Goal: Task Accomplishment & Management: Manage account settings

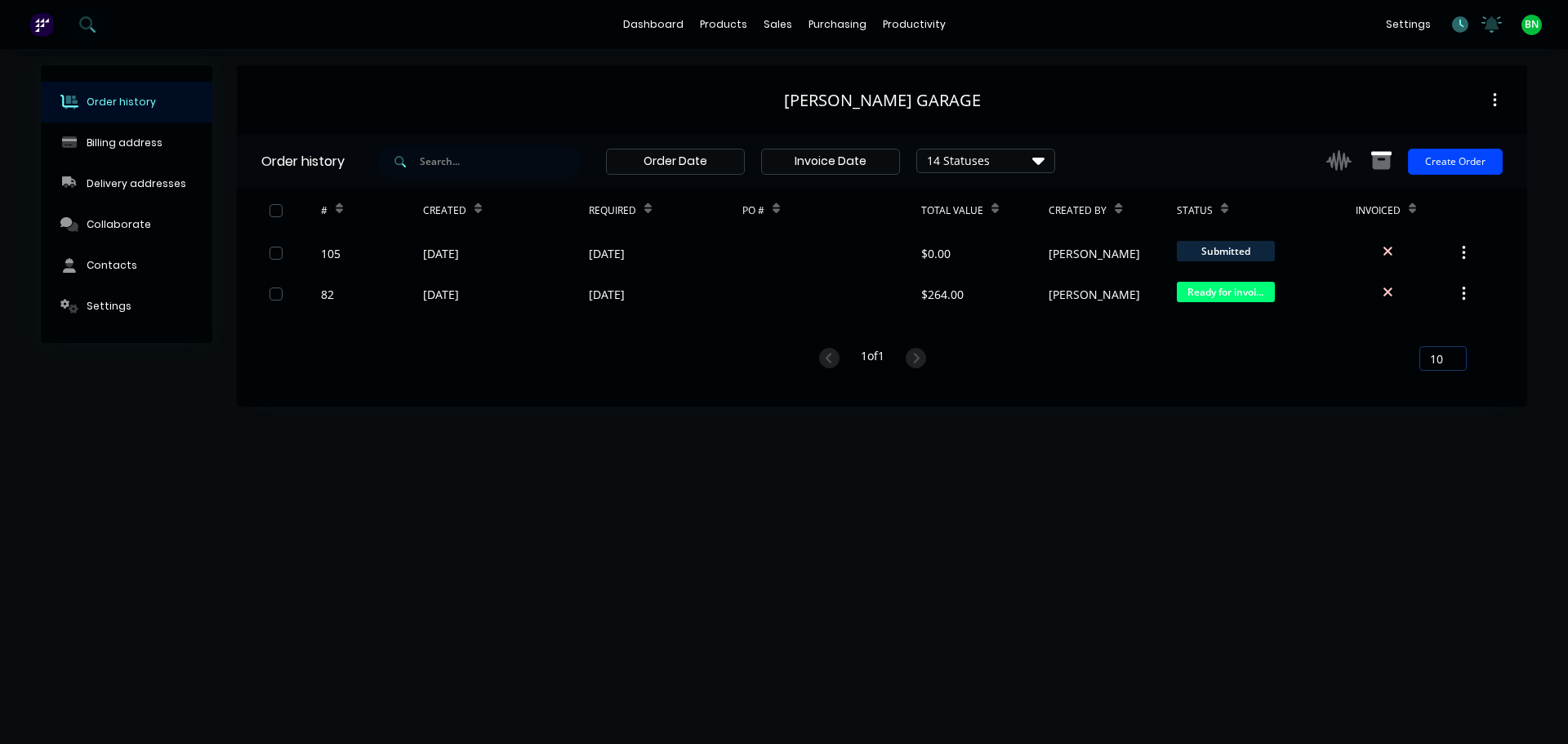
click at [1468, 24] on icon at bounding box center [1460, 24] width 17 height 17
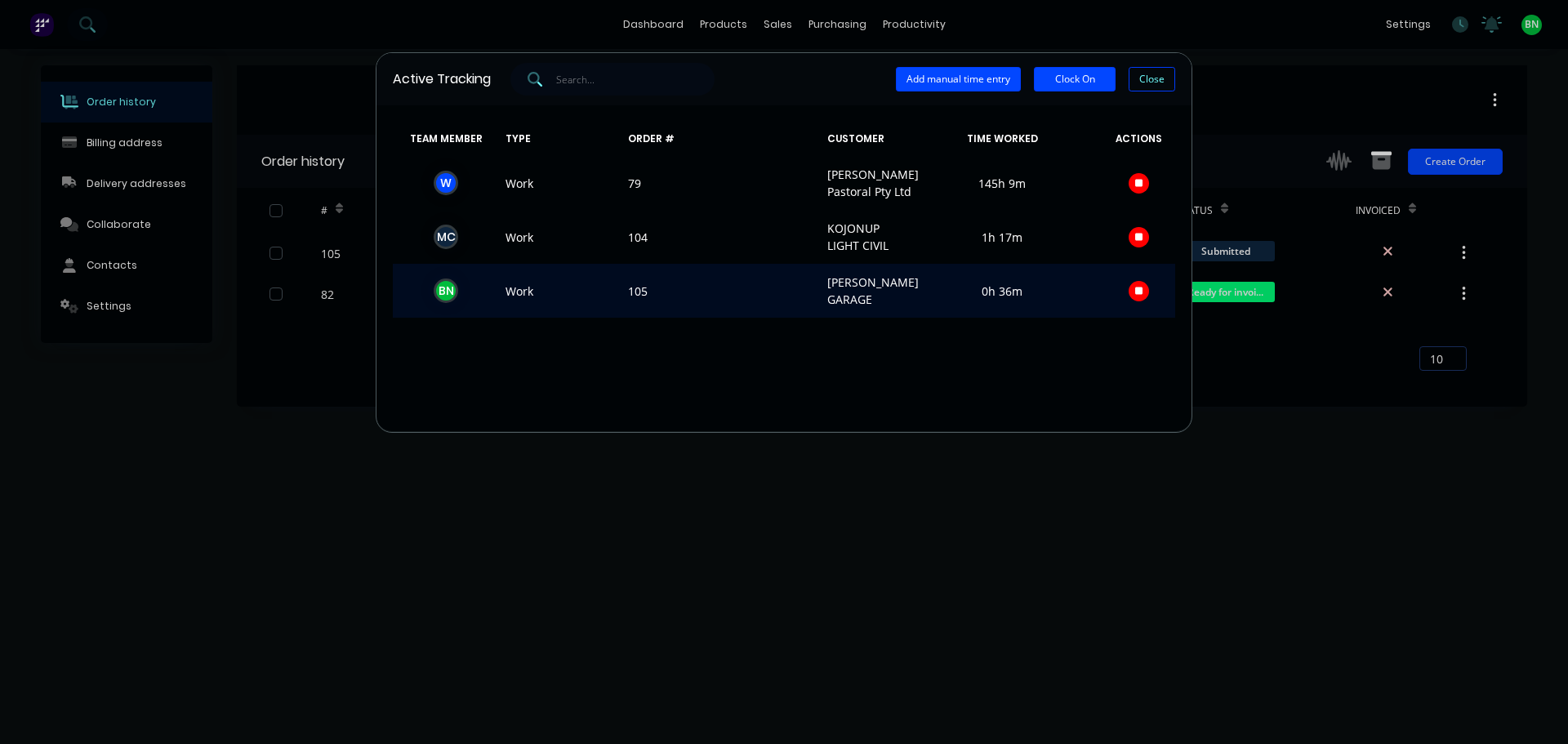
click at [1138, 301] on button "button" at bounding box center [1138, 291] width 20 height 20
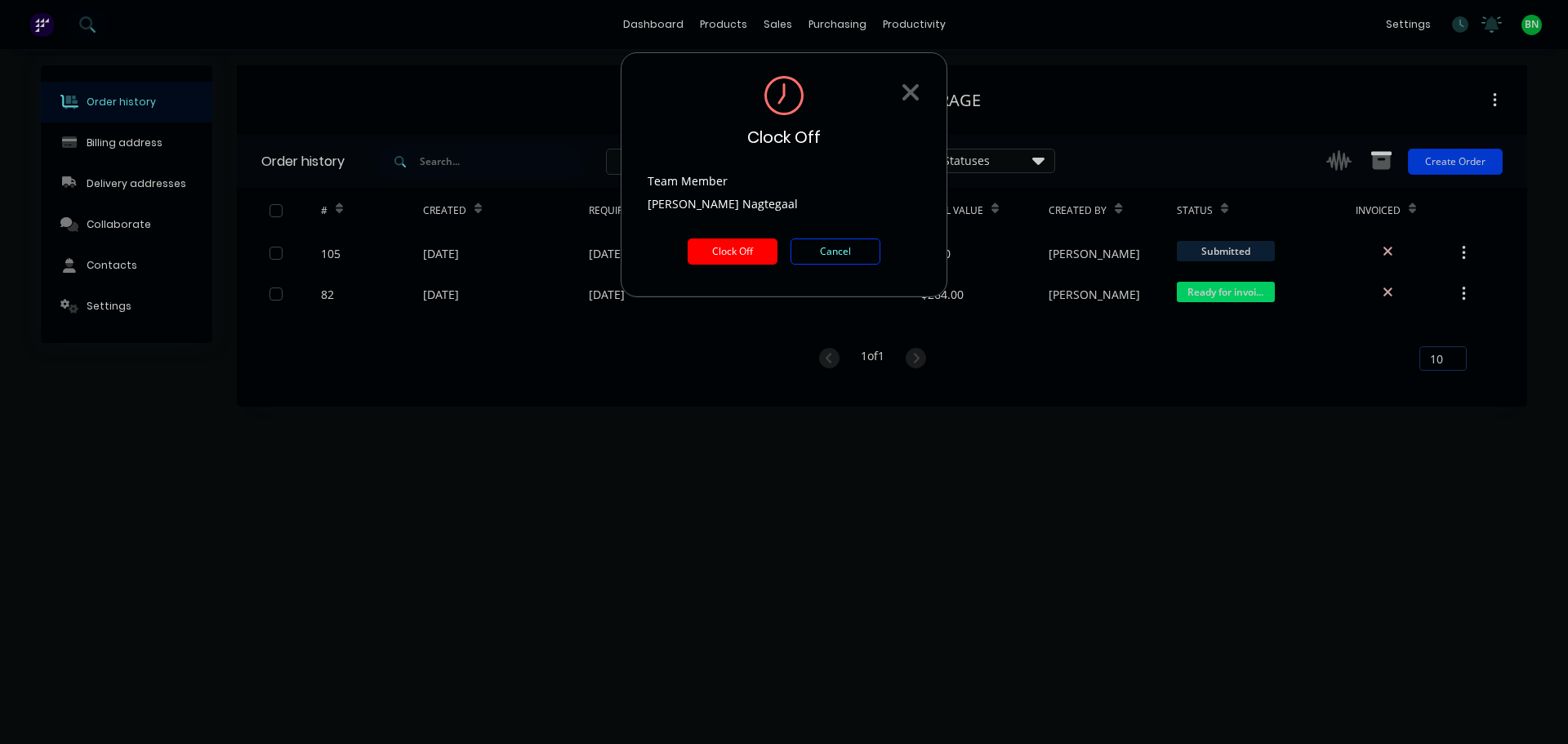
drag, startPoint x: 712, startPoint y: 251, endPoint x: 722, endPoint y: 252, distance: 10.0
click at [713, 251] on button "Clock Off" at bounding box center [732, 251] width 89 height 26
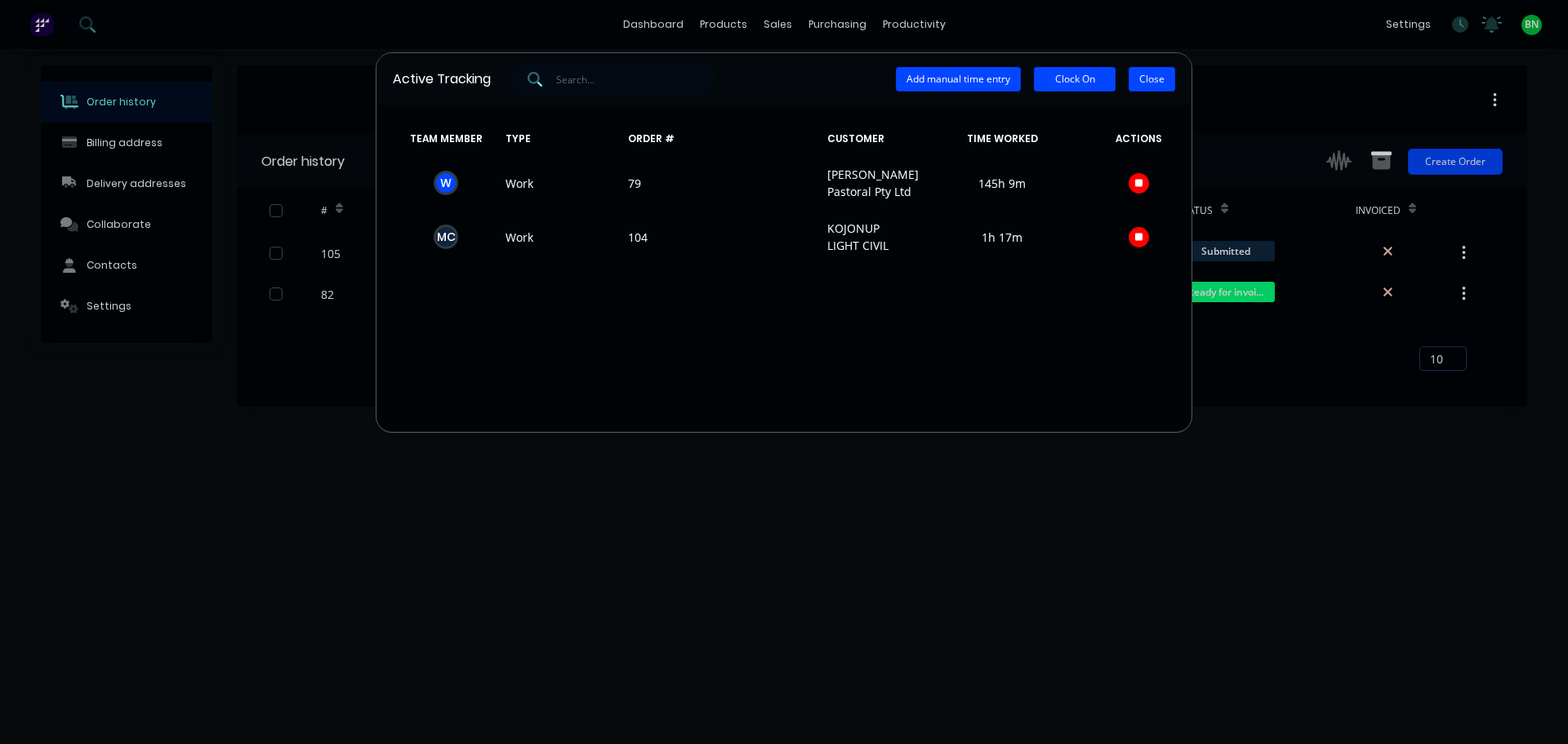
click at [1141, 77] on button "Close" at bounding box center [1152, 79] width 47 height 24
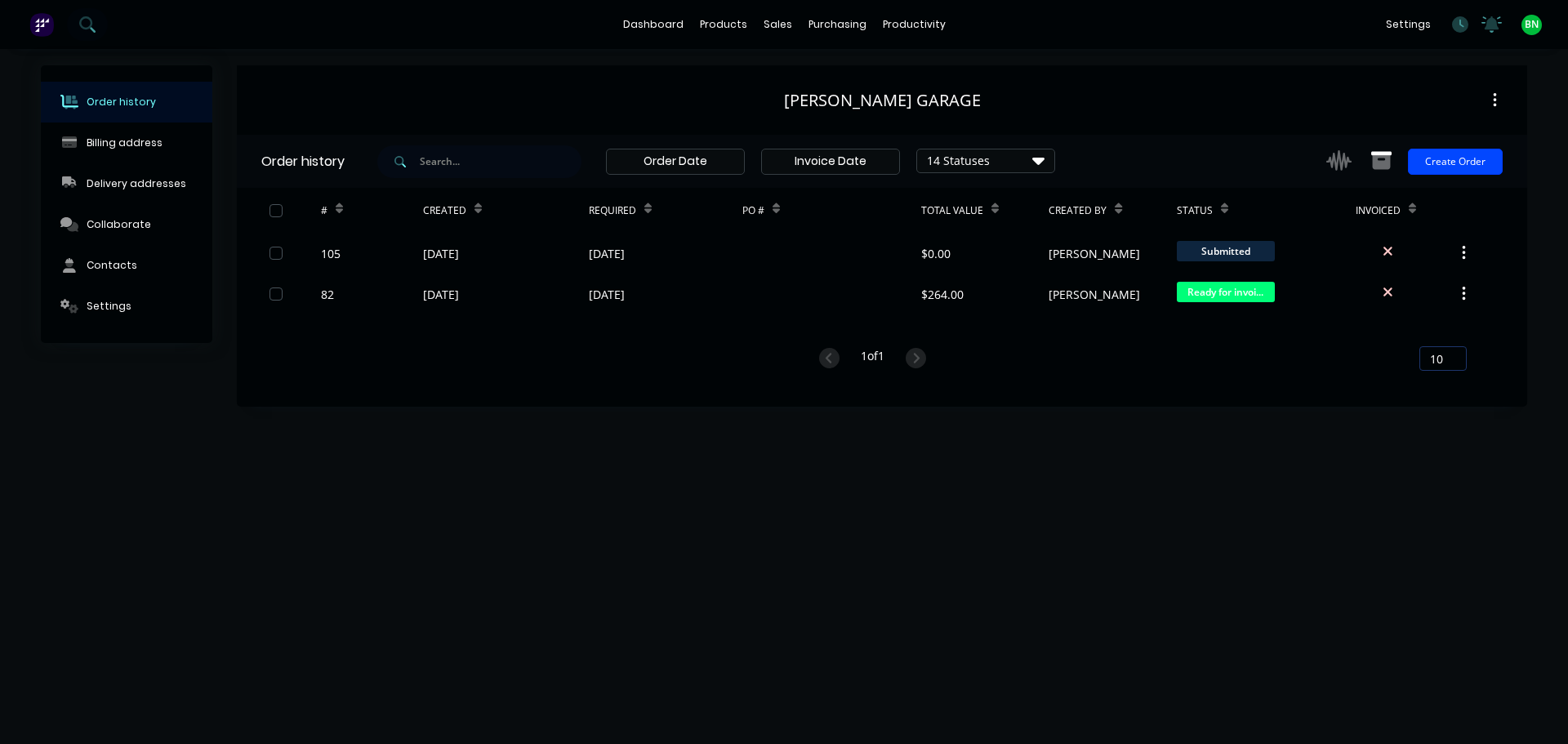
click at [1309, 485] on div "Order history Billing address Delivery addresses Collaborate Contacts Settings …" at bounding box center [784, 396] width 1568 height 694
click at [734, 463] on div "Order history Billing address Delivery addresses Collaborate Contacts Settings …" at bounding box center [784, 396] width 1568 height 694
click at [930, 69] on link "Workflow" at bounding box center [977, 78] width 216 height 33
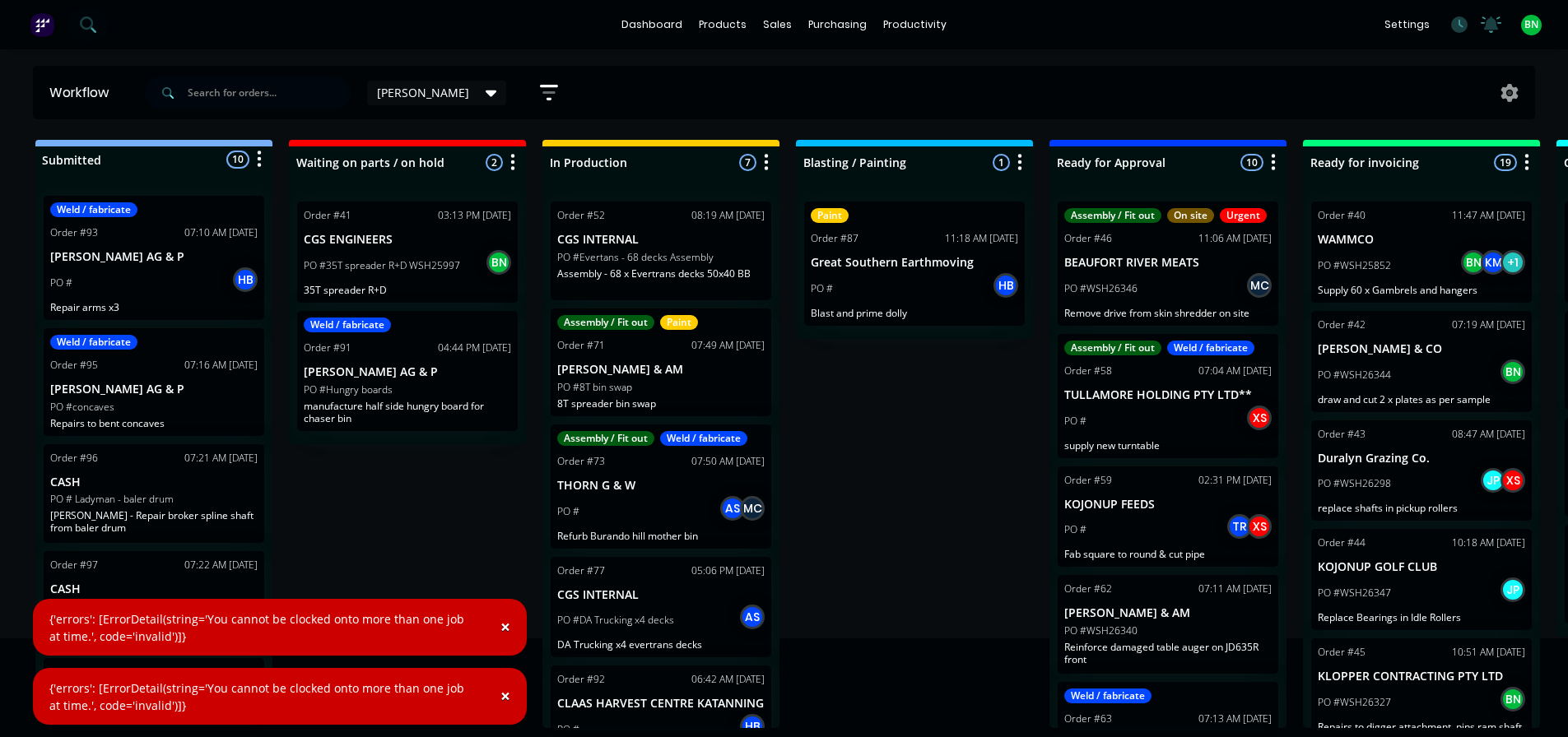
click at [501, 626] on span "×" at bounding box center [505, 627] width 10 height 24
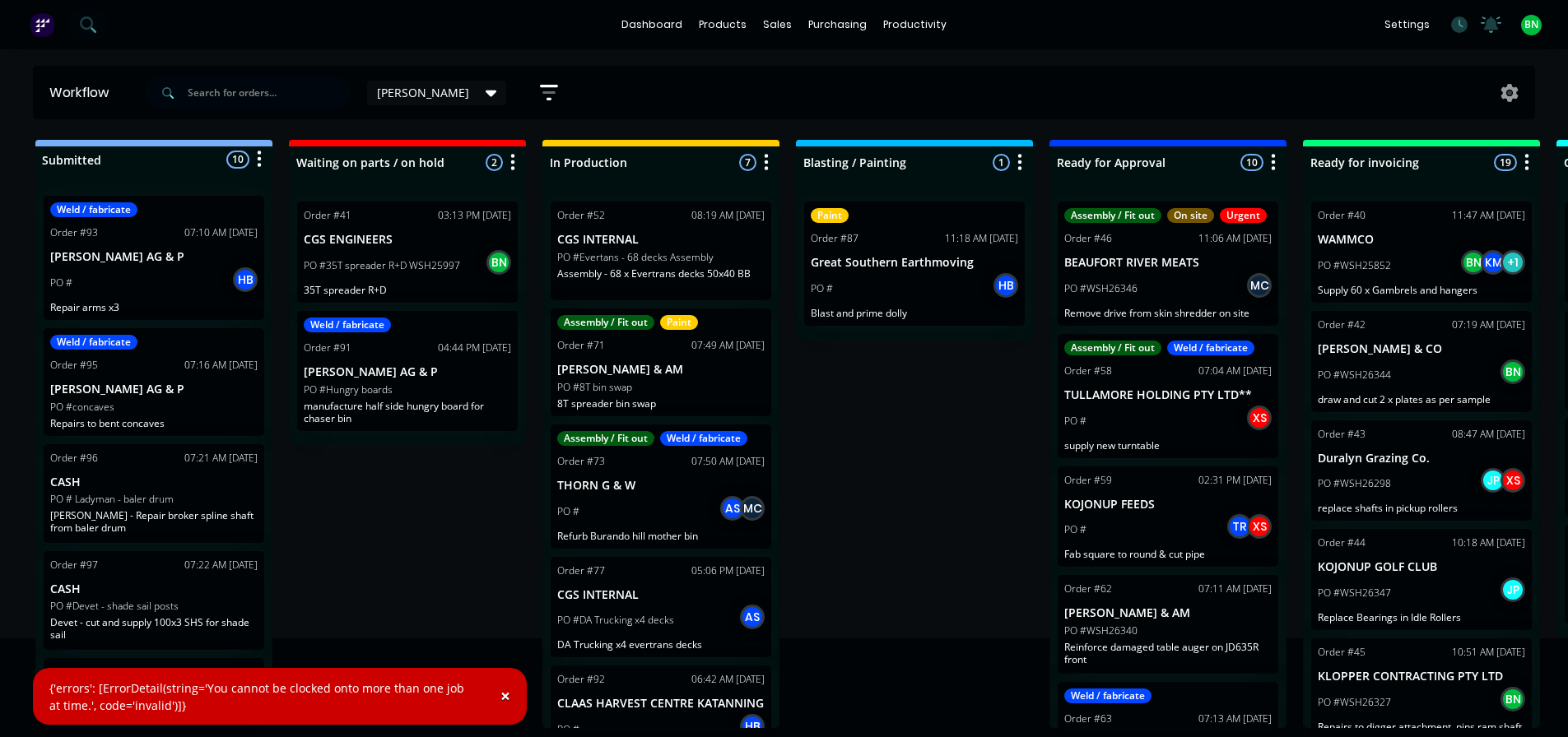
click at [502, 695] on span "×" at bounding box center [505, 697] width 10 height 24
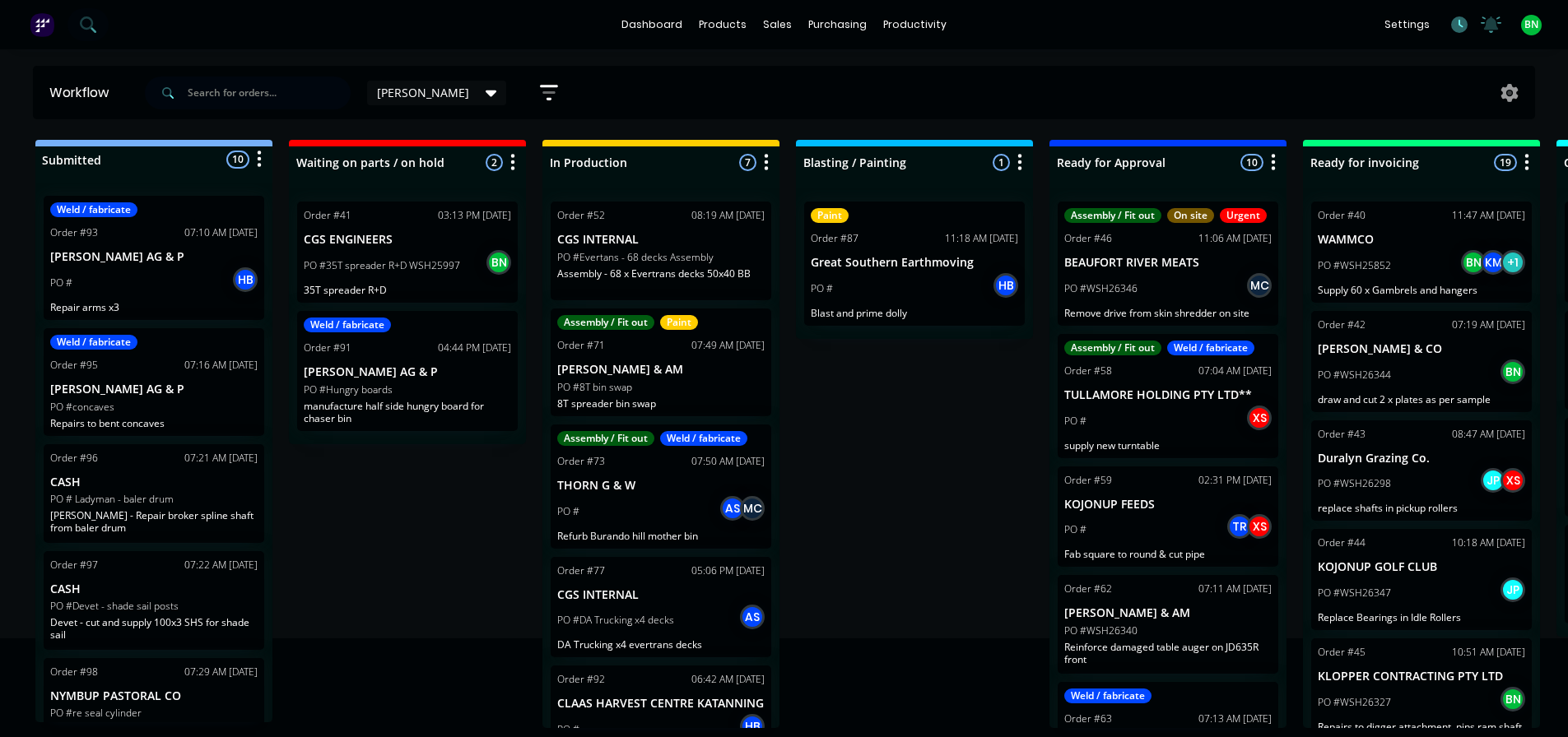
click at [1465, 26] on icon at bounding box center [1459, 25] width 17 height 17
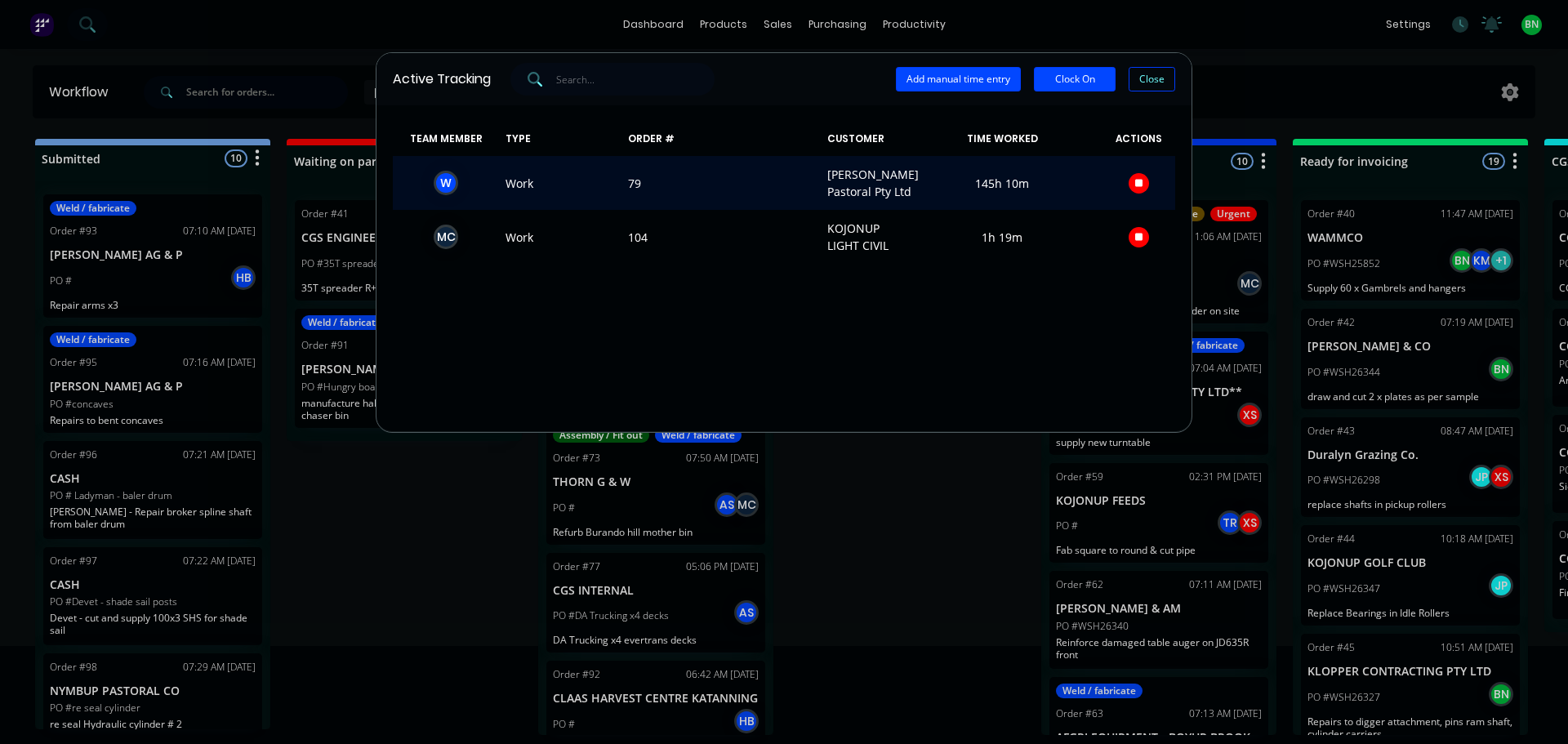
click at [1136, 187] on icon "button" at bounding box center [1139, 183] width 8 height 8
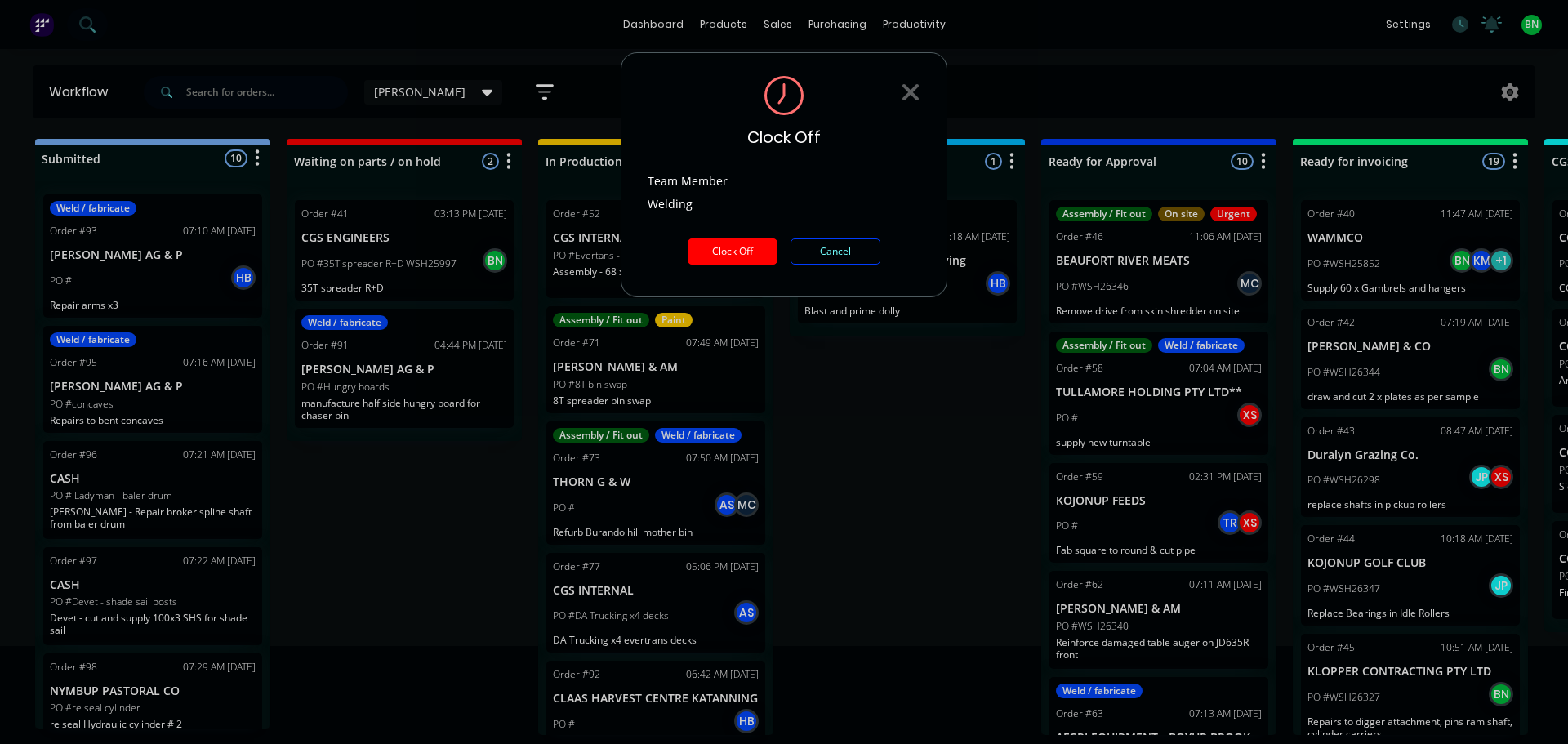
click at [759, 252] on button "Clock Off" at bounding box center [732, 251] width 89 height 26
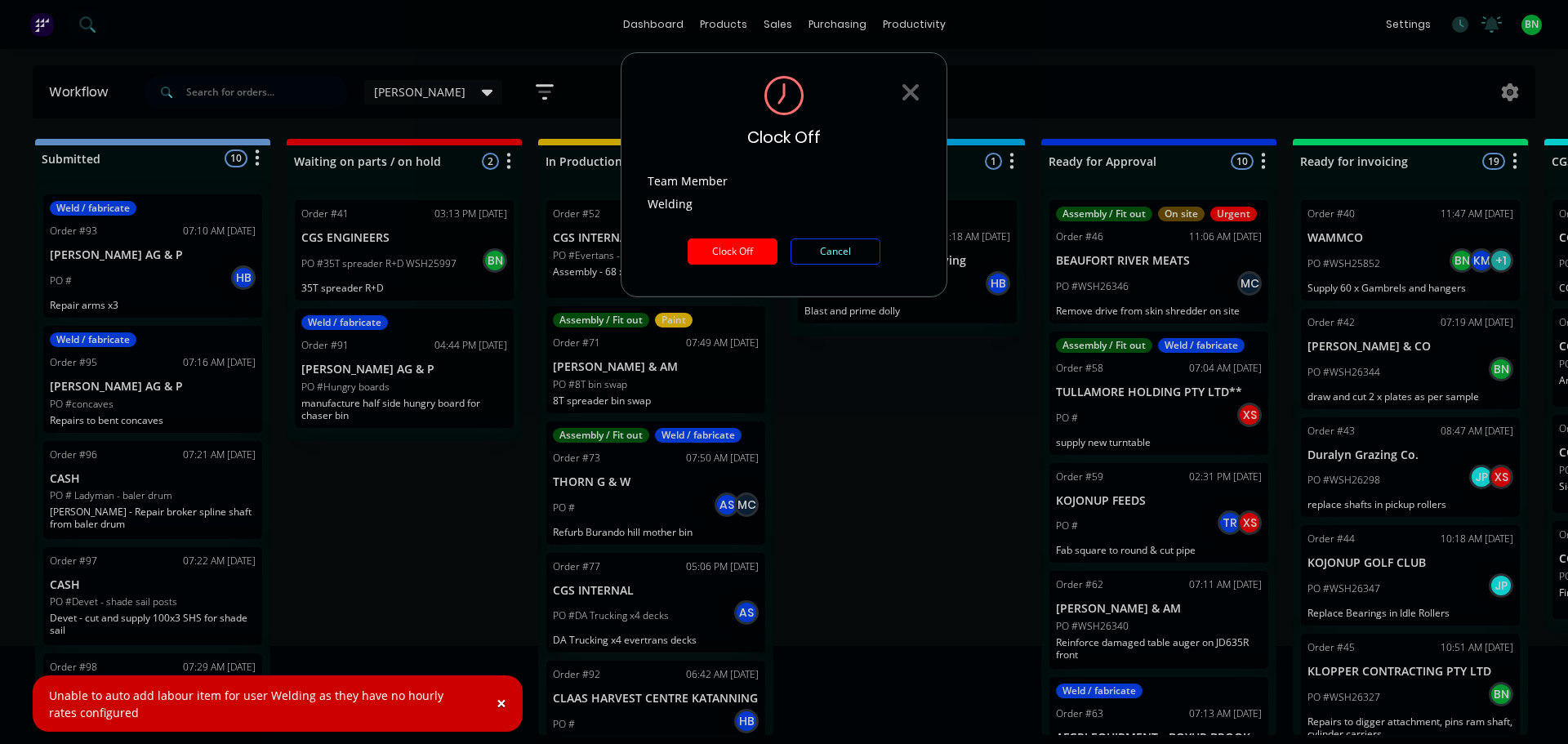
click at [504, 704] on span "×" at bounding box center [501, 703] width 10 height 23
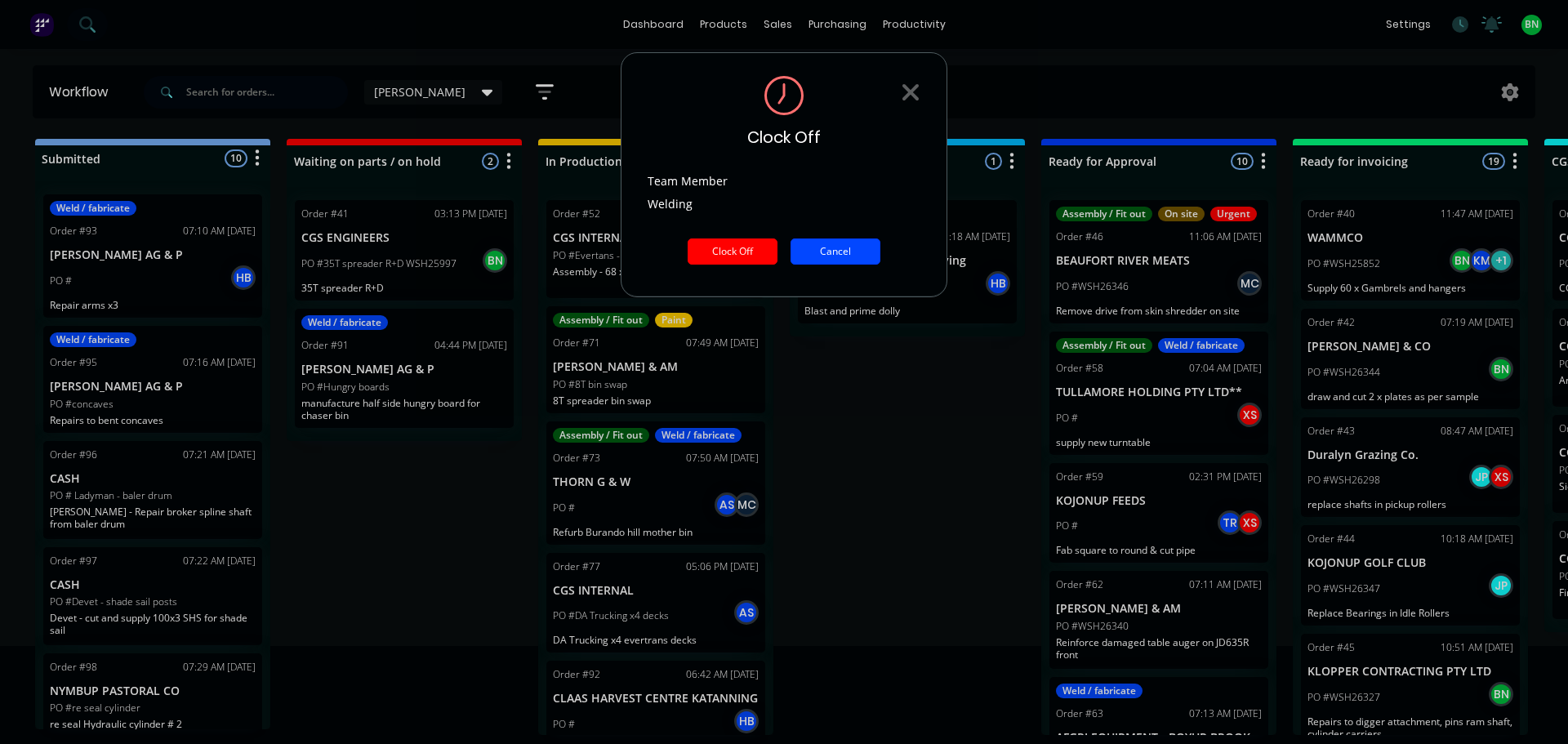
click at [847, 258] on button "Cancel" at bounding box center [836, 251] width 89 height 26
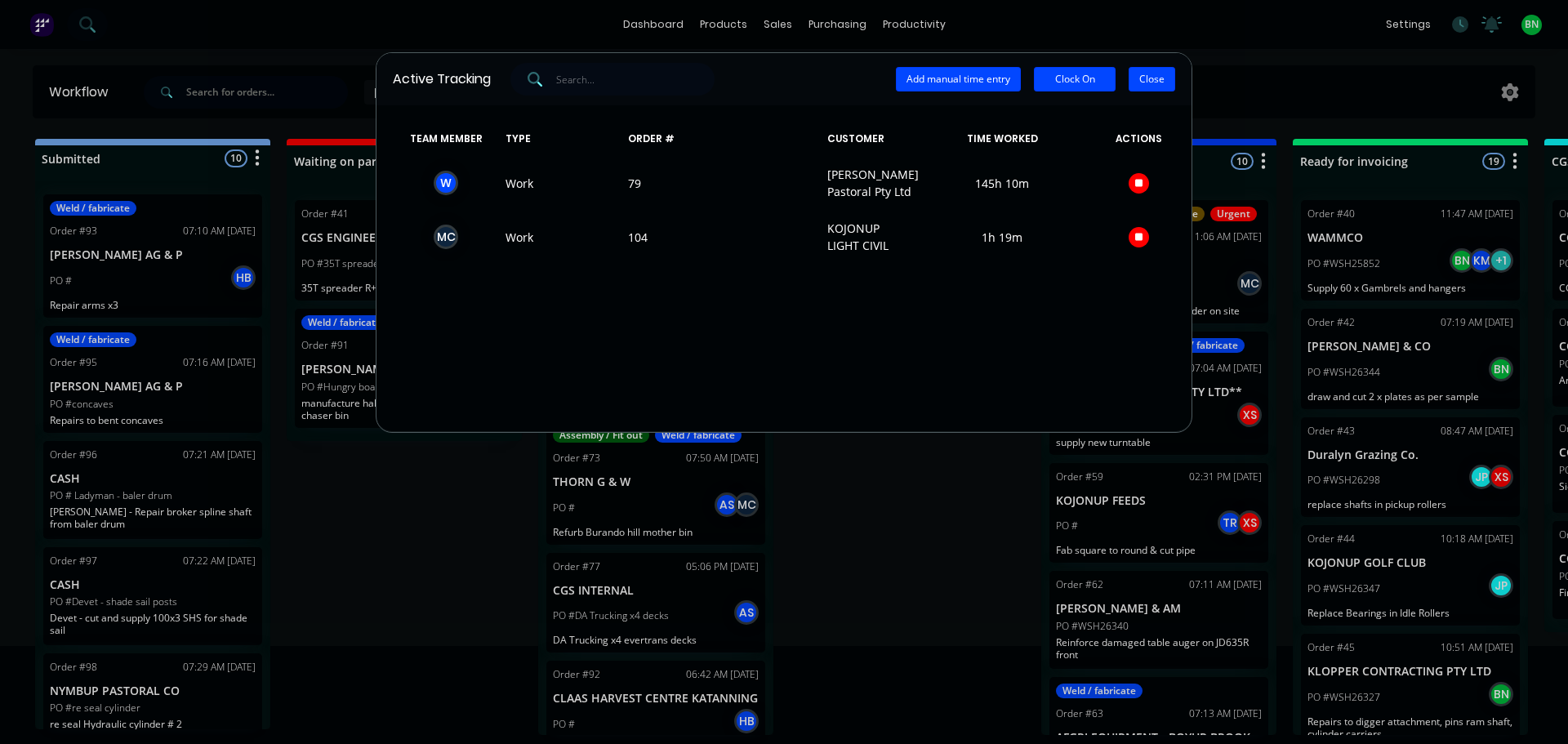
click at [1135, 84] on button "Close" at bounding box center [1152, 79] width 47 height 24
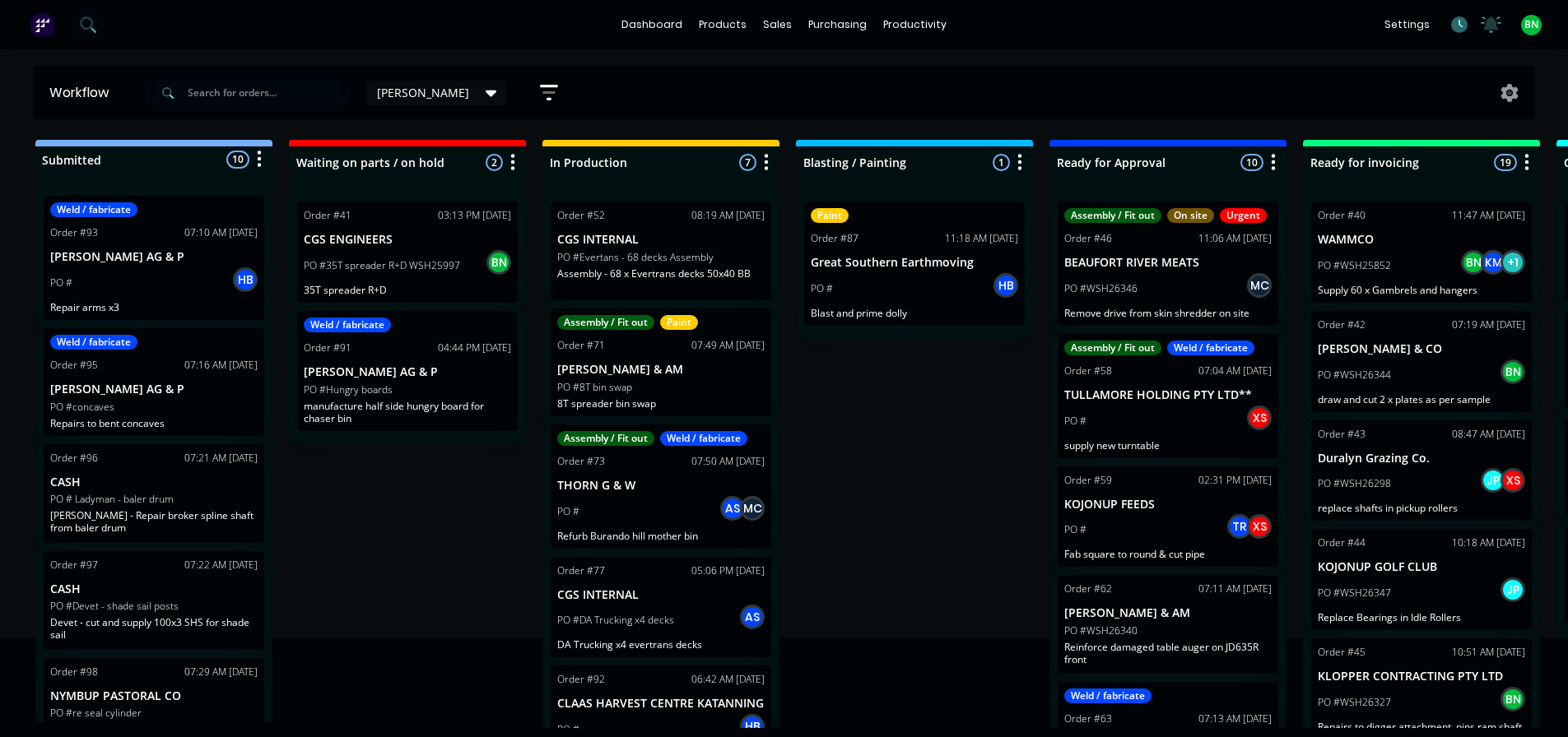
click at [1462, 24] on icon at bounding box center [1459, 25] width 17 height 17
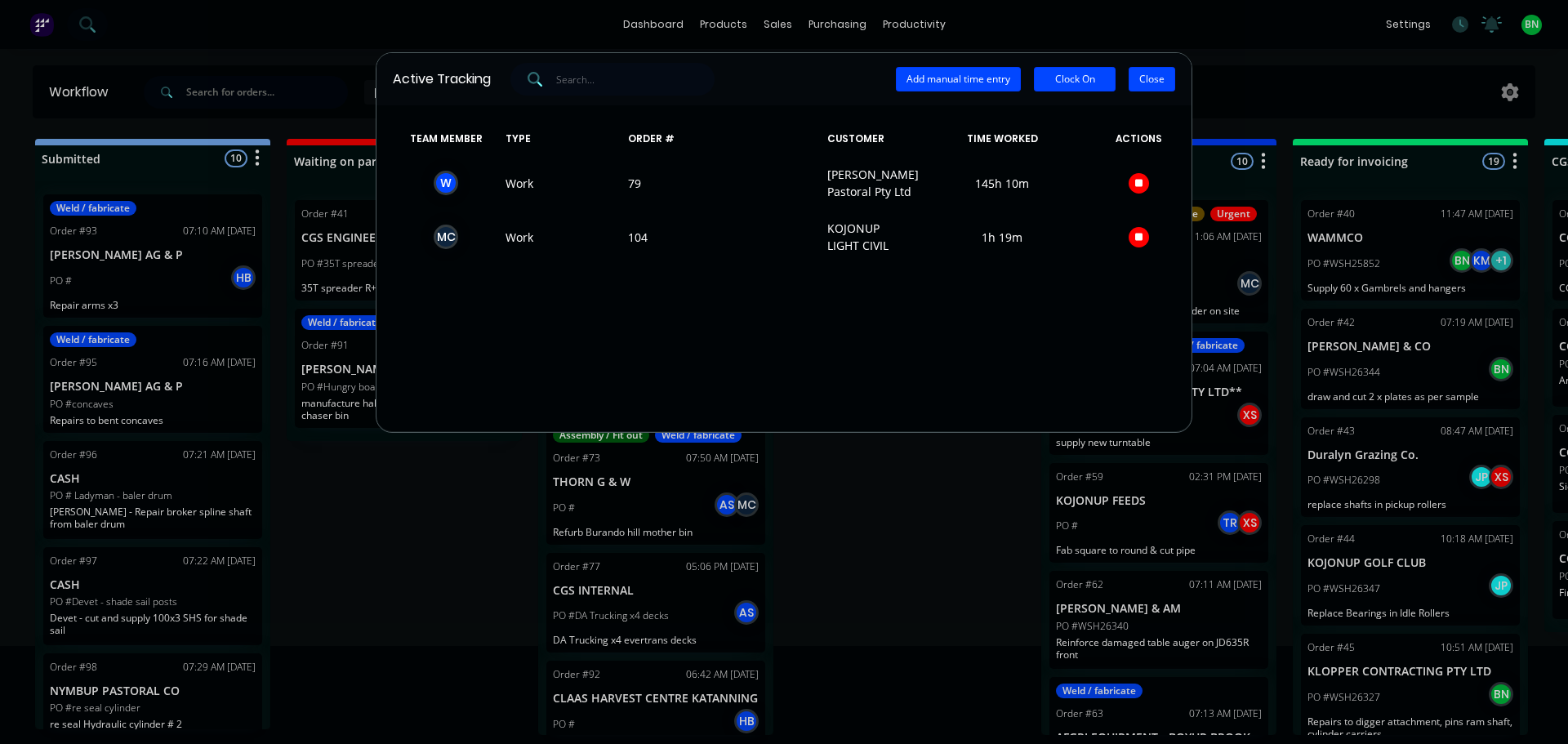
drag, startPoint x: 1161, startPoint y: 78, endPoint x: 1284, endPoint y: 53, distance: 125.5
click at [1161, 79] on button "Close" at bounding box center [1152, 79] width 47 height 24
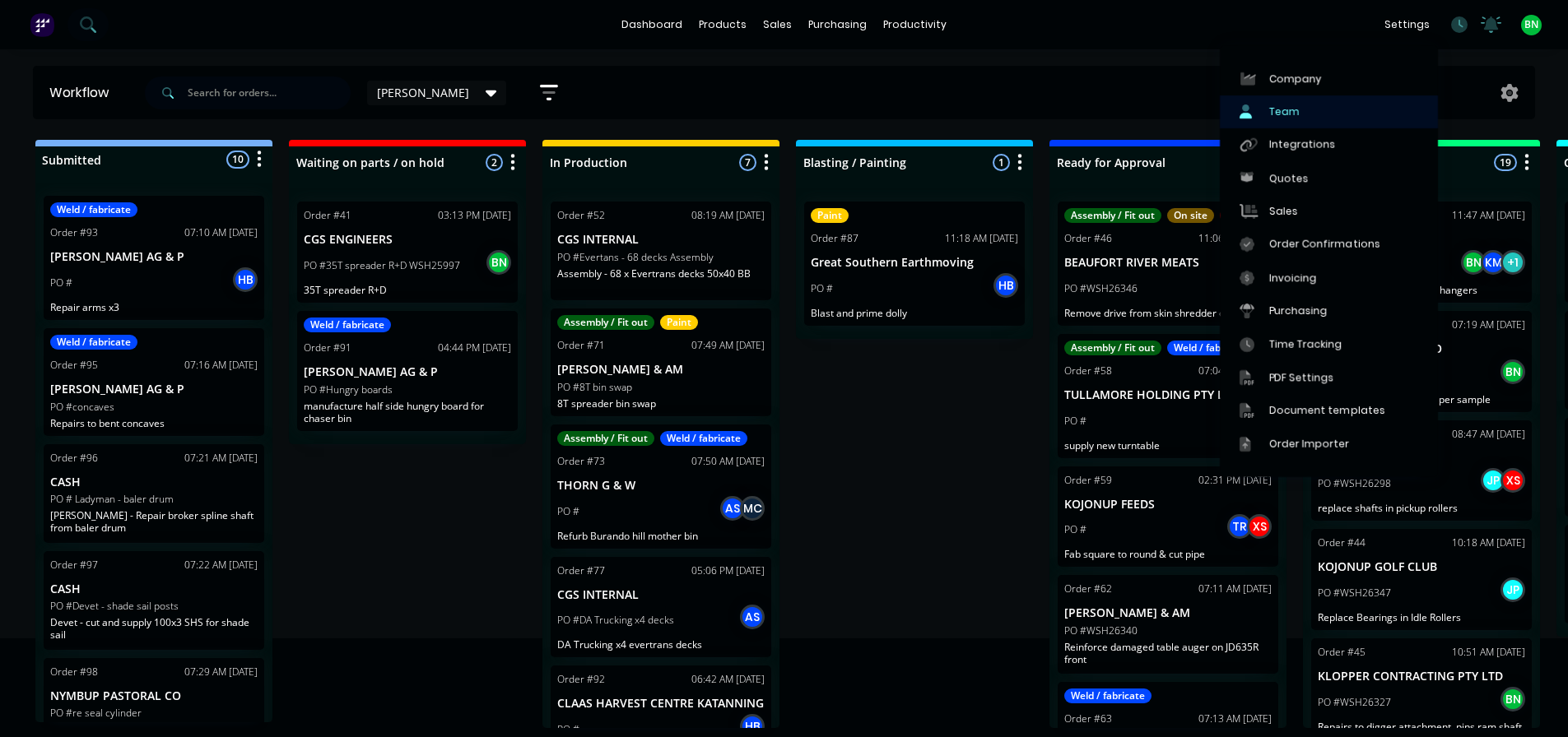
click at [1297, 107] on link "Team" at bounding box center [1329, 112] width 218 height 33
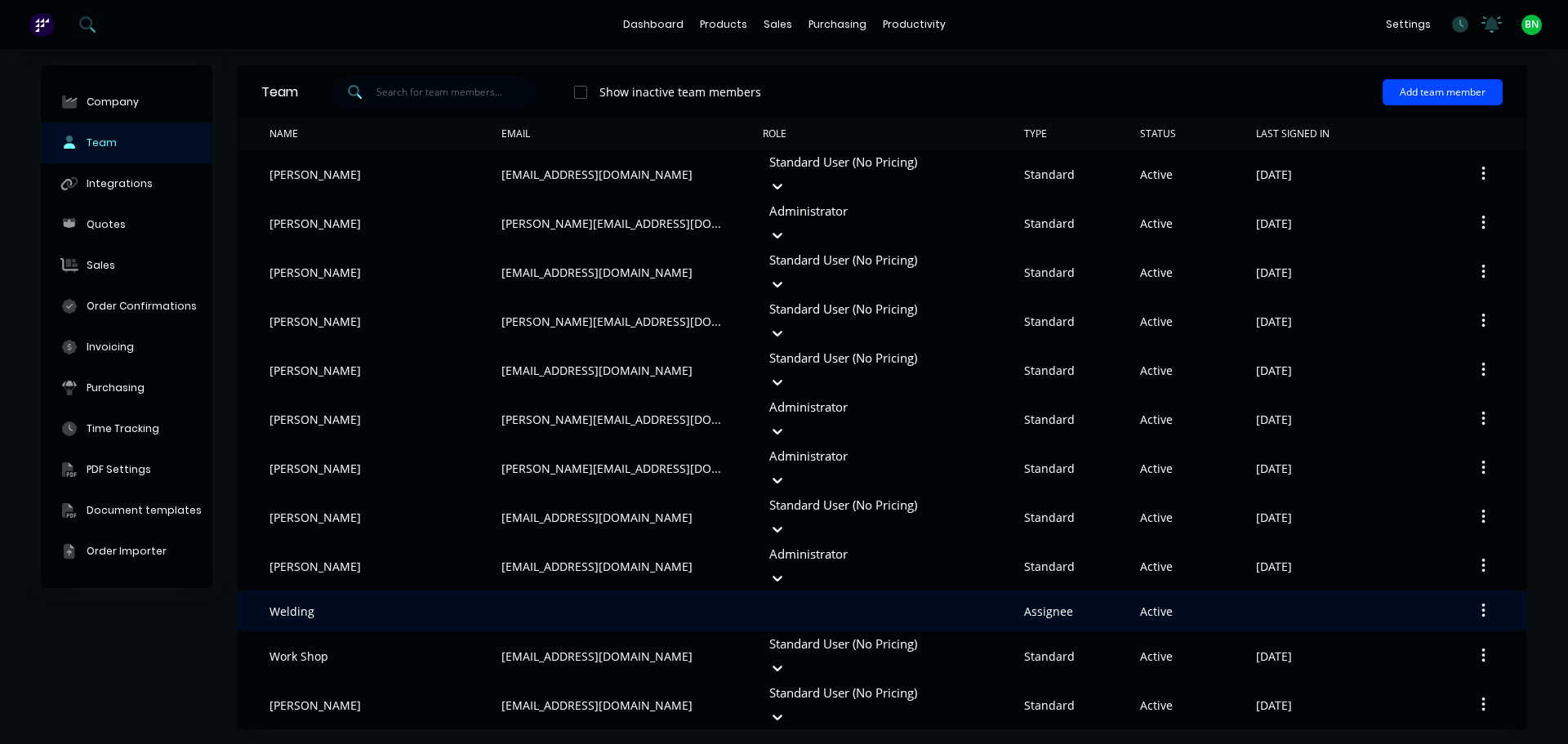
click at [303, 603] on div "Welding" at bounding box center [292, 612] width 45 height 18
click at [1488, 596] on button "button" at bounding box center [1482, 611] width 38 height 29
click at [1387, 642] on div "Edit" at bounding box center [1424, 654] width 125 height 23
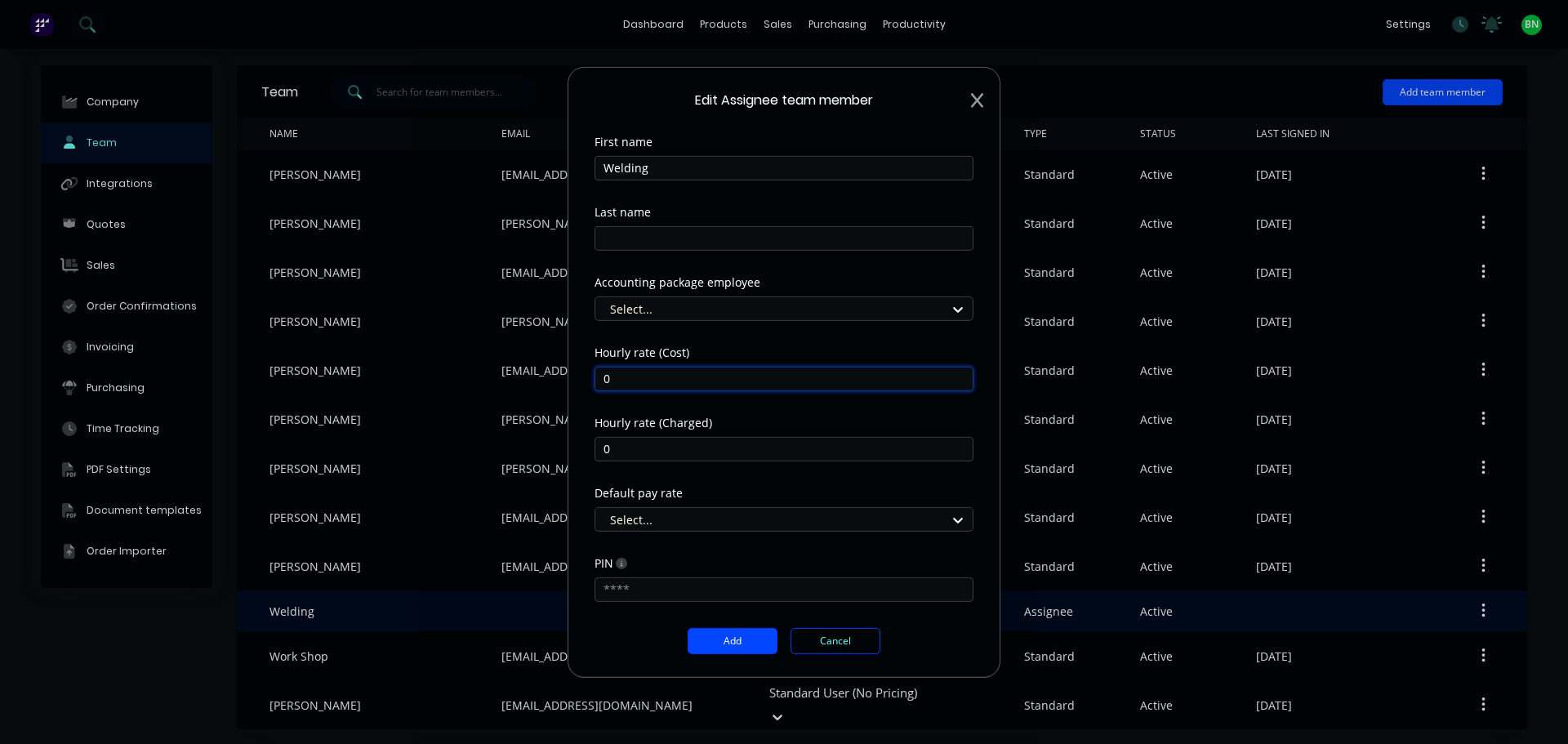
click at [697, 383] on input "0" at bounding box center [784, 377] width 379 height 24
type input "60"
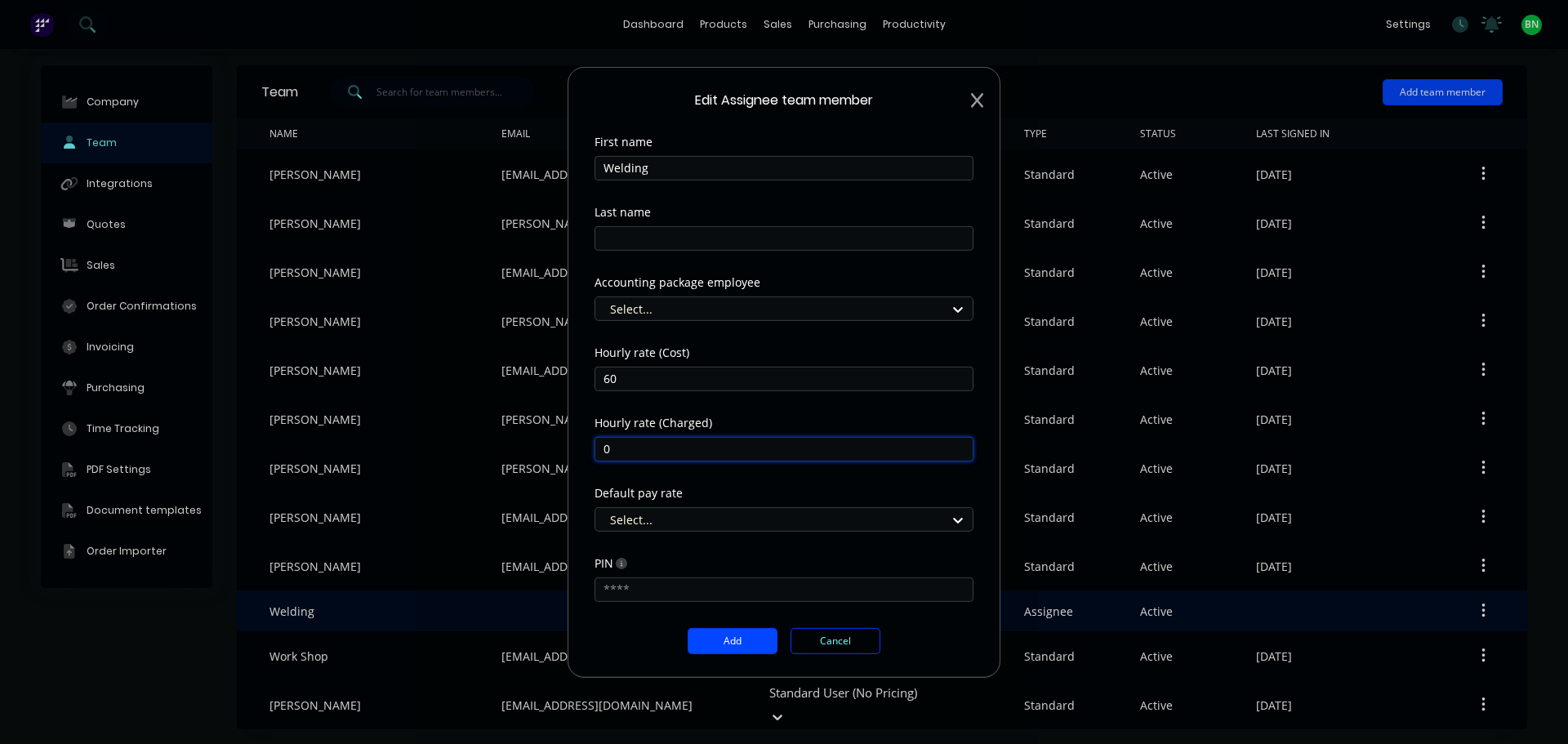
click at [692, 451] on input "0" at bounding box center [784, 447] width 379 height 24
type input "150"
click at [804, 490] on div "Default pay rate" at bounding box center [784, 492] width 379 height 12
click at [776, 527] on div at bounding box center [772, 519] width 330 height 20
click at [772, 520] on div at bounding box center [772, 519] width 330 height 20
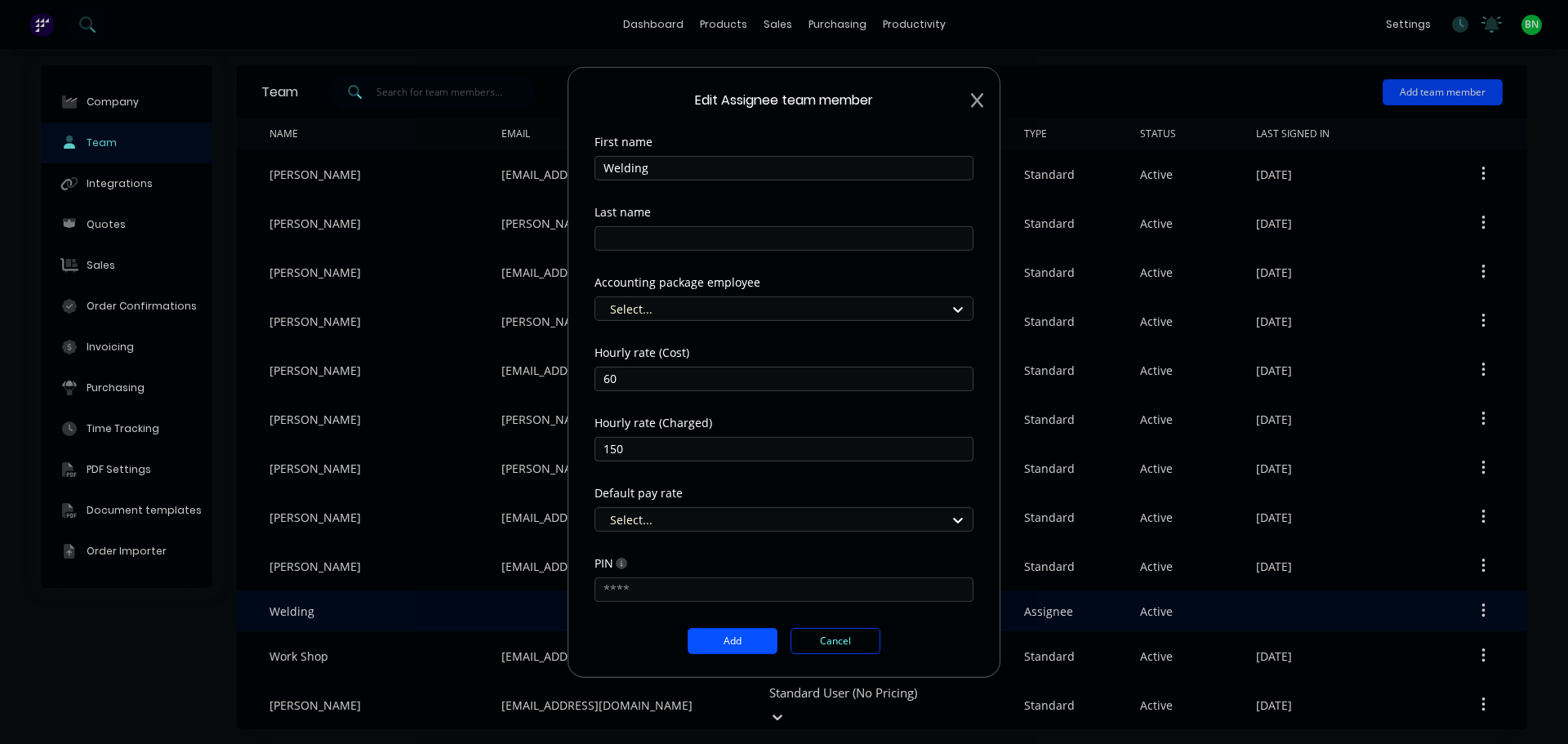
click at [729, 639] on button "Add" at bounding box center [732, 641] width 89 height 26
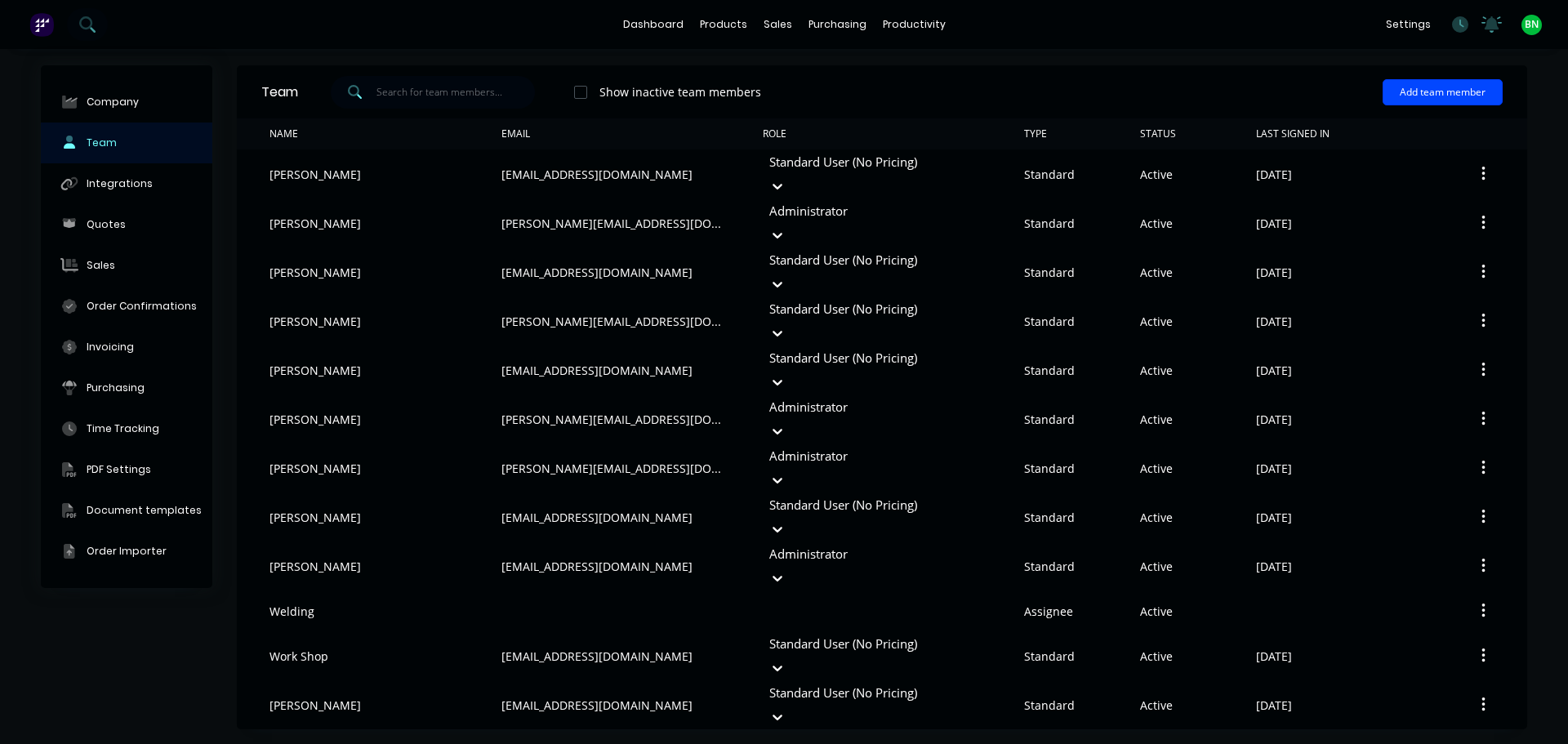
drag, startPoint x: 960, startPoint y: 653, endPoint x: 1351, endPoint y: 105, distance: 673.2
click at [963, 653] on div "Team Show inactive team members Add team member Name Email Role Type Status Las…" at bounding box center [881, 397] width 1291 height 664
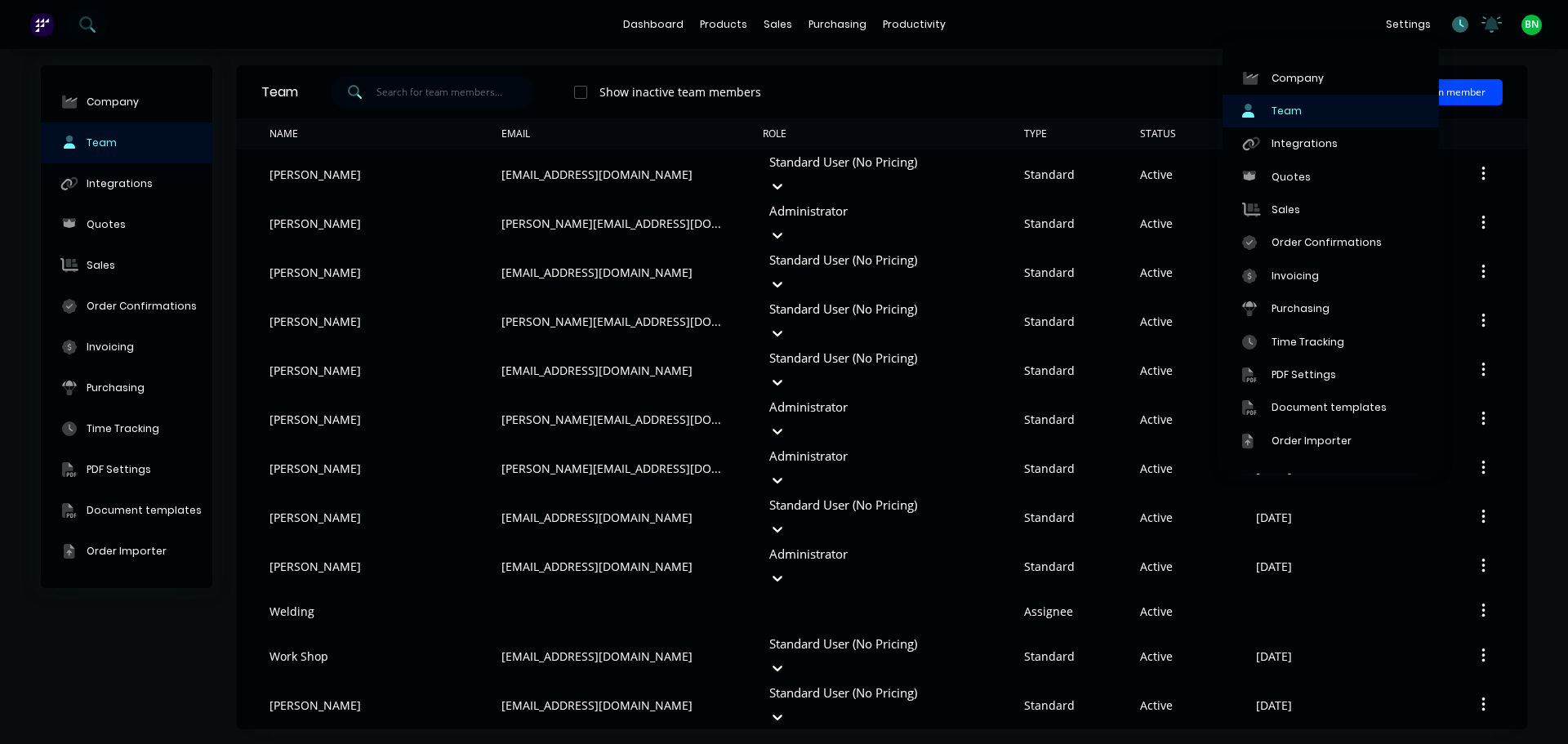
click at [1458, 22] on icon at bounding box center [1460, 24] width 17 height 17
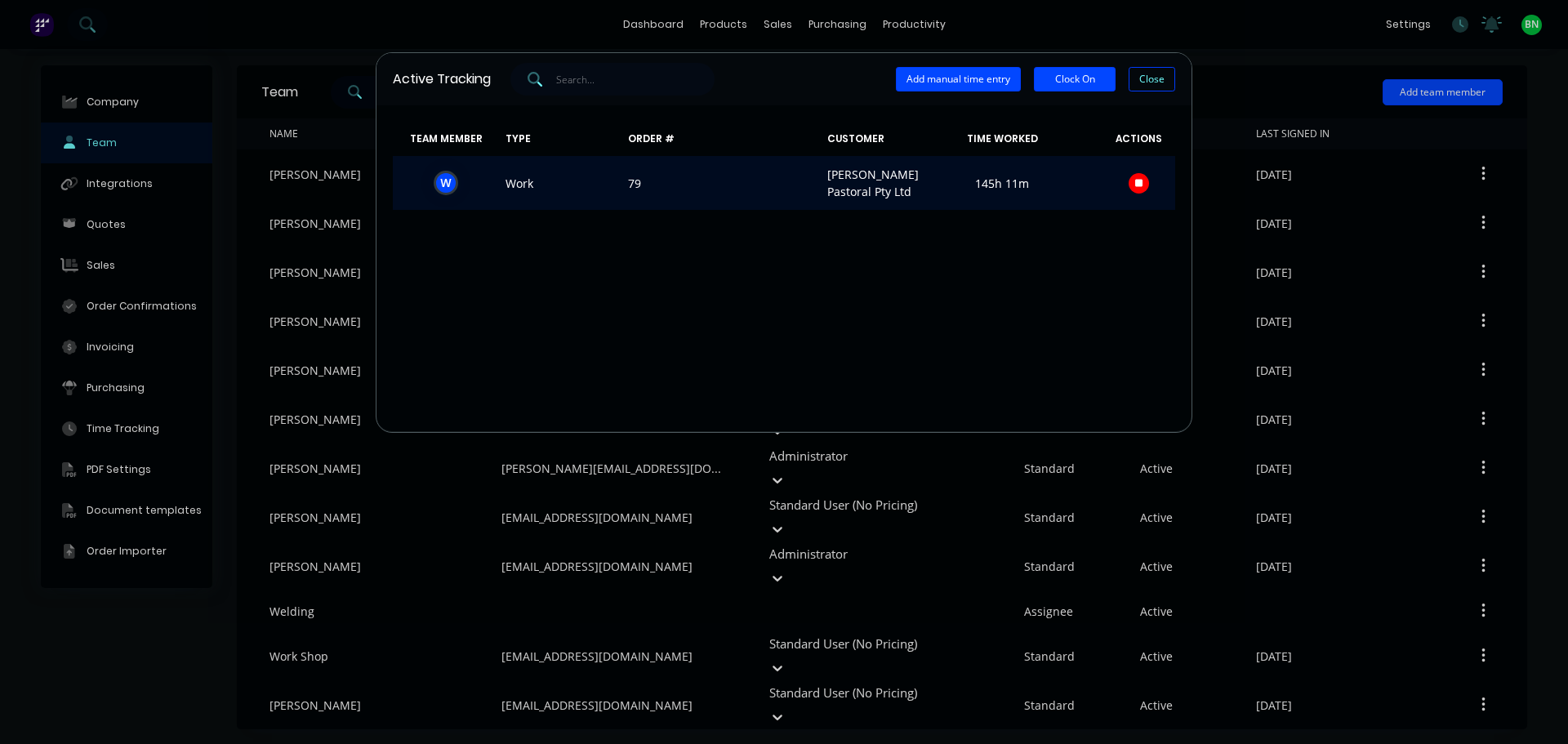
click at [1148, 184] on span at bounding box center [1139, 182] width 74 height 34
click at [1137, 187] on icon "button" at bounding box center [1139, 183] width 8 height 8
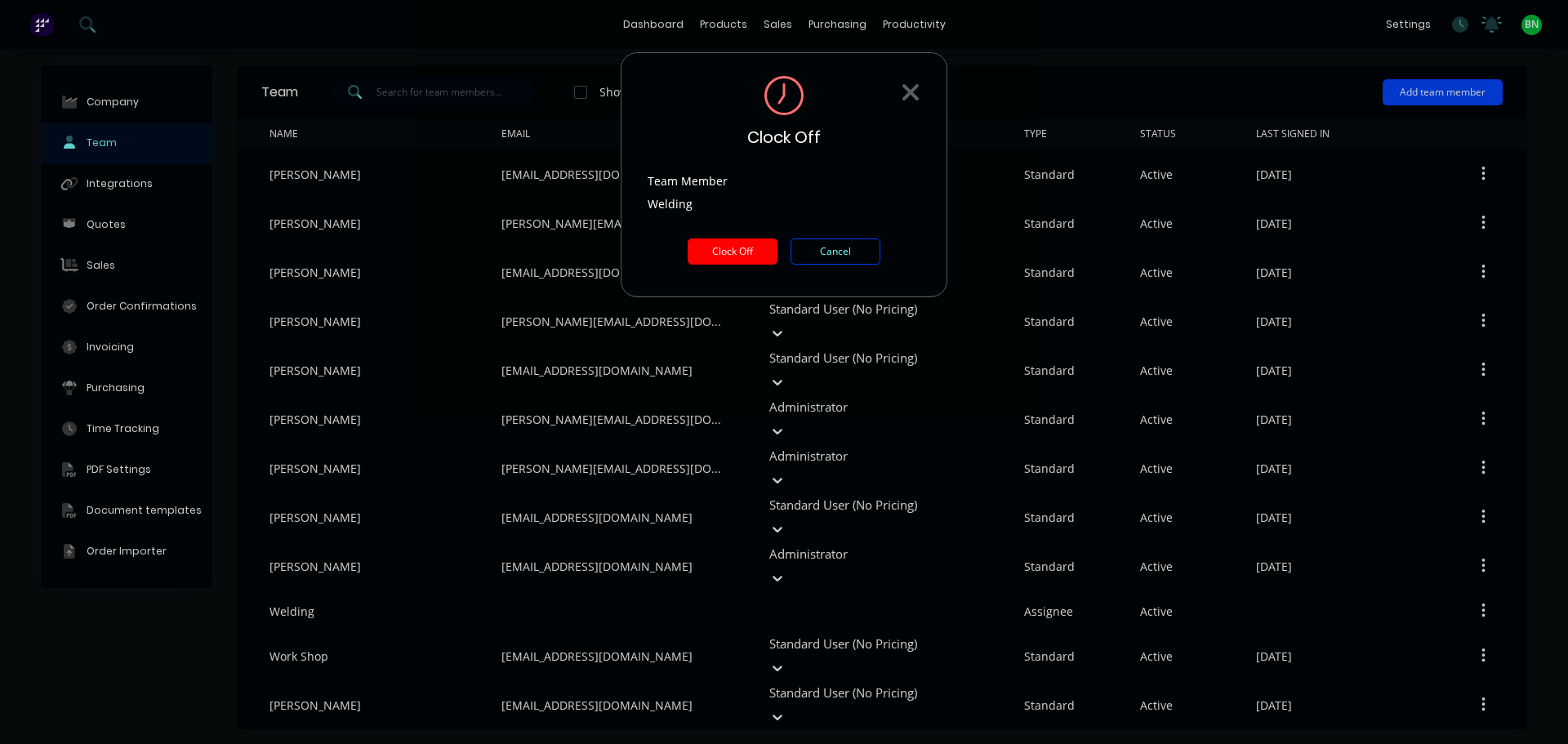
click at [724, 252] on button "Clock Off" at bounding box center [732, 251] width 89 height 26
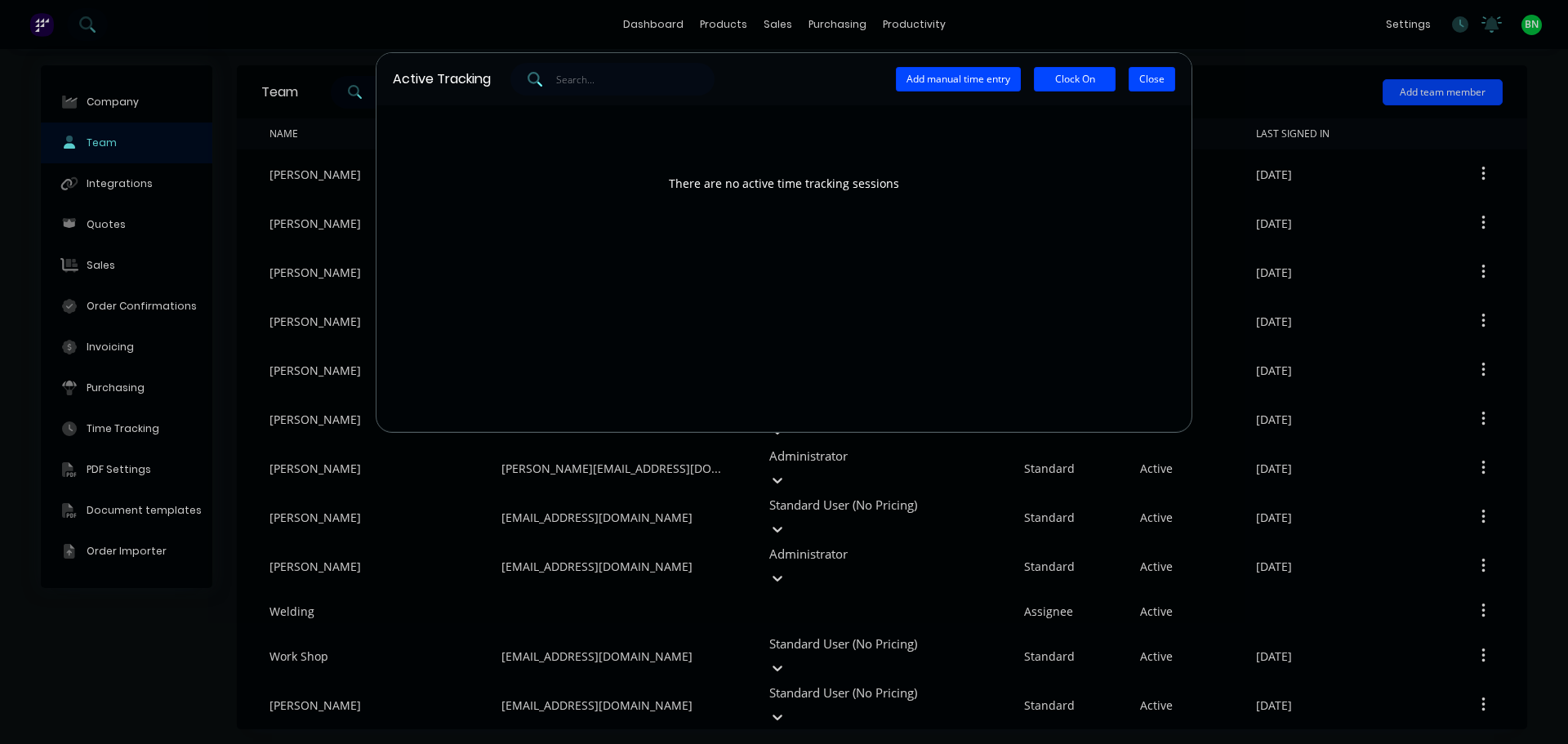
click at [1150, 84] on button "Close" at bounding box center [1152, 79] width 47 height 24
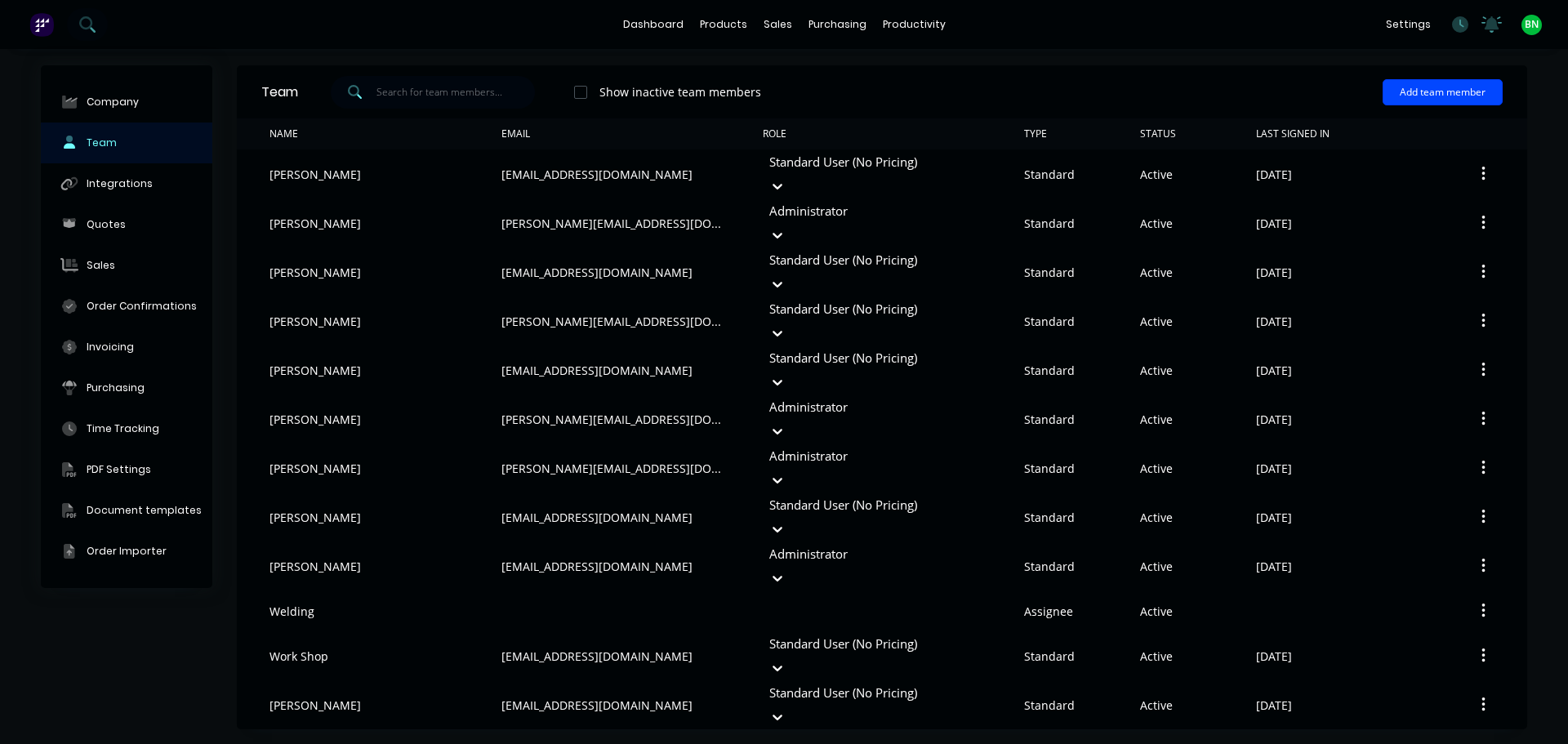
click at [1146, 70] on div "Show inactive team members Add team member" at bounding box center [900, 92] width 1204 height 49
click at [110, 89] on button "Company" at bounding box center [126, 102] width 171 height 41
select select "AU"
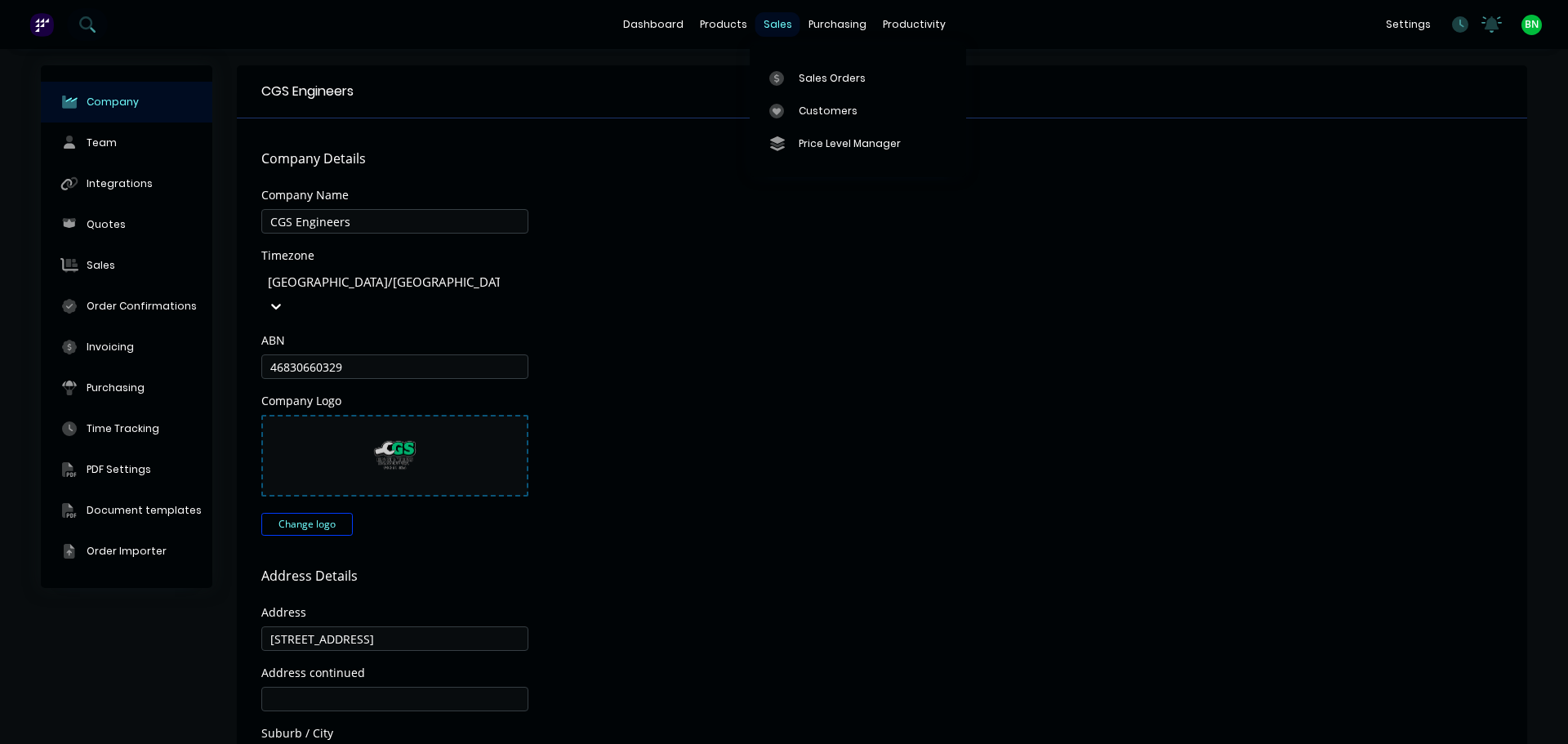
click at [766, 28] on div "sales" at bounding box center [778, 24] width 45 height 24
click at [836, 71] on div "Sales Orders" at bounding box center [832, 78] width 67 height 15
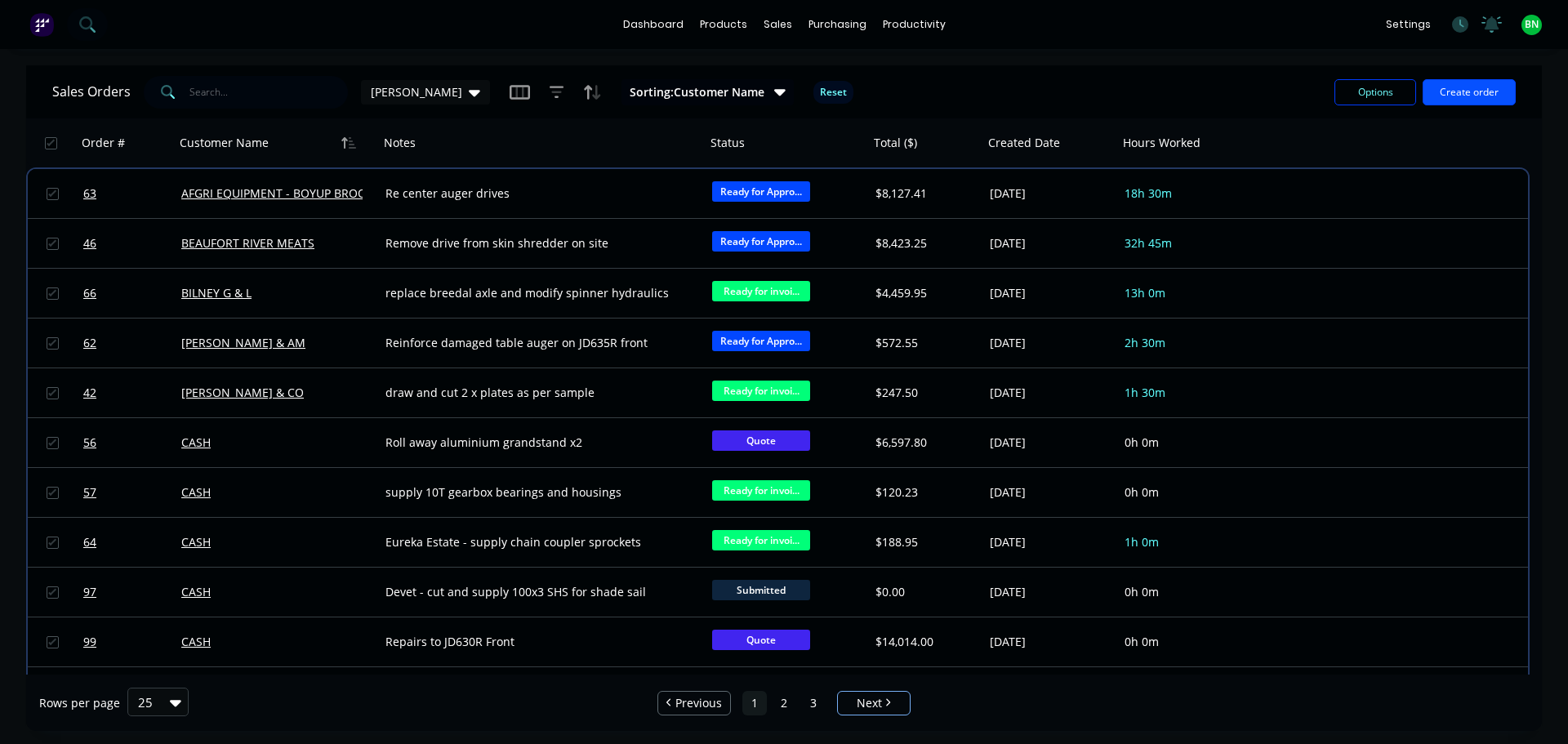
click at [1468, 92] on button "Create order" at bounding box center [1470, 91] width 93 height 26
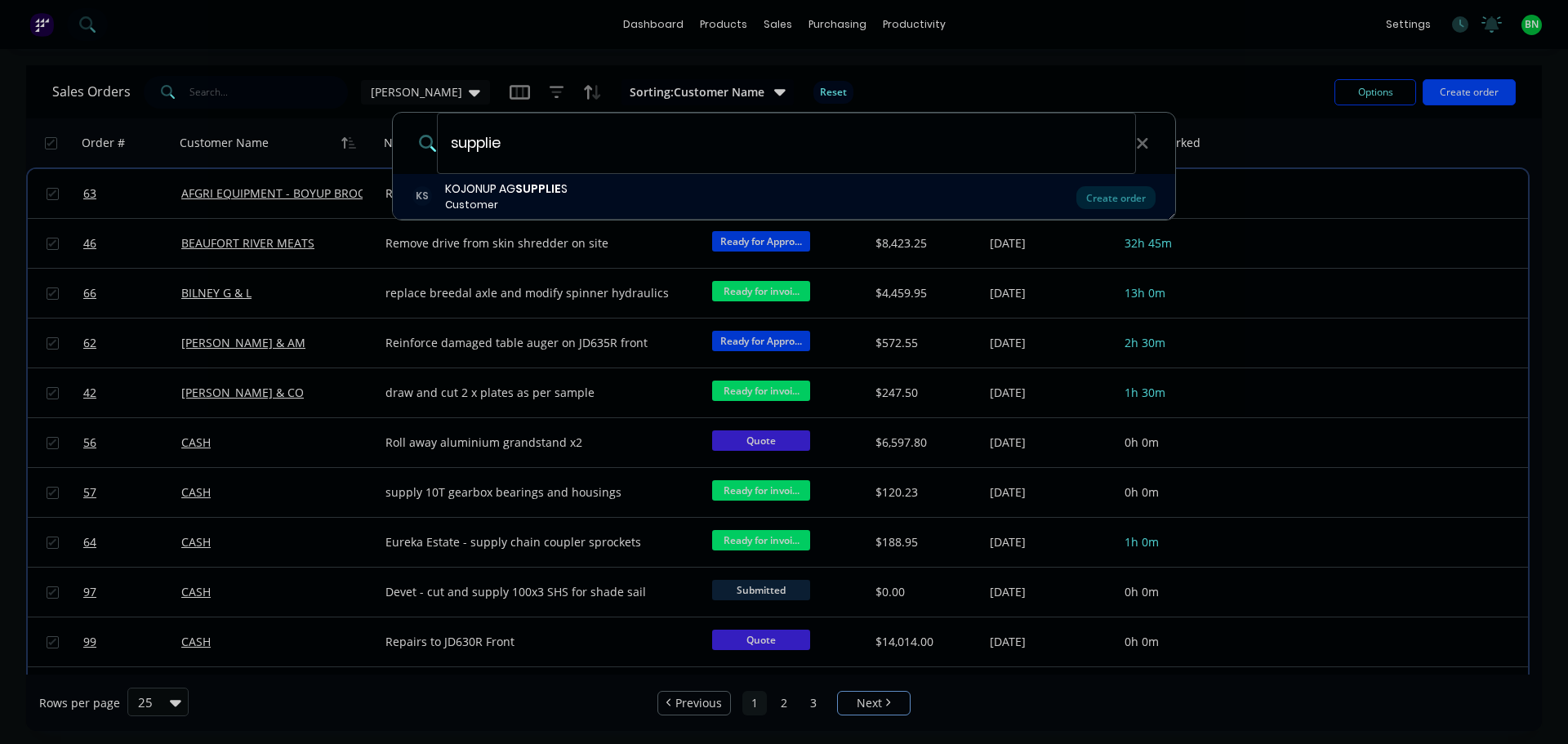
type input "supplie"
click at [537, 191] on b "SUPPLIE" at bounding box center [538, 189] width 46 height 17
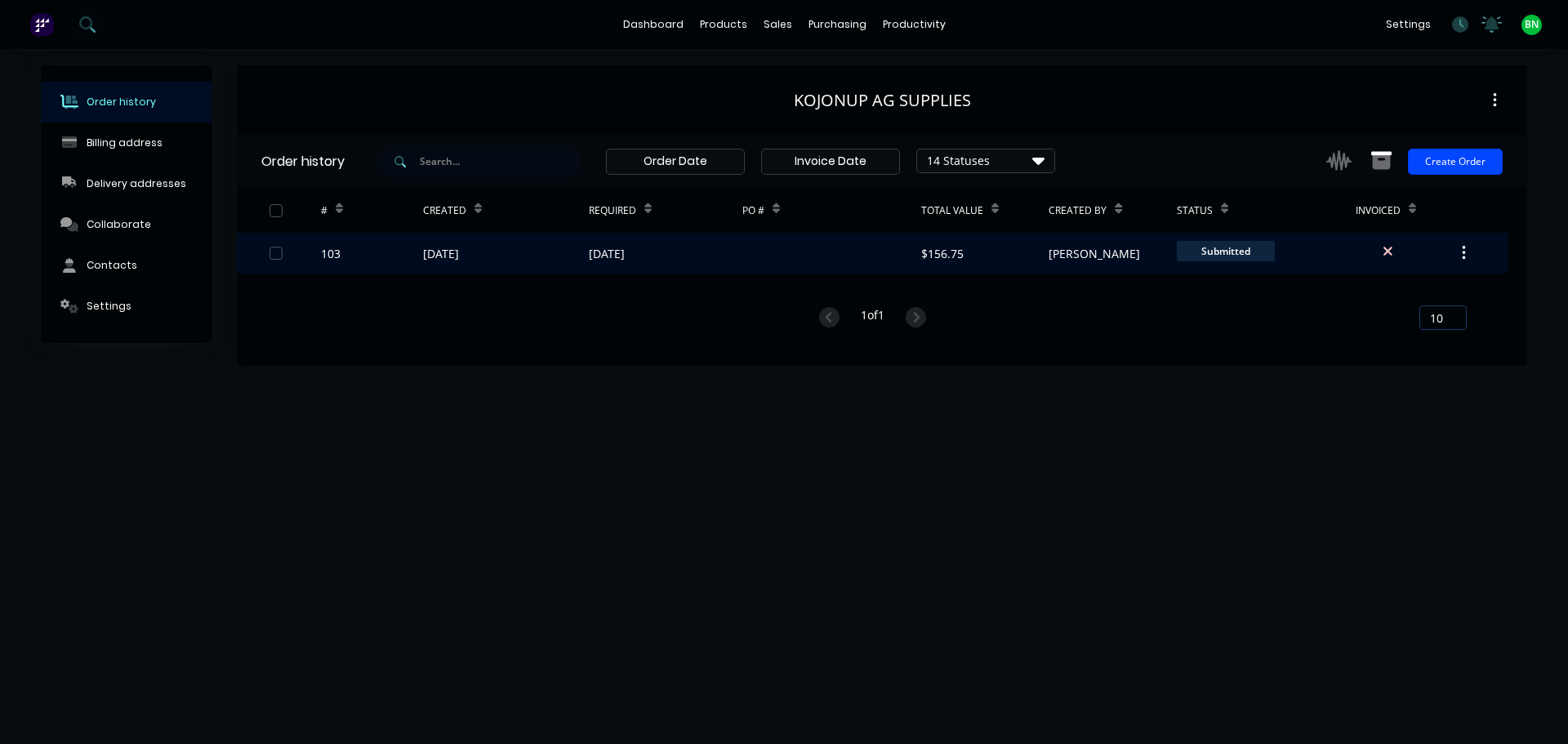
click at [388, 257] on div "103" at bounding box center [372, 253] width 102 height 41
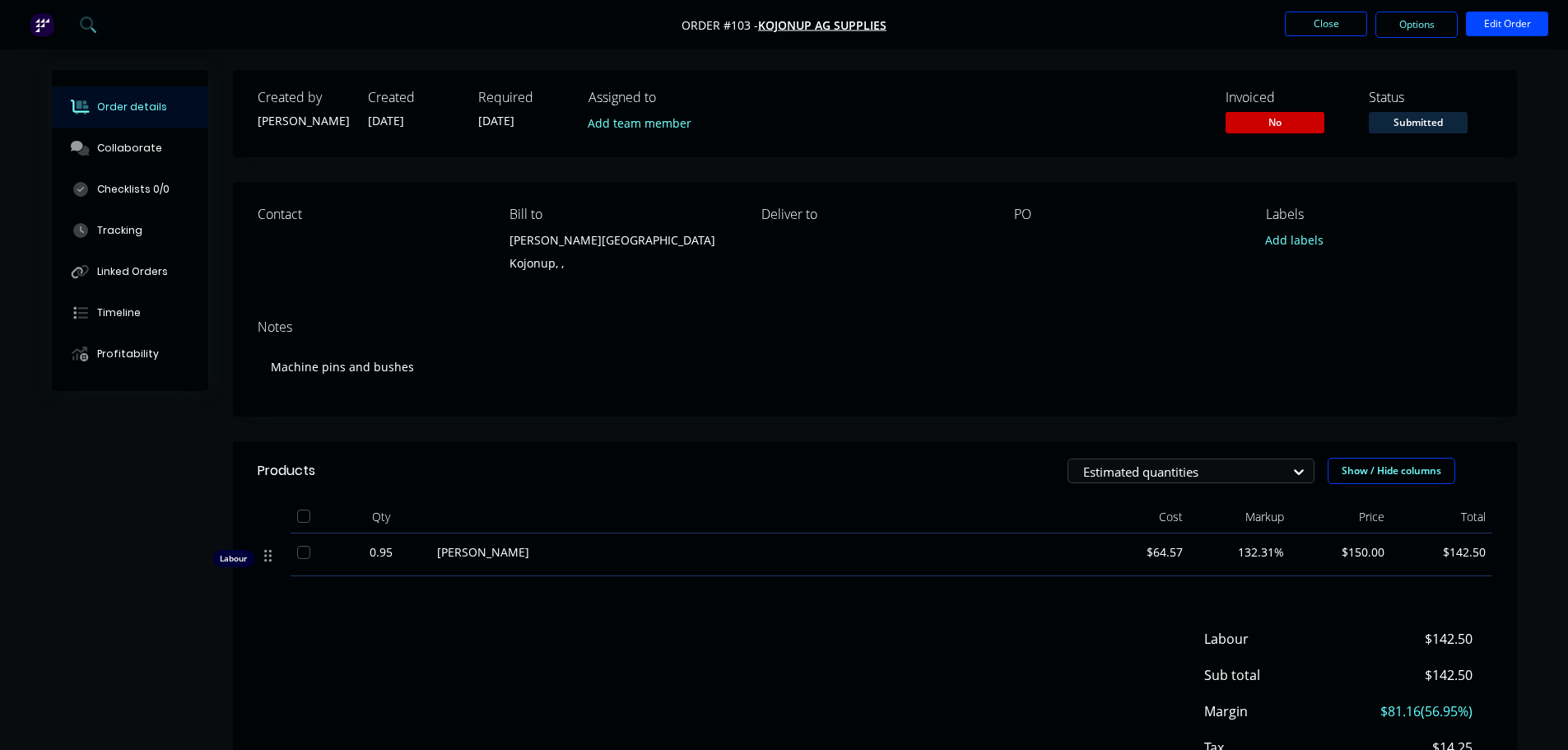
click at [1044, 238] on div at bounding box center [1117, 240] width 206 height 24
drag, startPoint x: 1036, startPoint y: 246, endPoint x: 1024, endPoint y: 199, distance: 48.5
click at [1035, 250] on div at bounding box center [1117, 240] width 206 height 24
click at [1034, 227] on div "PO" at bounding box center [1127, 244] width 226 height 75
drag, startPoint x: 1034, startPoint y: 266, endPoint x: 1020, endPoint y: 259, distance: 15.7
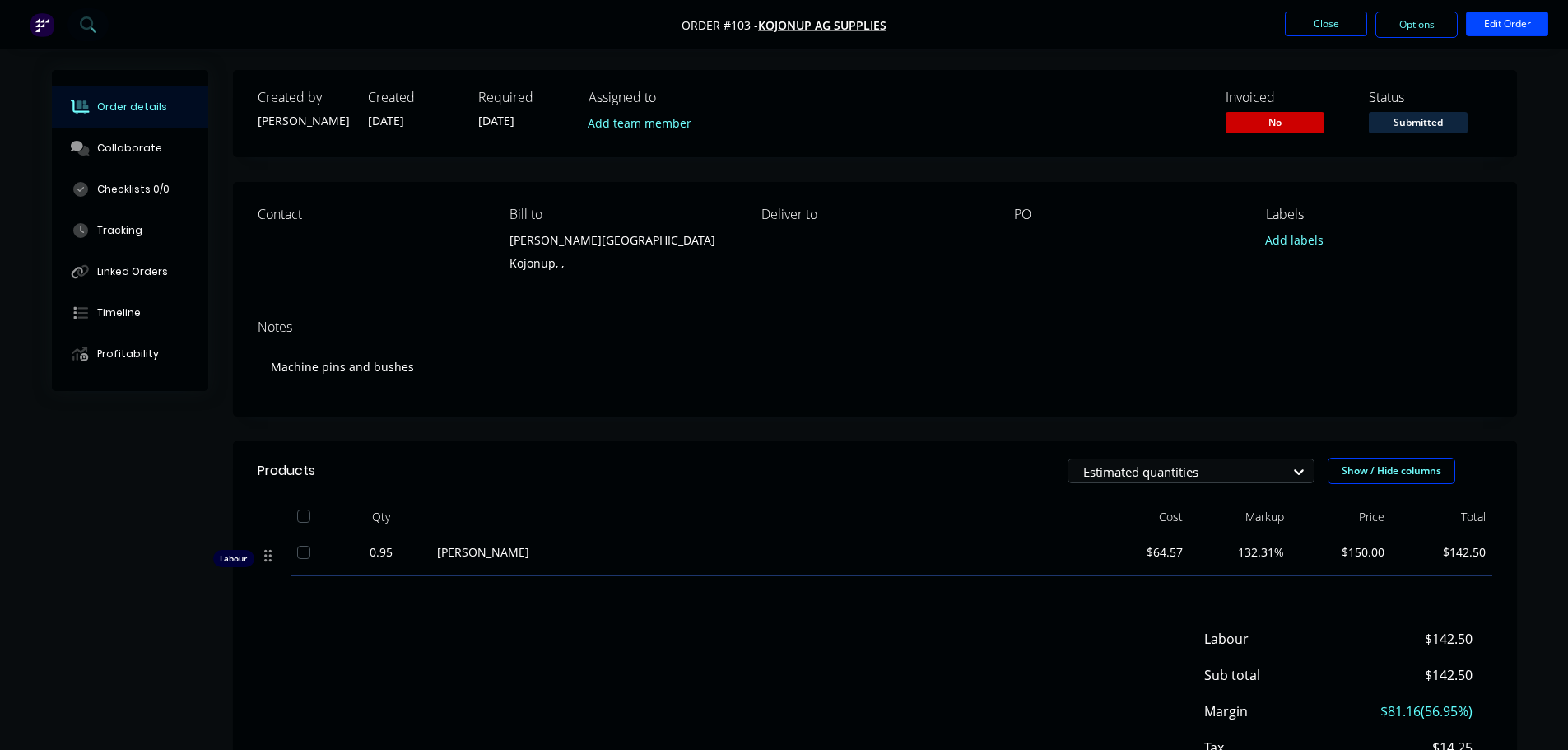
click at [1022, 266] on div "PO" at bounding box center [1127, 244] width 226 height 75
click at [1031, 218] on div "PO" at bounding box center [1127, 215] width 226 height 16
click at [1030, 218] on div "PO" at bounding box center [1127, 215] width 226 height 16
click at [1499, 30] on button "Edit Order" at bounding box center [1507, 24] width 82 height 25
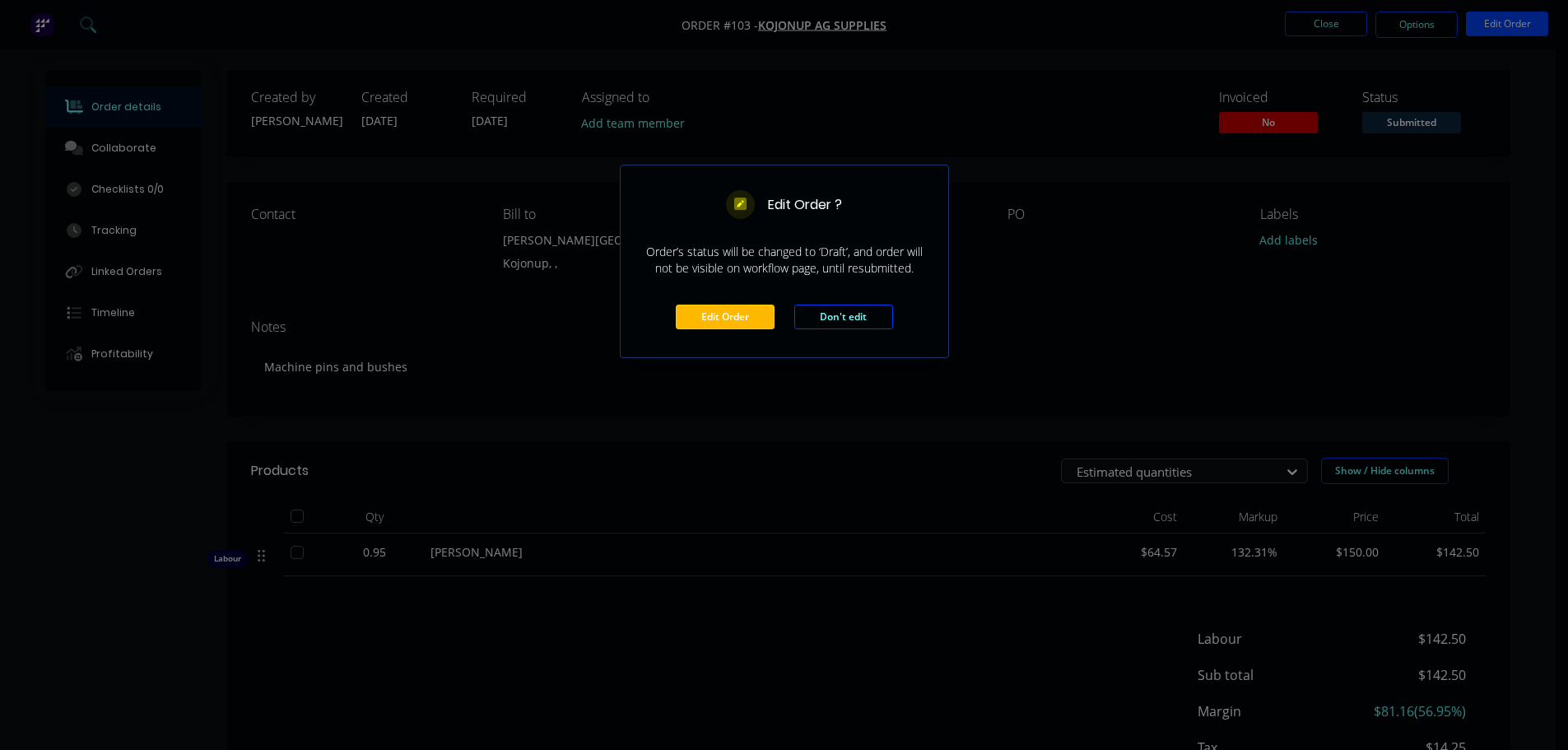
click at [723, 320] on button "Edit Order" at bounding box center [725, 317] width 99 height 25
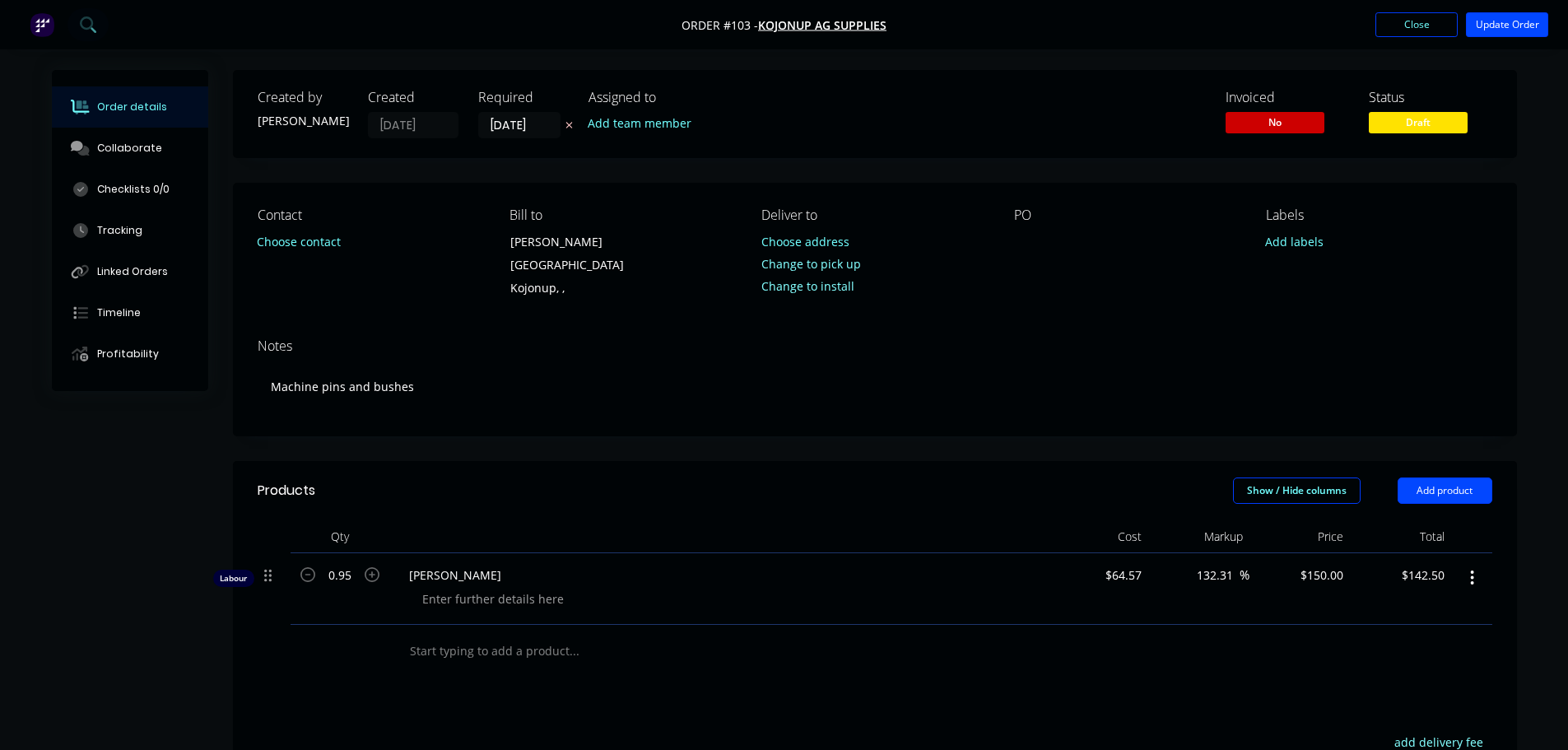
click at [1036, 225] on div "PO" at bounding box center [1127, 254] width 226 height 93
click at [1022, 234] on div at bounding box center [1027, 241] width 26 height 24
click at [1504, 19] on button "Update Order" at bounding box center [1507, 25] width 82 height 25
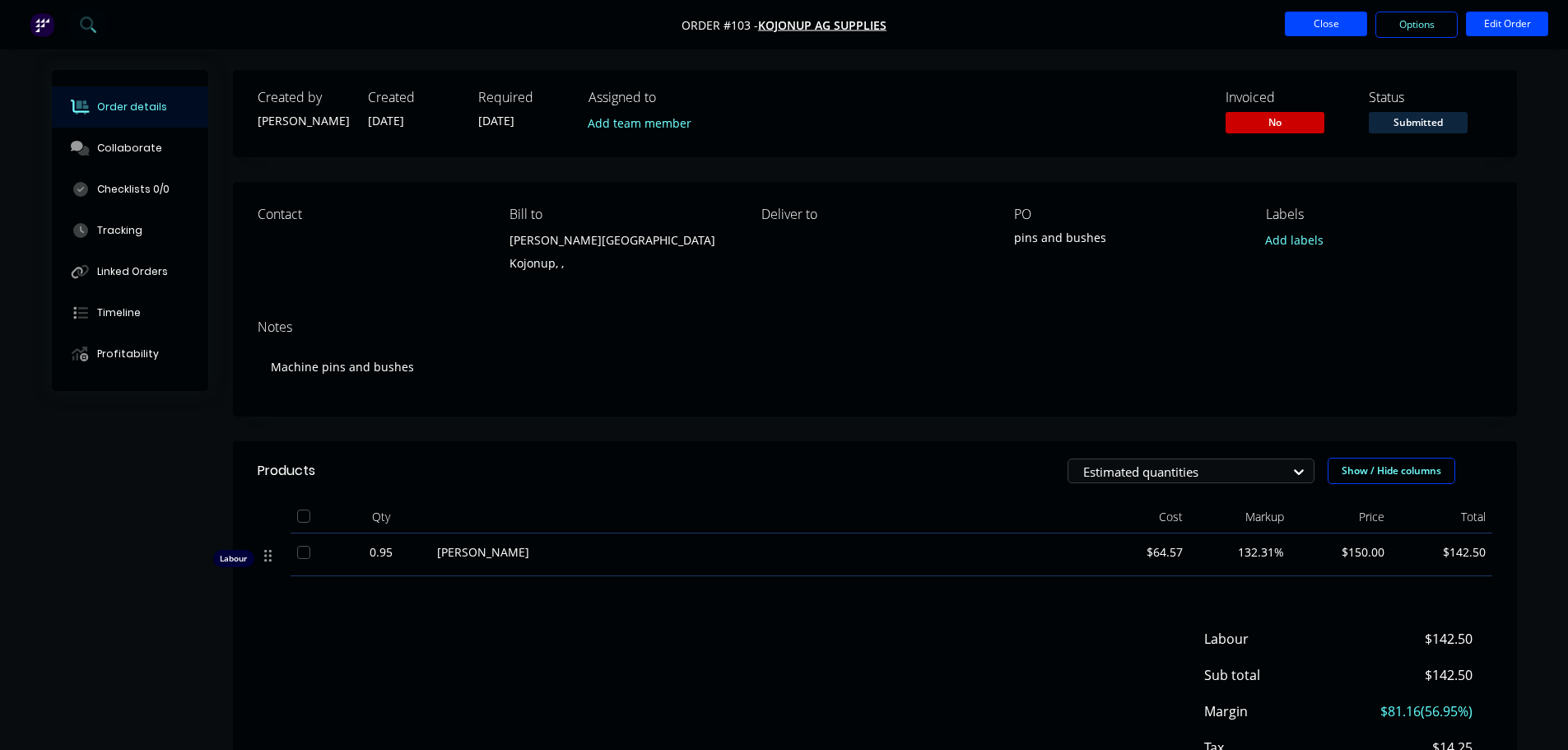
click at [1296, 25] on button "Close" at bounding box center [1327, 24] width 82 height 25
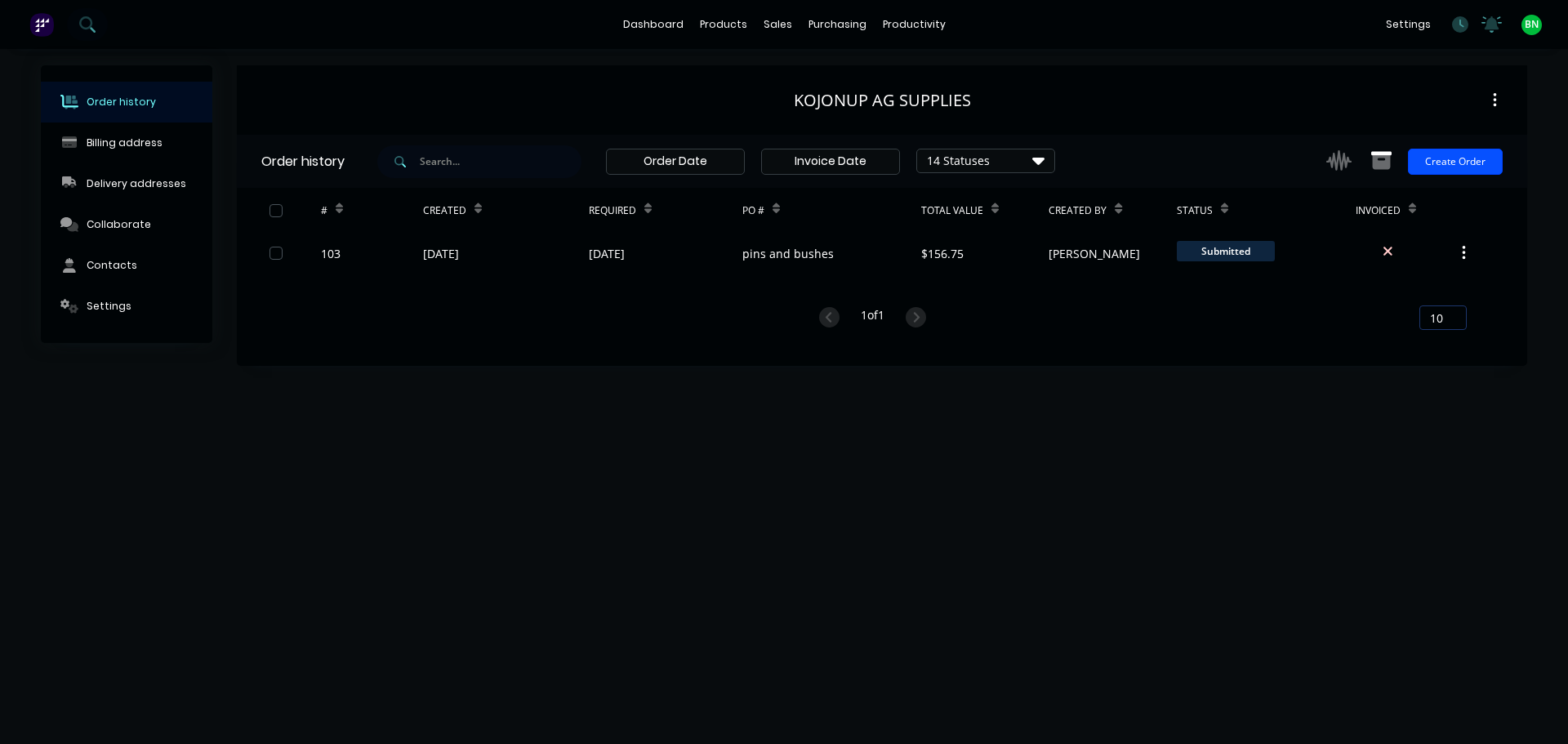
click at [1461, 156] on button "Create Order" at bounding box center [1454, 161] width 94 height 26
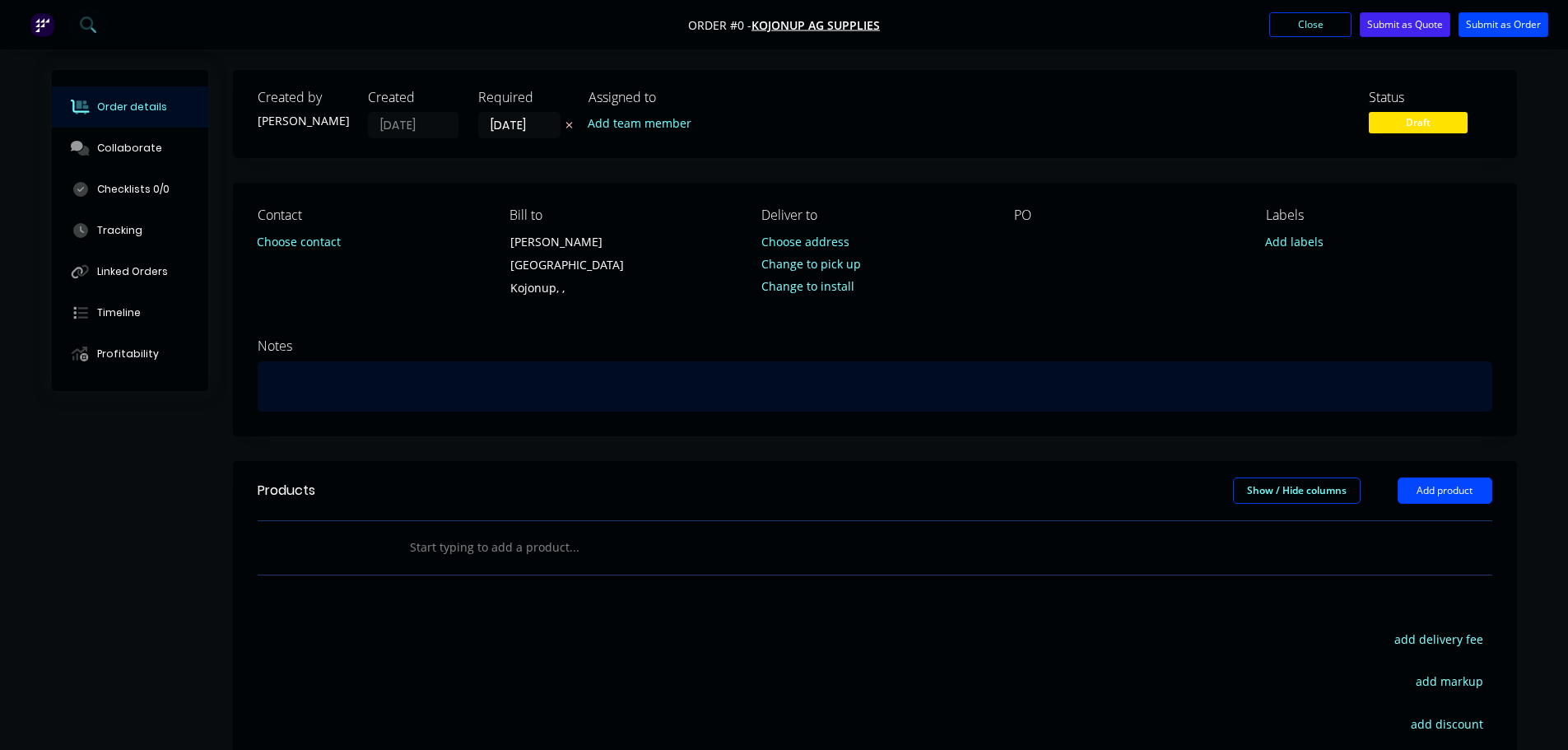
click at [322, 365] on div at bounding box center [875, 386] width 1235 height 50
click at [316, 368] on div "straighte mandako clampplates" at bounding box center [875, 386] width 1235 height 50
click at [414, 370] on div "straighten mandako clampplates" at bounding box center [875, 386] width 1235 height 50
click at [474, 367] on div "straighten mandako clamp plates" at bounding box center [875, 386] width 1235 height 50
click at [603, 365] on div "straighten mandako clamp plates" at bounding box center [875, 386] width 1235 height 50
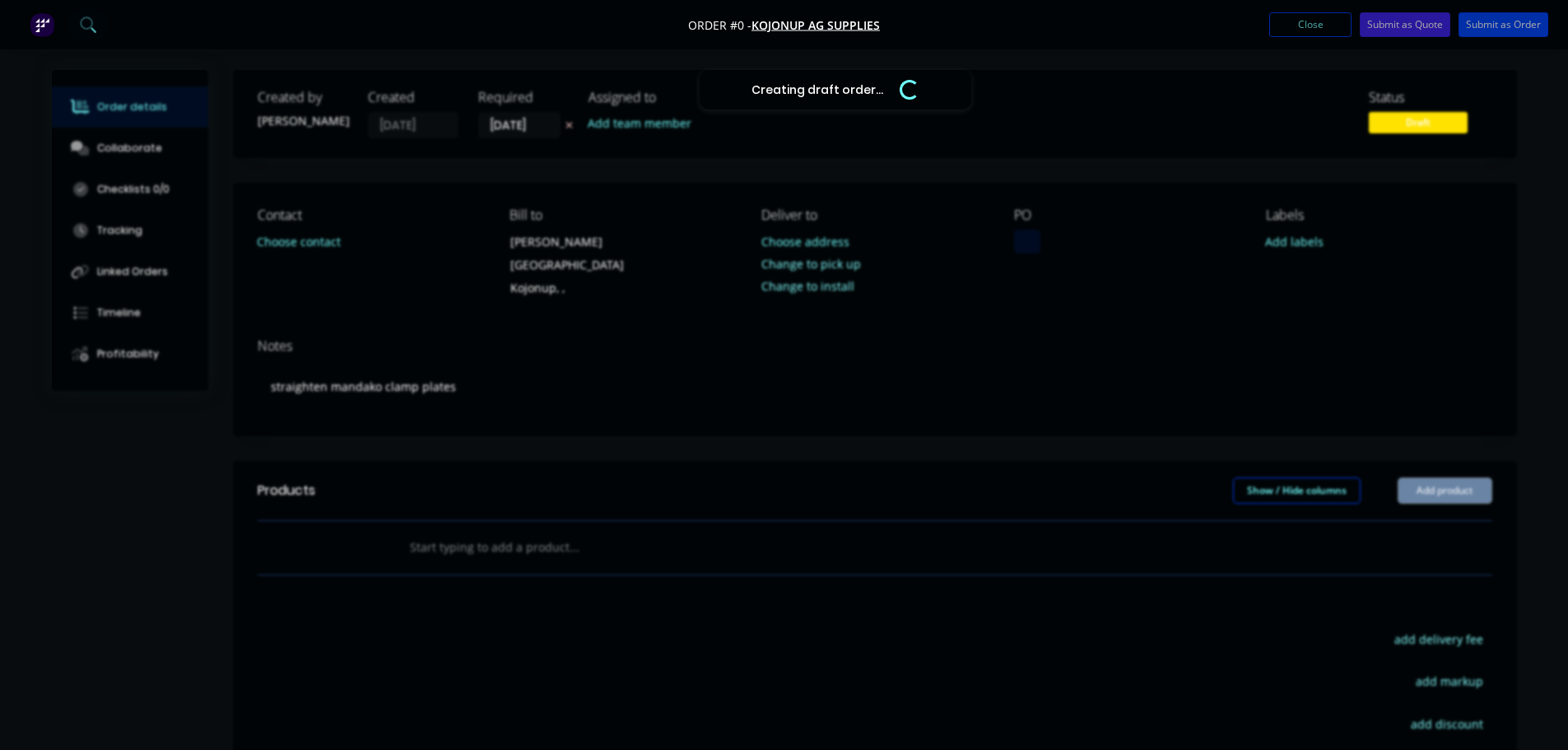
click at [1030, 238] on div "Creating draft order... Loading... Order details Collaborate Checklists 0/0 Tra…" at bounding box center [784, 532] width 1498 height 925
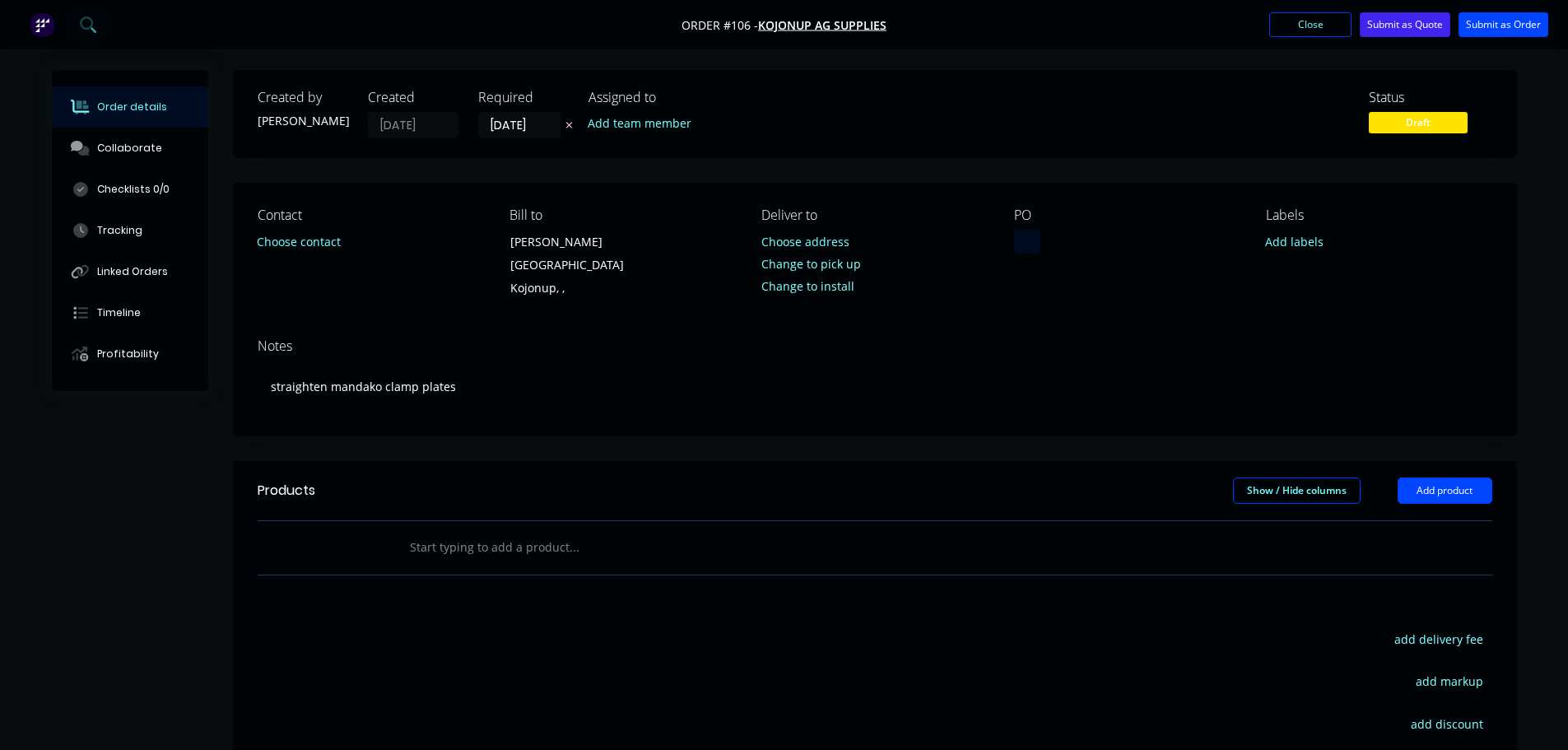
click at [1035, 245] on div at bounding box center [1027, 241] width 26 height 24
click at [1516, 24] on button "Submit as Order" at bounding box center [1504, 25] width 90 height 25
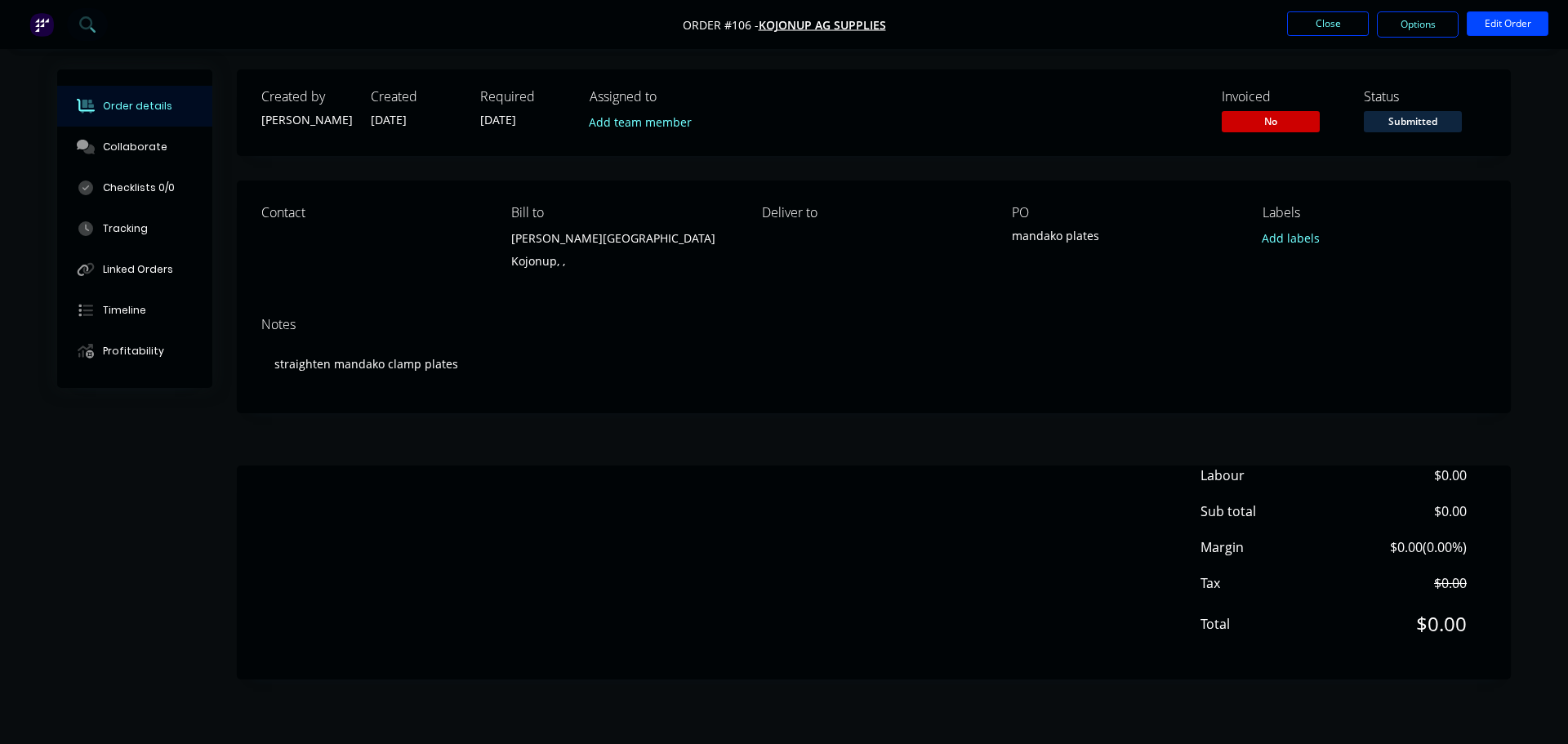
click at [959, 322] on div "Notes" at bounding box center [873, 325] width 1225 height 16
click at [1316, 24] on button "Close" at bounding box center [1328, 23] width 82 height 24
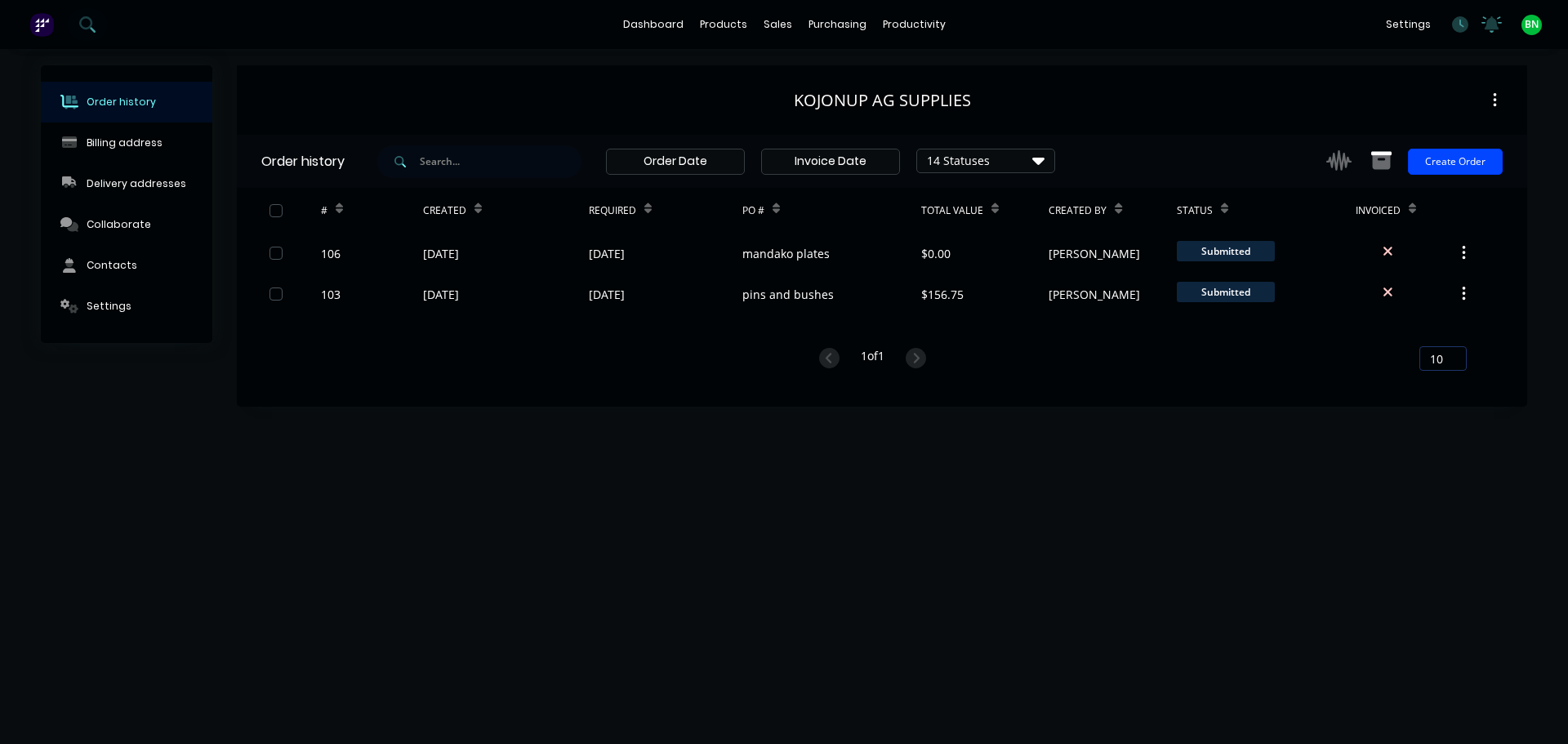
drag, startPoint x: 650, startPoint y: 445, endPoint x: 735, endPoint y: 382, distance: 105.8
click at [650, 446] on div "Order history Billing address Delivery addresses Collaborate Contacts Settings …" at bounding box center [784, 396] width 1568 height 694
click at [899, 24] on div "productivity" at bounding box center [913, 24] width 79 height 24
click at [936, 80] on div "Workflow" at bounding box center [943, 78] width 49 height 15
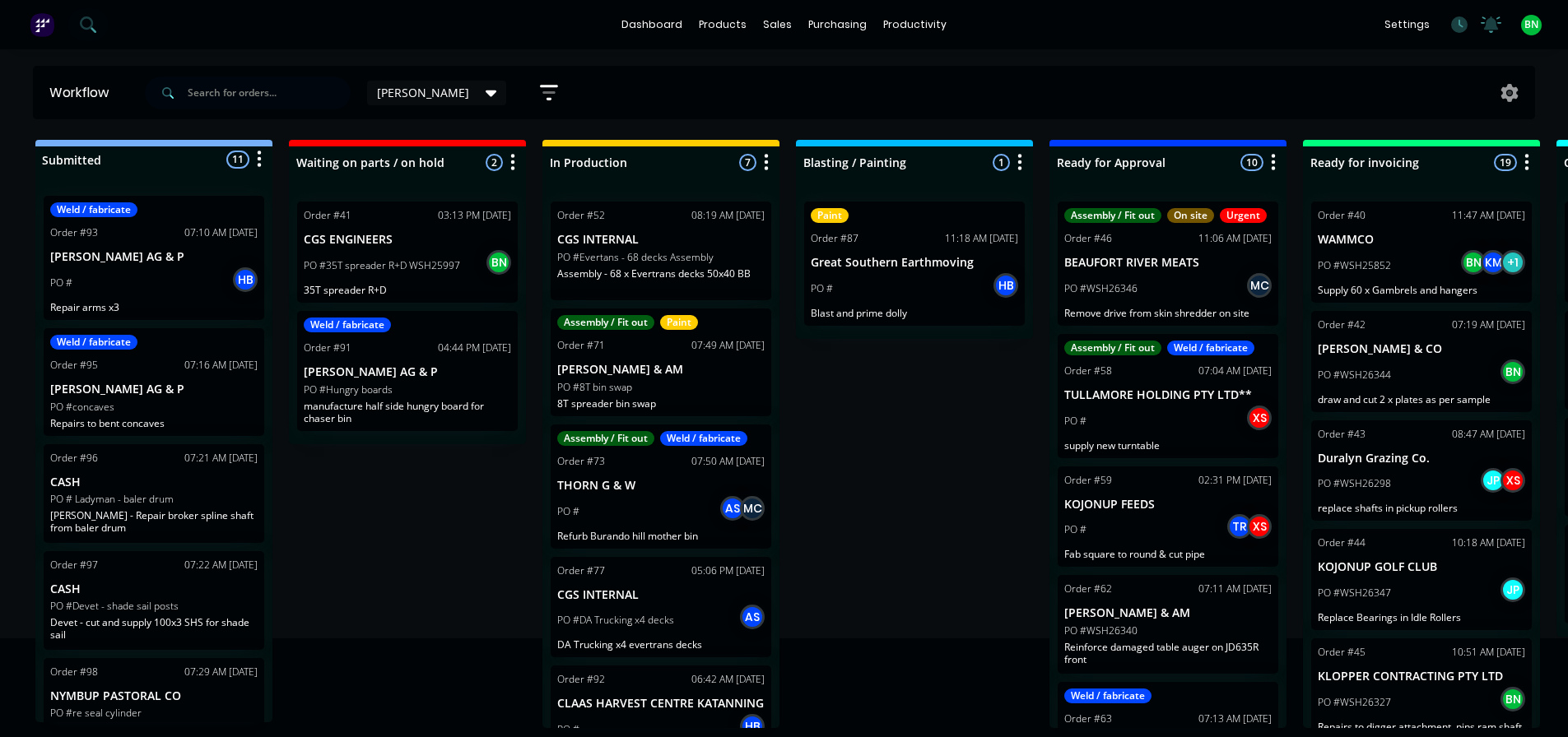
click at [360, 543] on div "Submitted 11 Status colour #273444 hex #273444 Save Cancel Summaries Total orde…" at bounding box center [1121, 434] width 2268 height 588
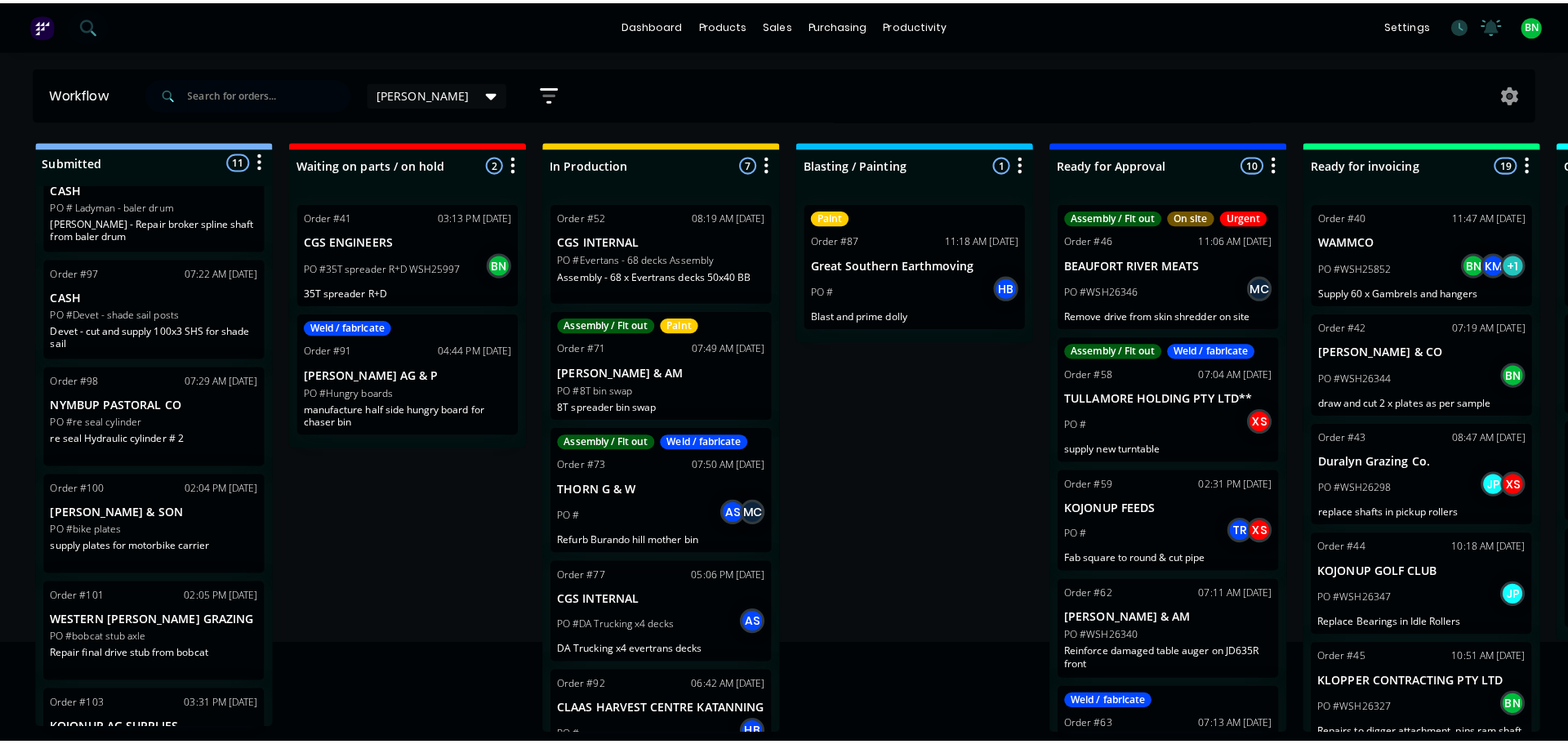
scroll to position [408, 0]
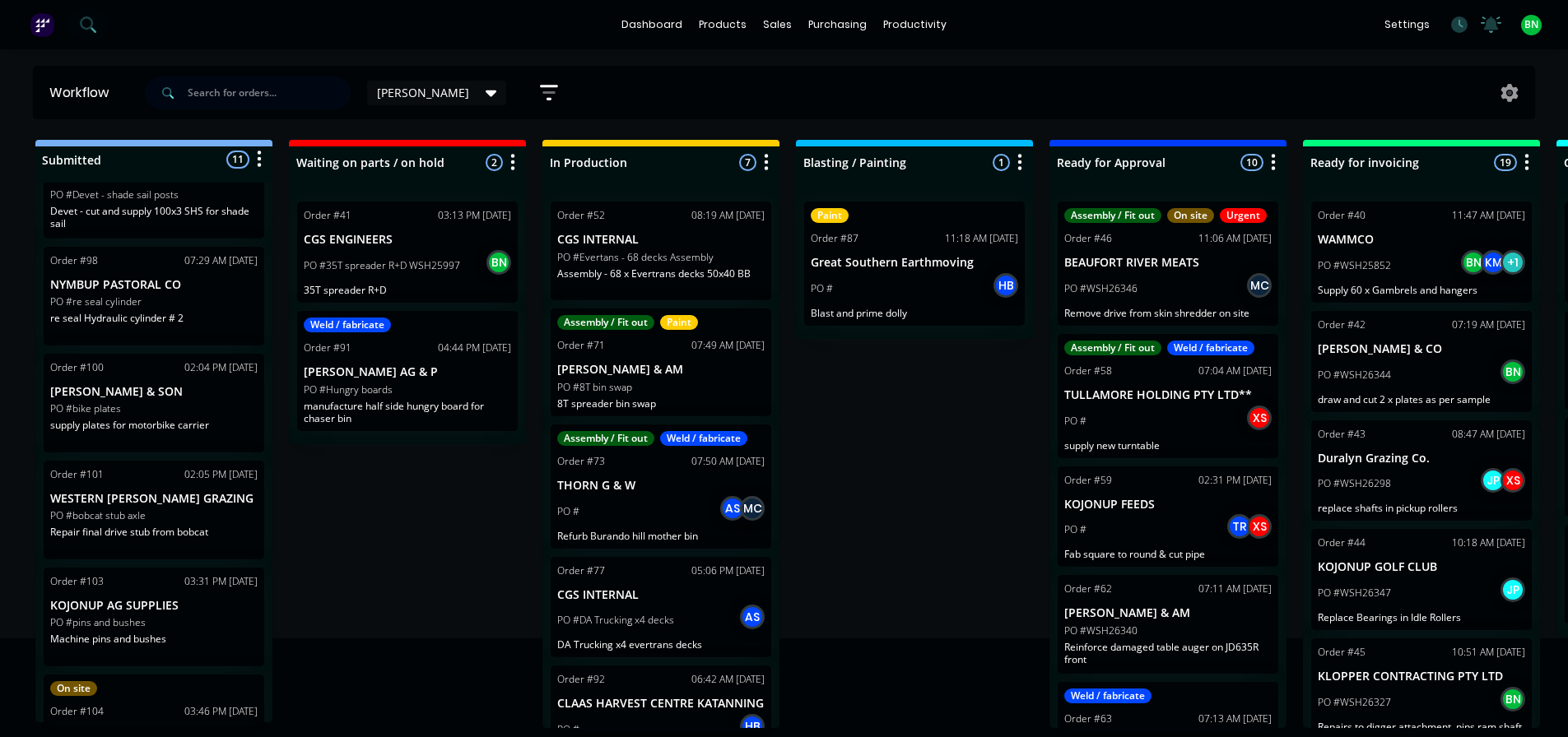
click at [282, 96] on input "text" at bounding box center [269, 93] width 163 height 33
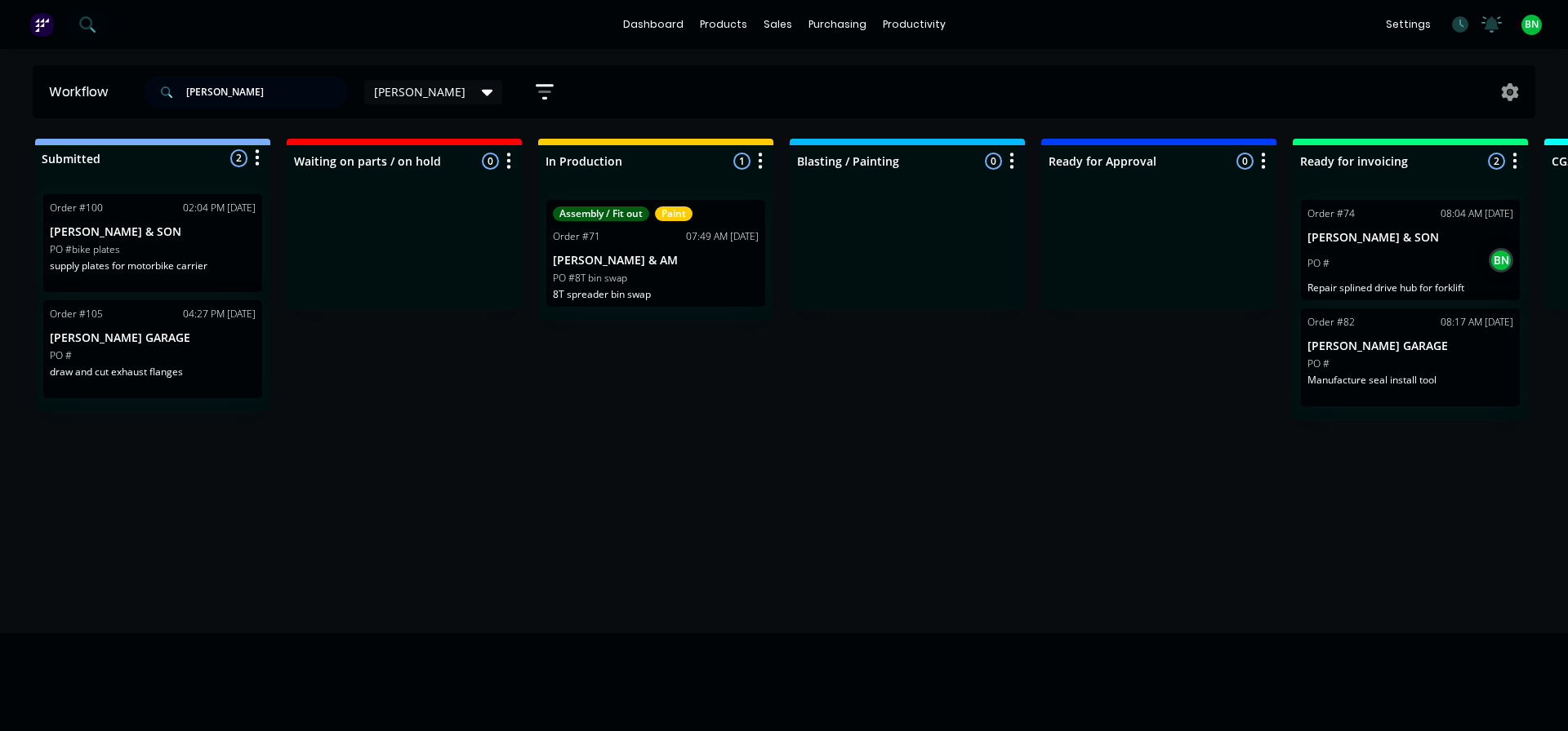
drag, startPoint x: 247, startPoint y: 91, endPoint x: 135, endPoint y: 74, distance: 113.3
click at [136, 74] on header "Workflow [PERSON_NAME] Save new view None edit [PERSON_NAME] (Default) edit Off…" at bounding box center [785, 91] width 1504 height 53
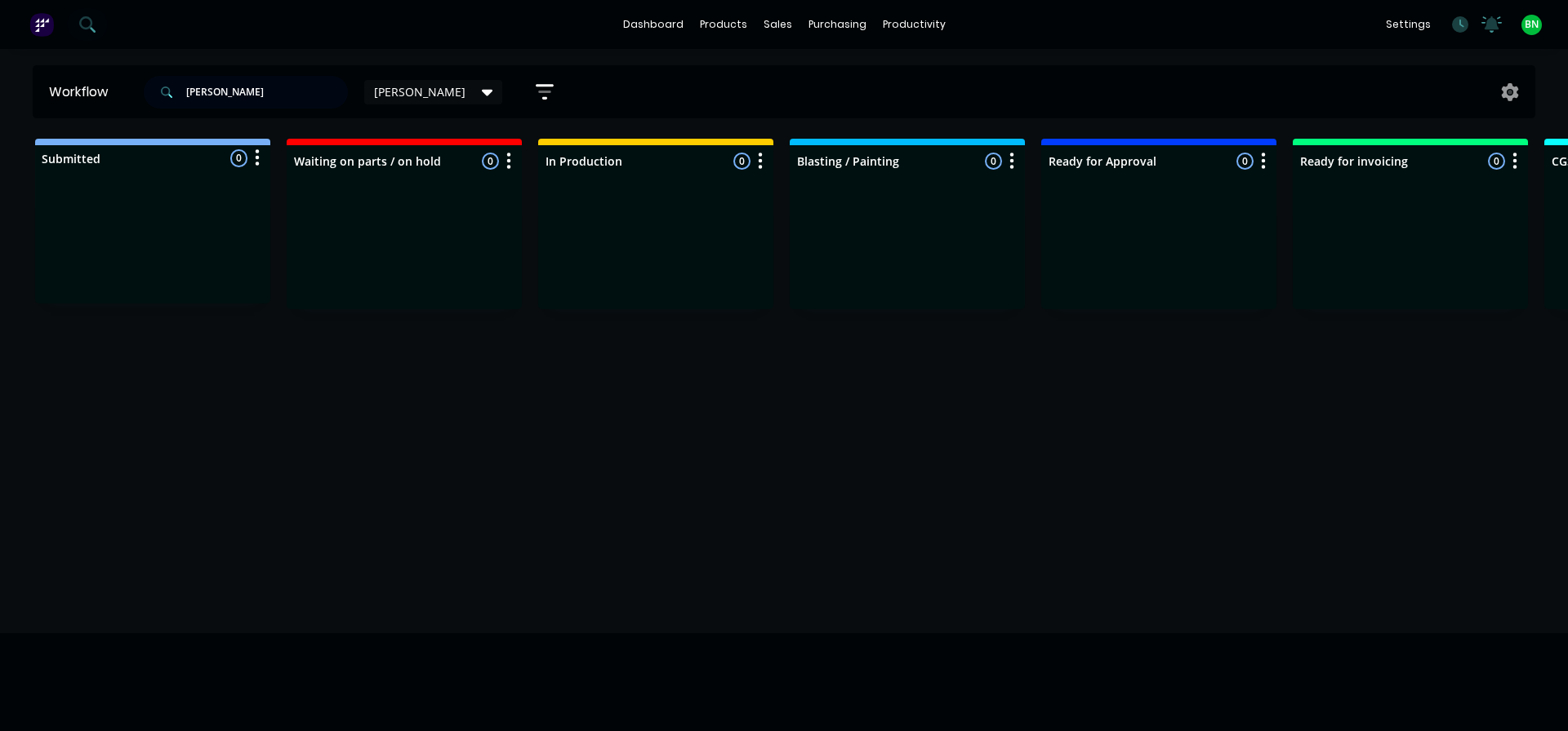
drag, startPoint x: 236, startPoint y: 89, endPoint x: 119, endPoint y: 74, distance: 118.0
click at [119, 74] on header "Workflow [PERSON_NAME] Save new view None edit [PERSON_NAME] (Default) edit Off…" at bounding box center [785, 91] width 1504 height 53
type input "[PERSON_NAME]"
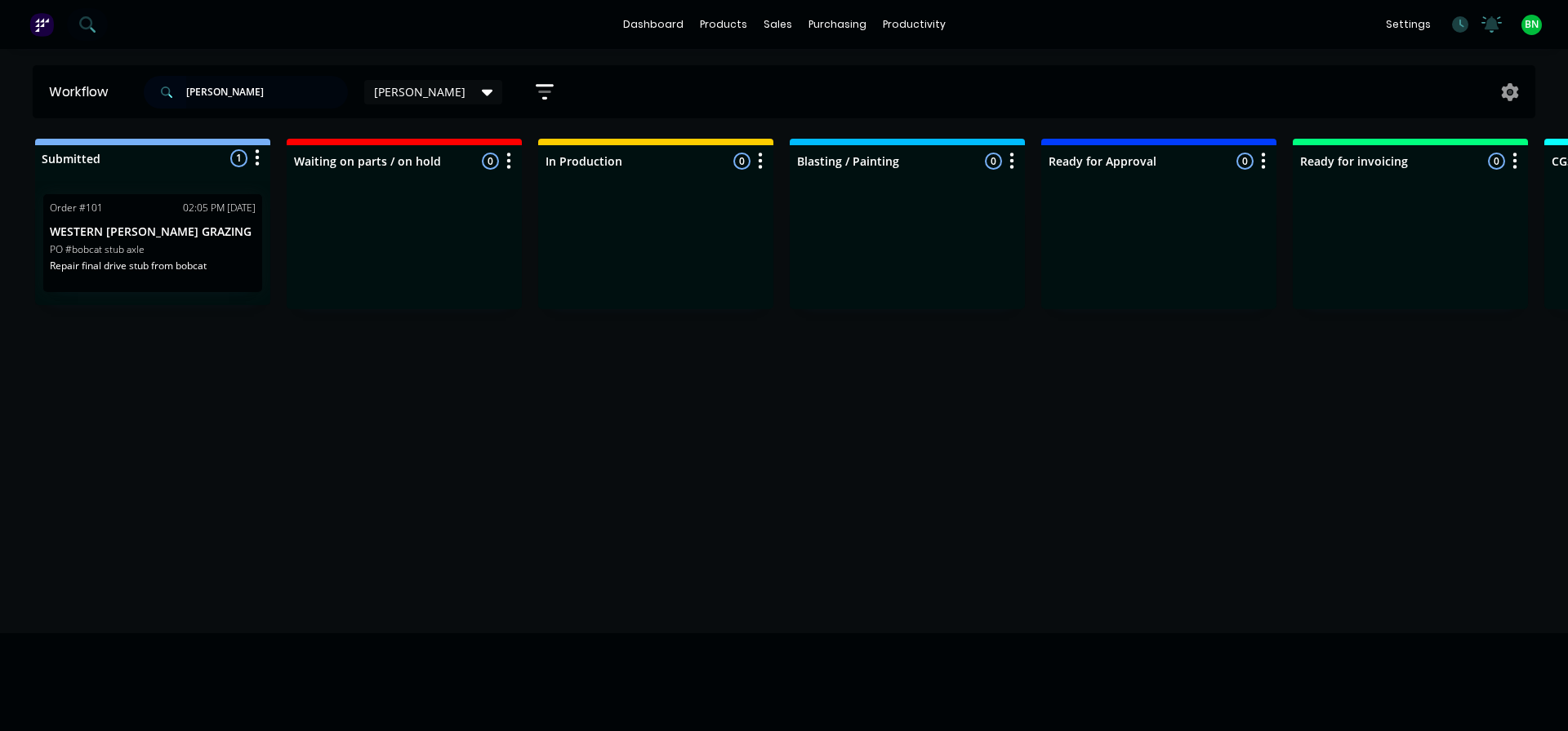
click at [326, 395] on div "Workflow [PERSON_NAME] [PERSON_NAME] Save new view None edit [PERSON_NAME] (Def…" at bounding box center [784, 382] width 1568 height 634
click at [238, 91] on input "[PERSON_NAME]" at bounding box center [267, 92] width 161 height 33
click at [659, 26] on link "dashboard" at bounding box center [653, 24] width 77 height 24
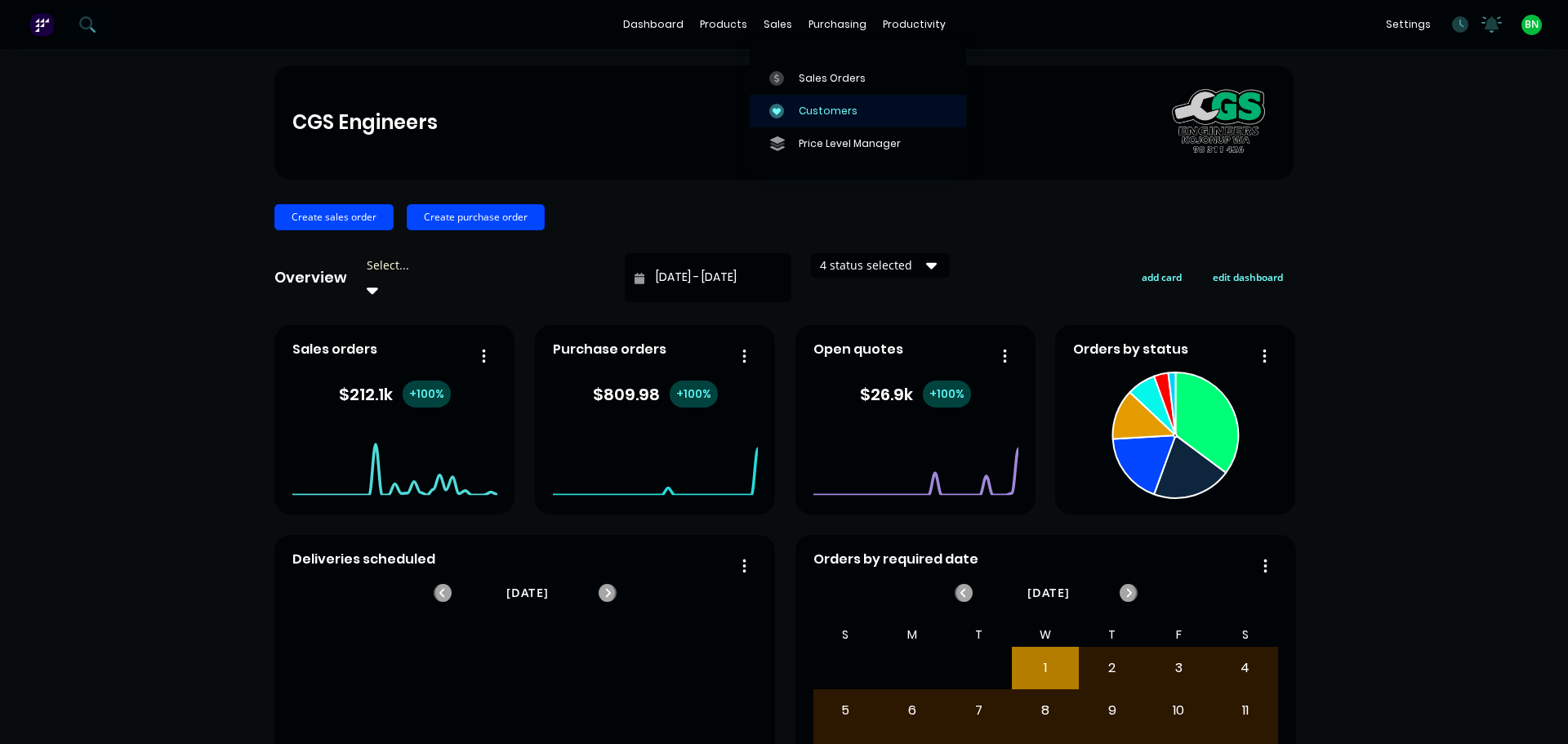
click at [797, 109] on link "Customers" at bounding box center [858, 111] width 216 height 33
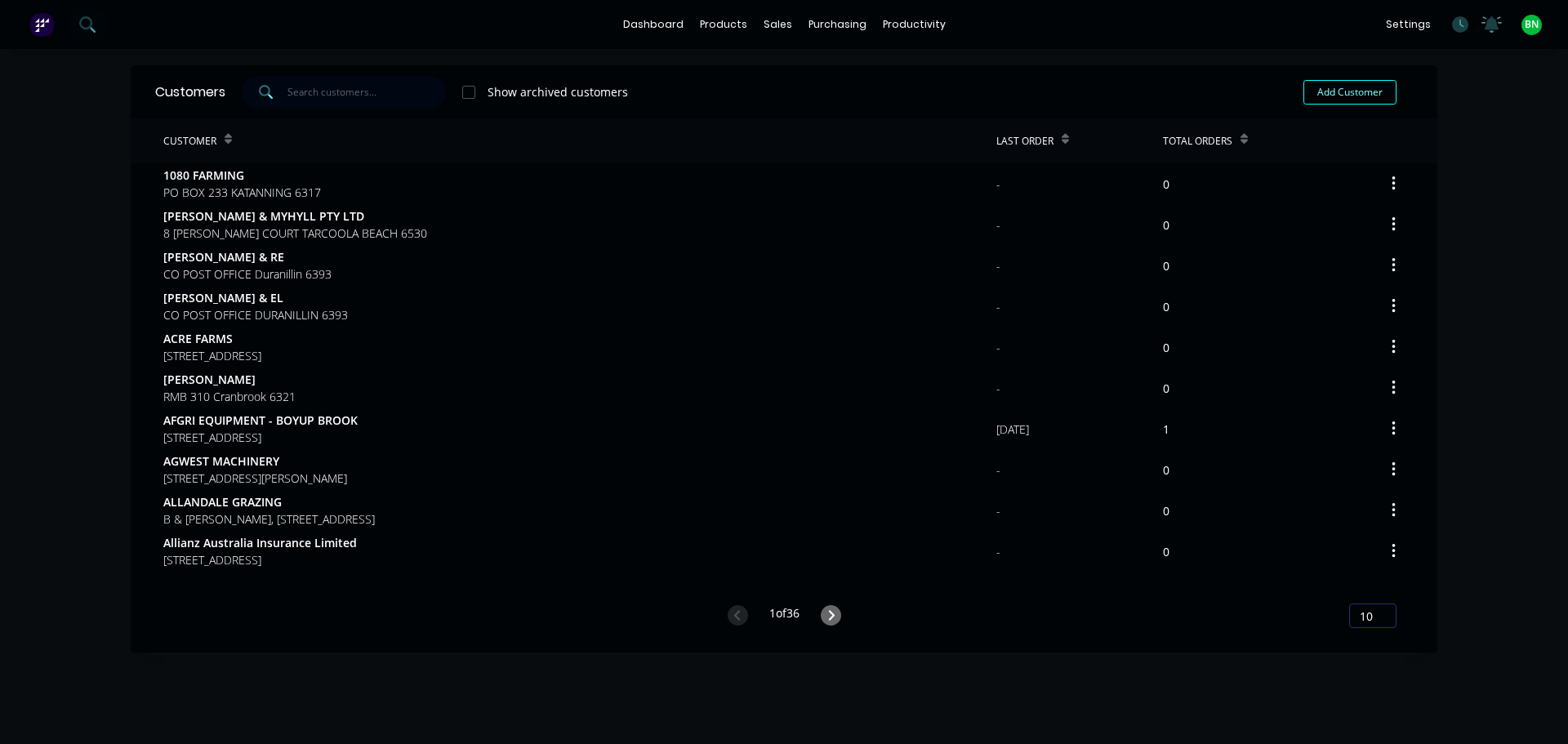
click at [343, 90] on input "text" at bounding box center [368, 92] width 160 height 33
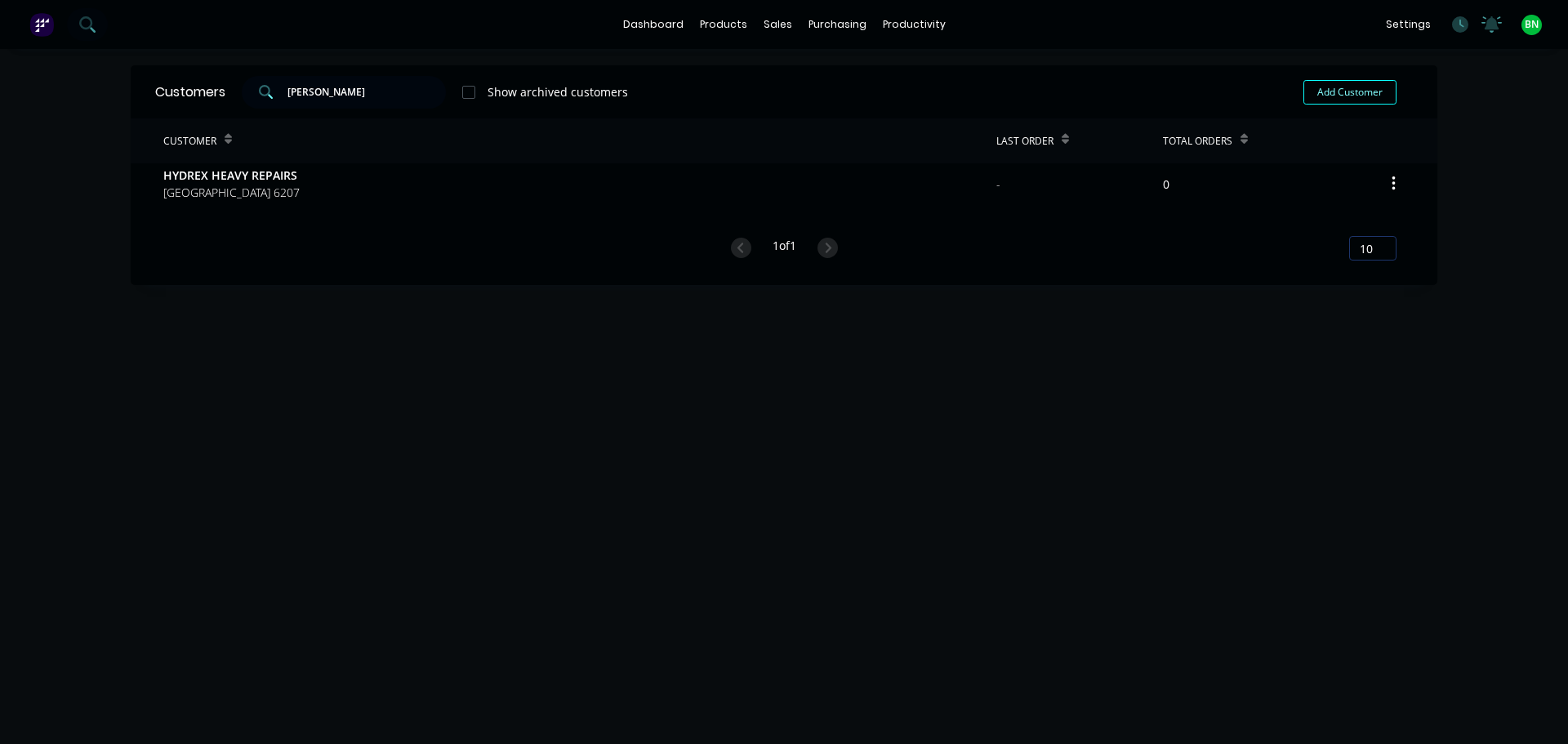
click at [347, 283] on div "Customers [PERSON_NAME] Show archived customers Add Customer Customer Last Orde…" at bounding box center [783, 175] width 1306 height 220
drag, startPoint x: 322, startPoint y: 94, endPoint x: 196, endPoint y: 89, distance: 126.1
click at [196, 89] on div "Customers [PERSON_NAME] Show archived customers Add Customer" at bounding box center [783, 91] width 1306 height 53
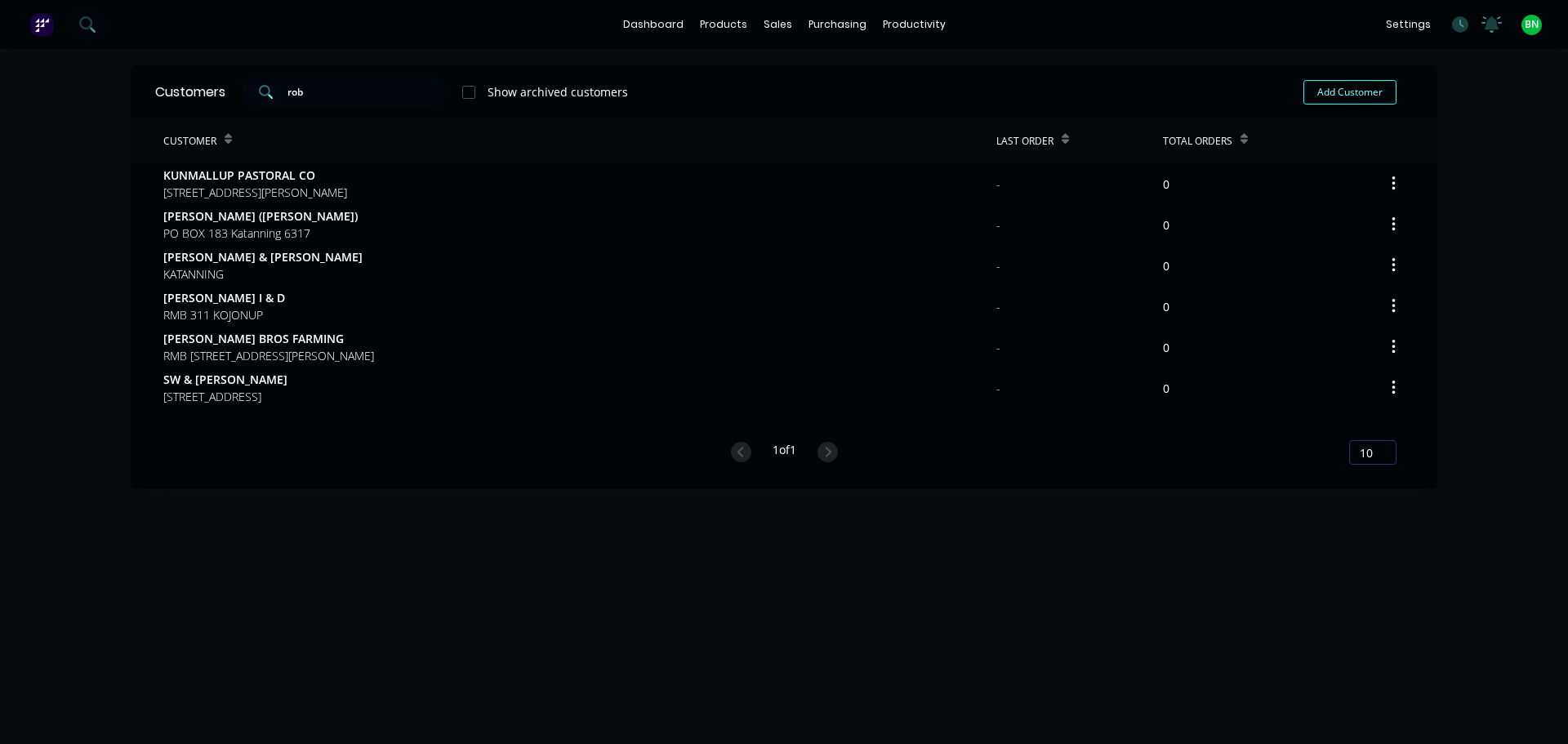
drag, startPoint x: 496, startPoint y: 512, endPoint x: 476, endPoint y: 502, distance: 22.4
click at [496, 512] on div "Customers rob Show archived customers Add Customer Customer Last Order Total Or…" at bounding box center [783, 412] width 1306 height 694
drag, startPoint x: 317, startPoint y: 98, endPoint x: 175, endPoint y: 98, distance: 142.0
click at [175, 98] on div "Customers rob Show archived customers Add Customer" at bounding box center [783, 91] width 1306 height 53
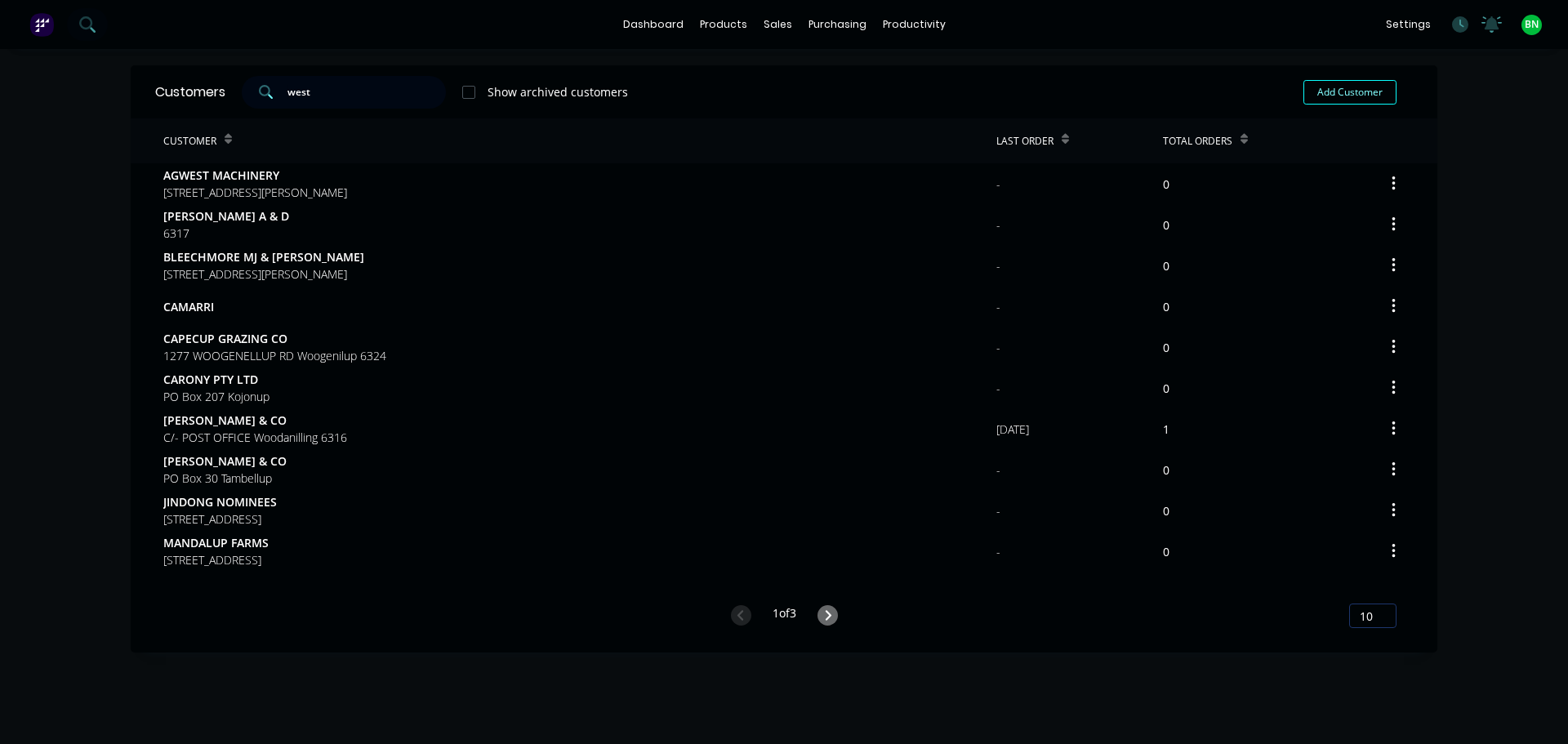
drag, startPoint x: 315, startPoint y: 93, endPoint x: 211, endPoint y: 89, distance: 104.1
click at [211, 89] on div "Customers west Show archived customers Add Customer" at bounding box center [783, 91] width 1306 height 53
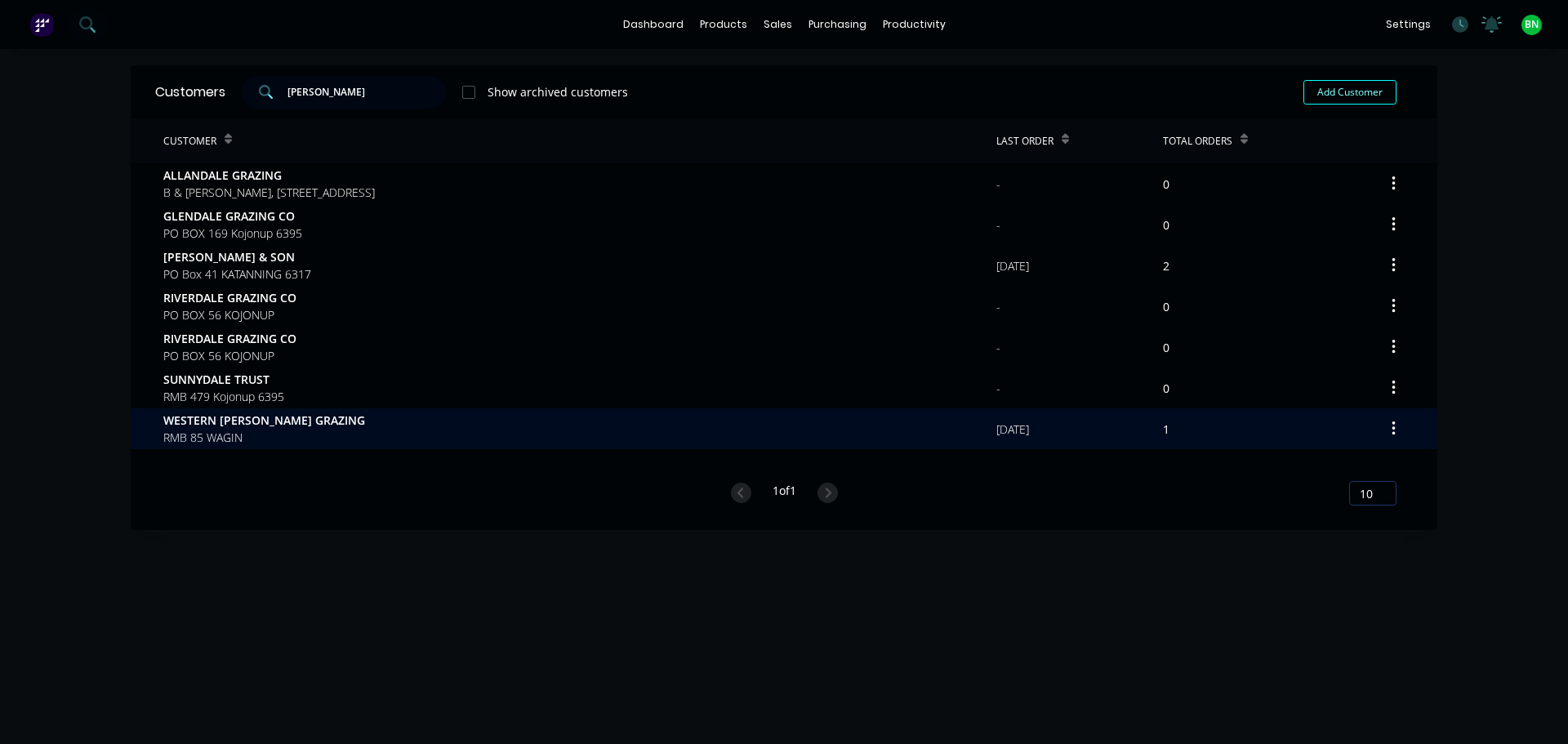
type input "[PERSON_NAME]"
click at [273, 430] on span "RMB 85 WAGIN" at bounding box center [264, 438] width 201 height 18
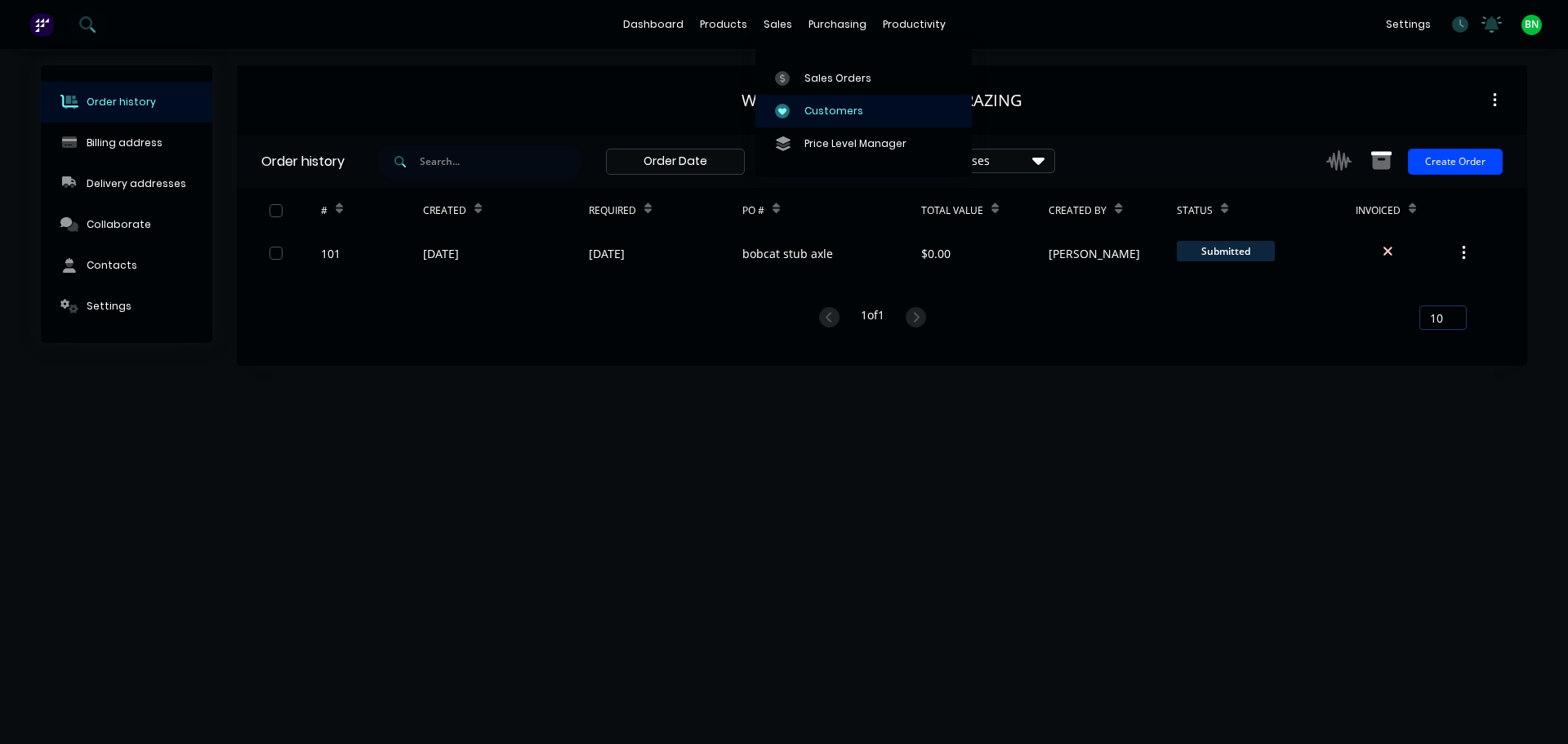
click at [811, 110] on div "Customers" at bounding box center [834, 111] width 58 height 15
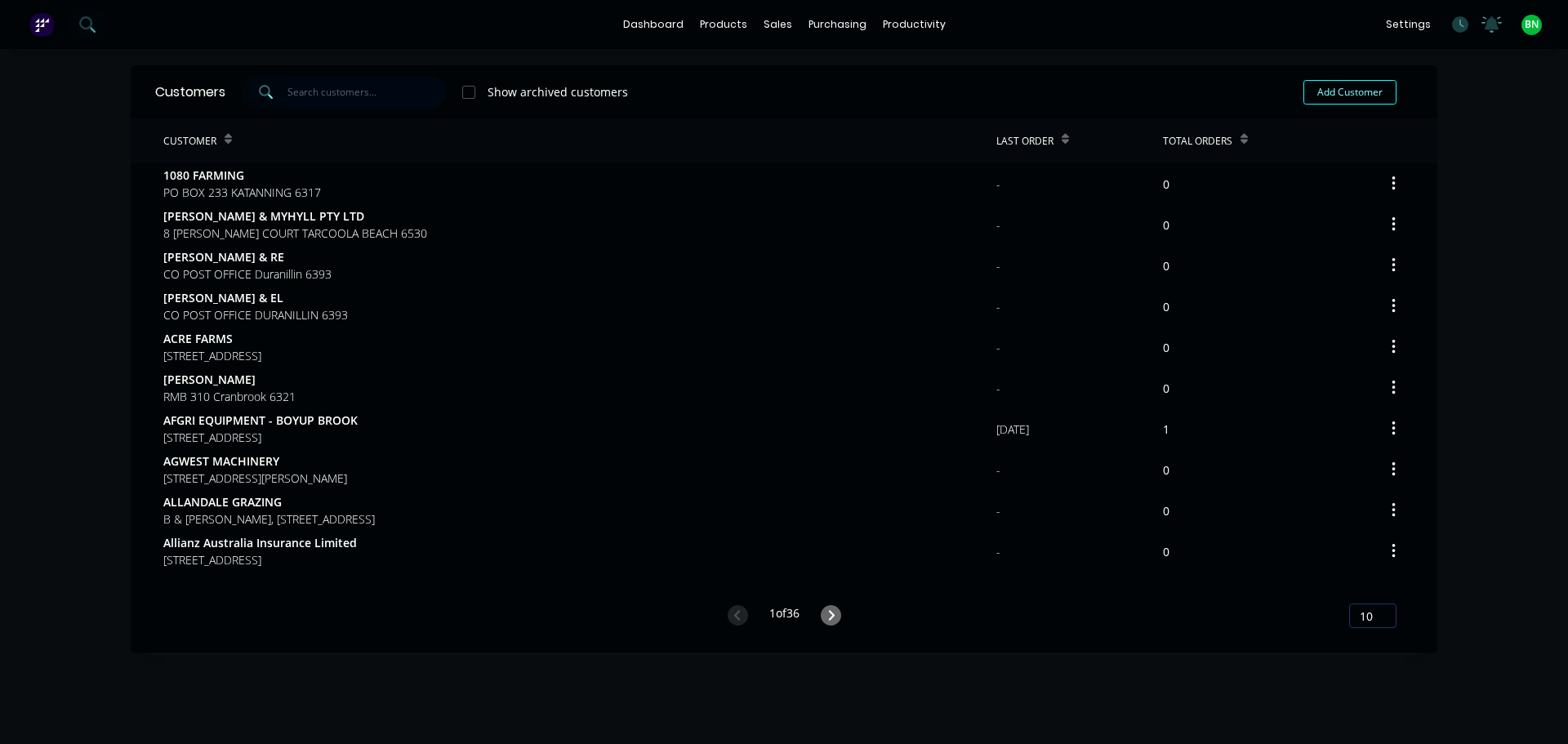
click at [341, 94] on input "text" at bounding box center [368, 92] width 160 height 33
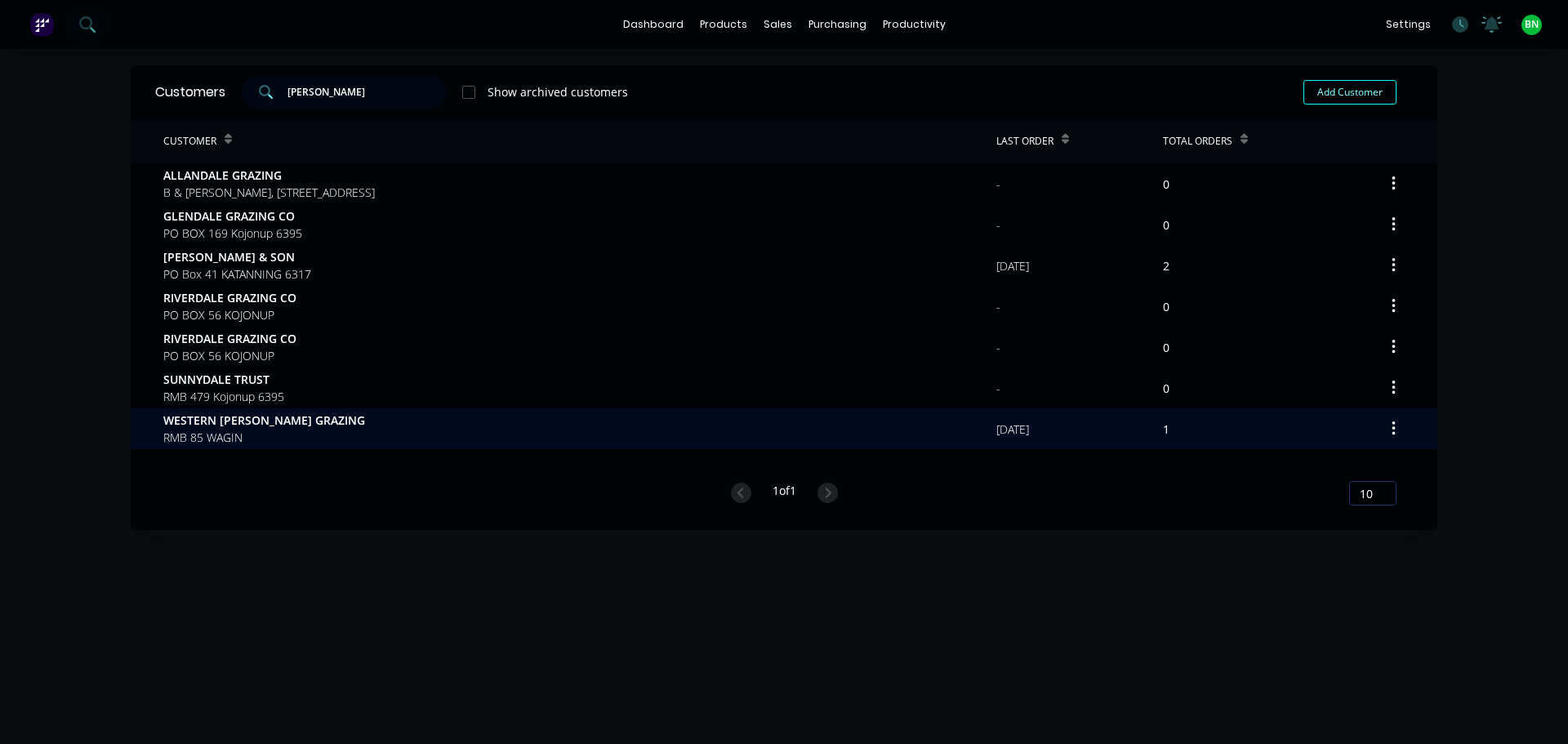
type input "[PERSON_NAME]"
click at [306, 428] on div "WESTERN [PERSON_NAME] GRAZING RMB 85 WAGIN" at bounding box center [580, 429] width 833 height 41
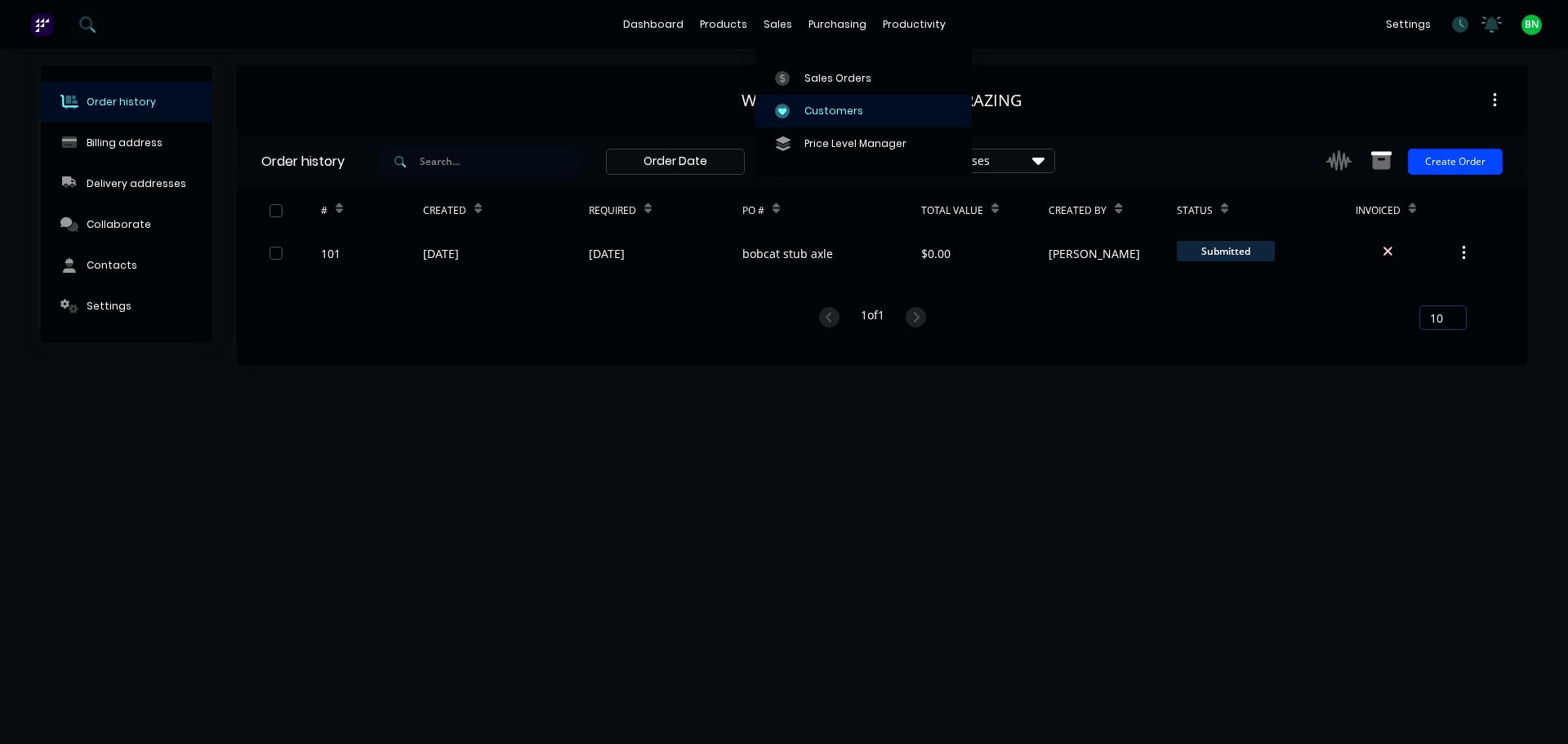
click at [802, 111] on link "Customers" at bounding box center [864, 111] width 216 height 33
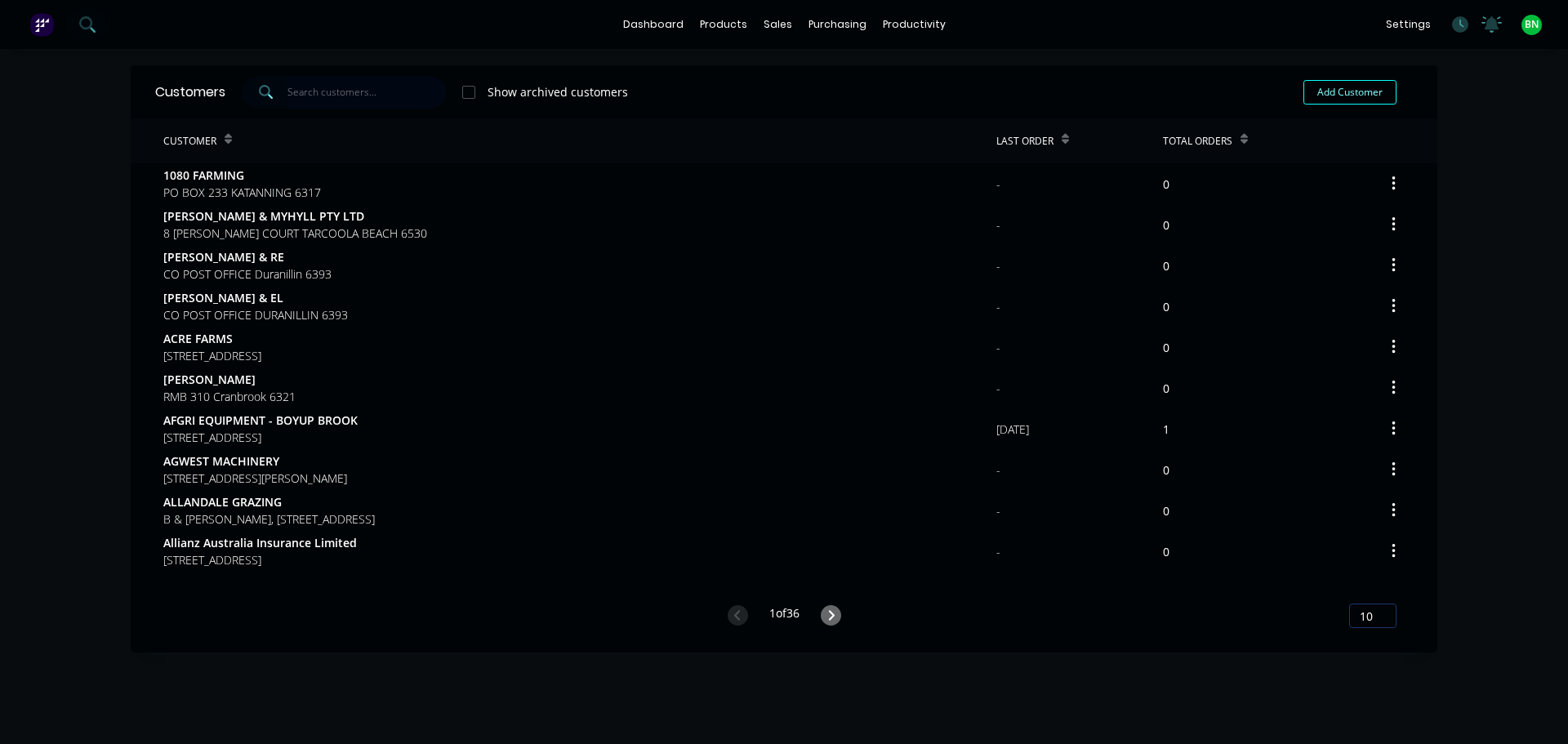
click at [325, 93] on input "text" at bounding box center [368, 92] width 160 height 33
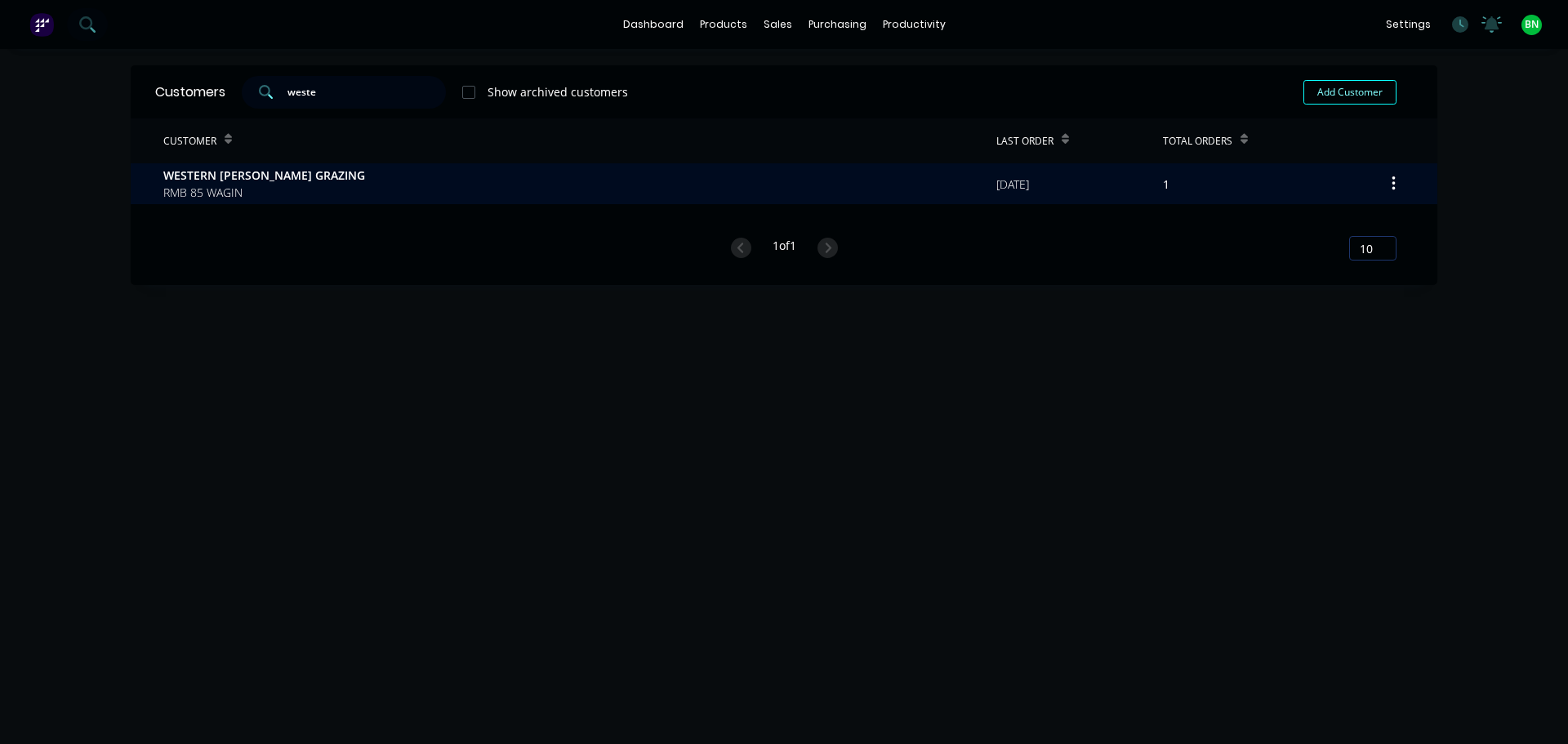
type input "weste"
click at [196, 170] on span "WESTERN [PERSON_NAME] GRAZING" at bounding box center [264, 175] width 201 height 18
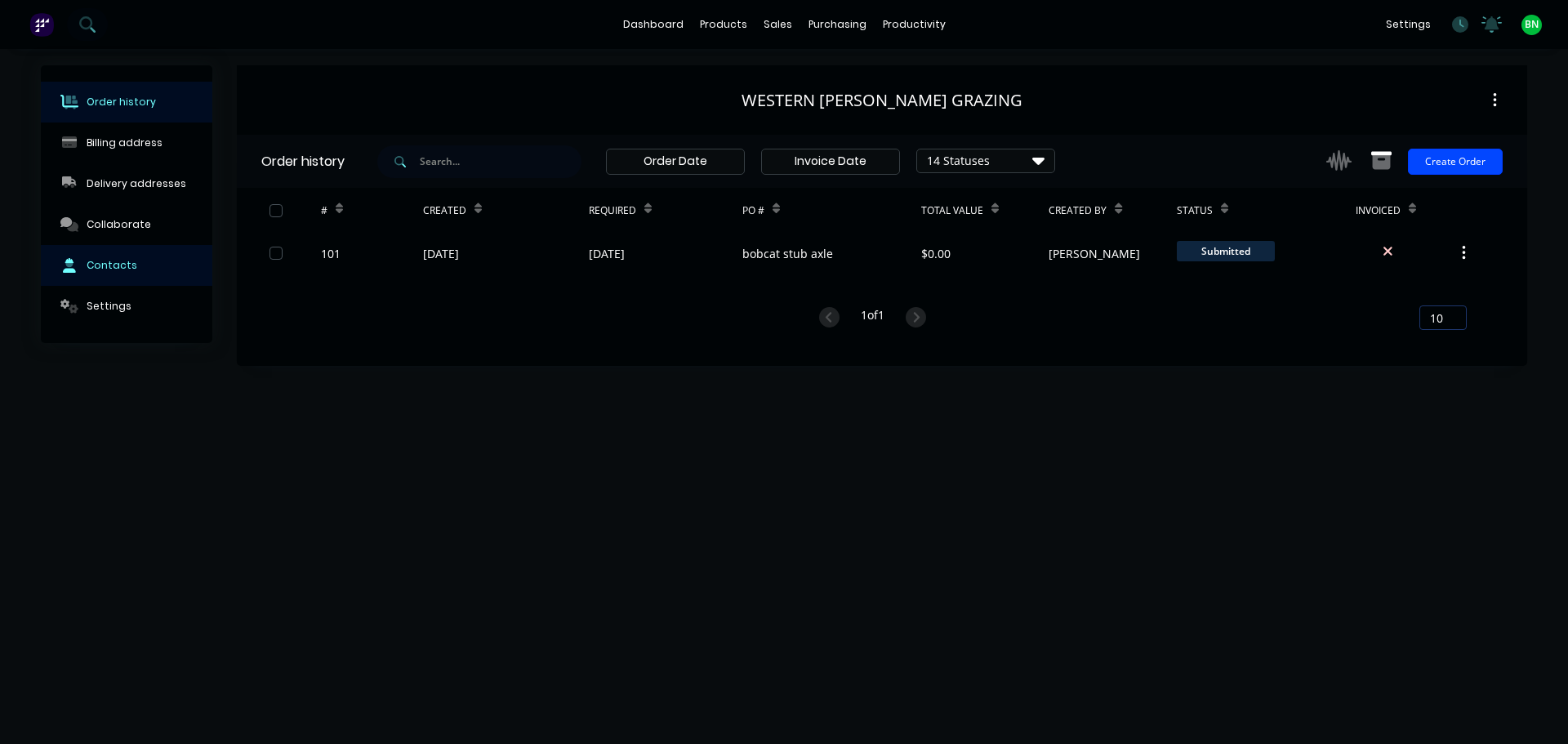
click at [120, 268] on div "Contacts" at bounding box center [112, 265] width 51 height 15
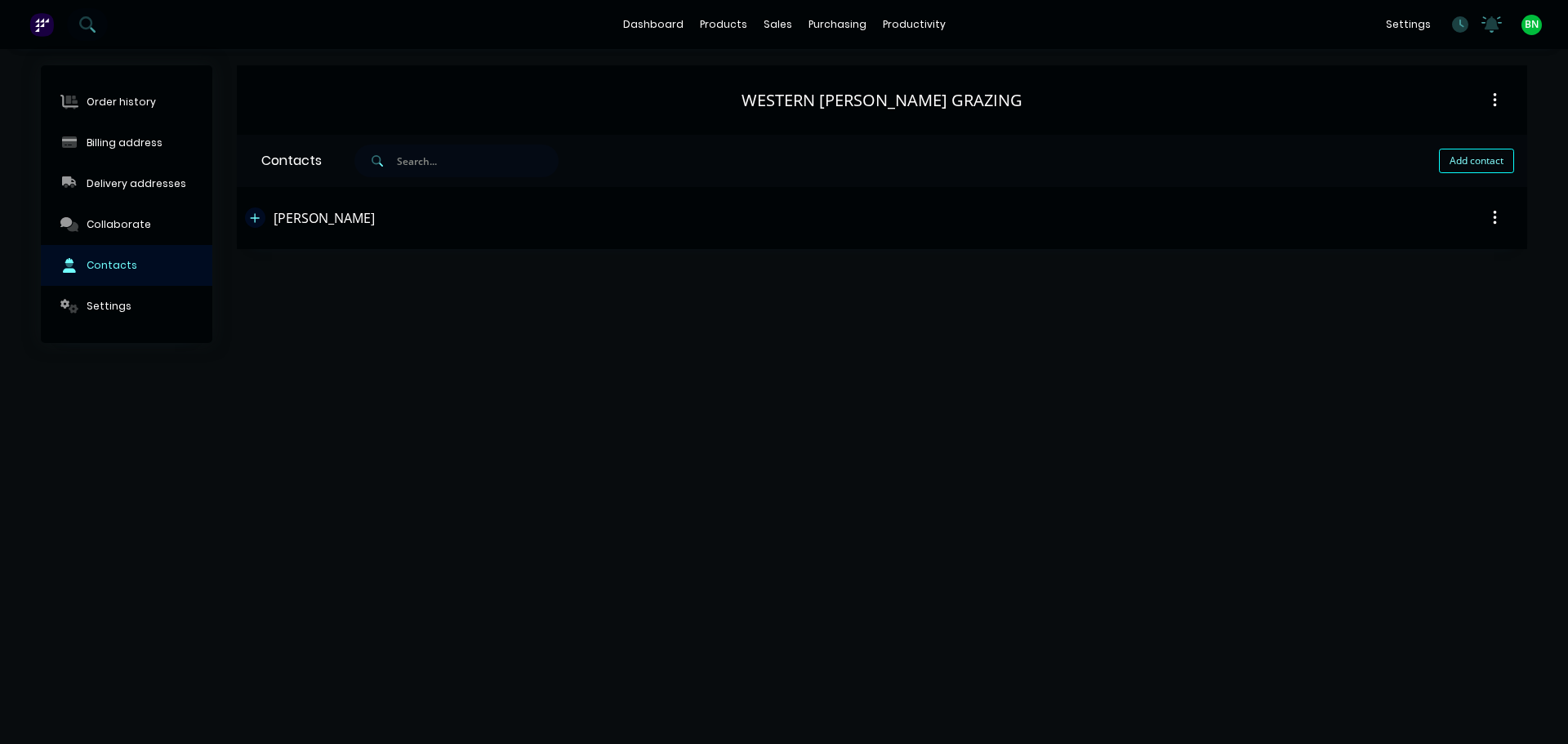
click at [256, 218] on icon "button" at bounding box center [255, 217] width 9 height 9
click at [664, 283] on div "Contact name [PERSON_NAME]" at bounding box center [882, 280] width 1241 height 63
drag, startPoint x: 165, startPoint y: 533, endPoint x: 222, endPoint y: 450, distance: 100.7
click at [176, 511] on div "Order history Billing address Delivery addresses Collaborate Contacts Settings …" at bounding box center [784, 396] width 1568 height 694
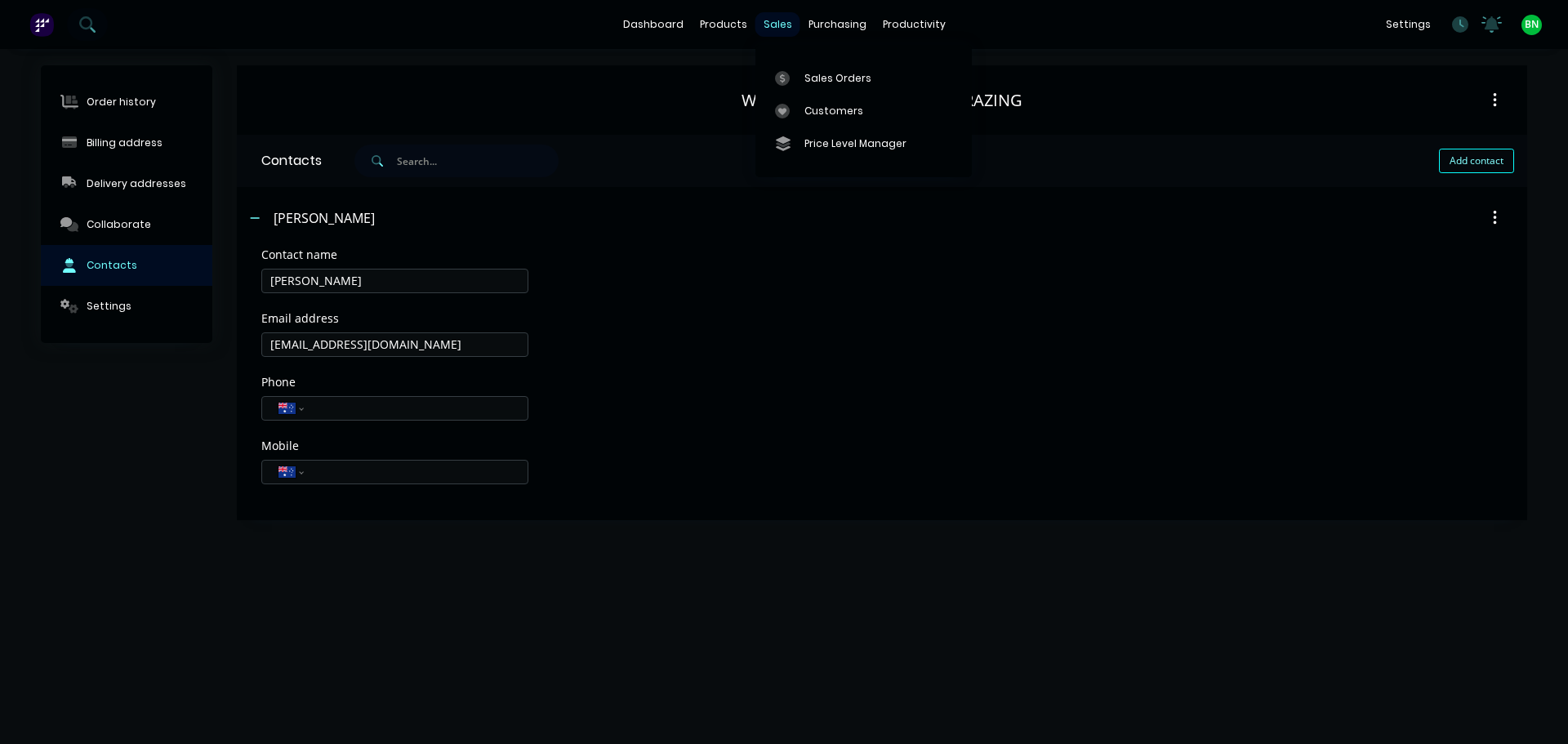
click at [772, 26] on div "sales" at bounding box center [778, 24] width 45 height 24
click at [818, 116] on div "Customers" at bounding box center [834, 111] width 58 height 15
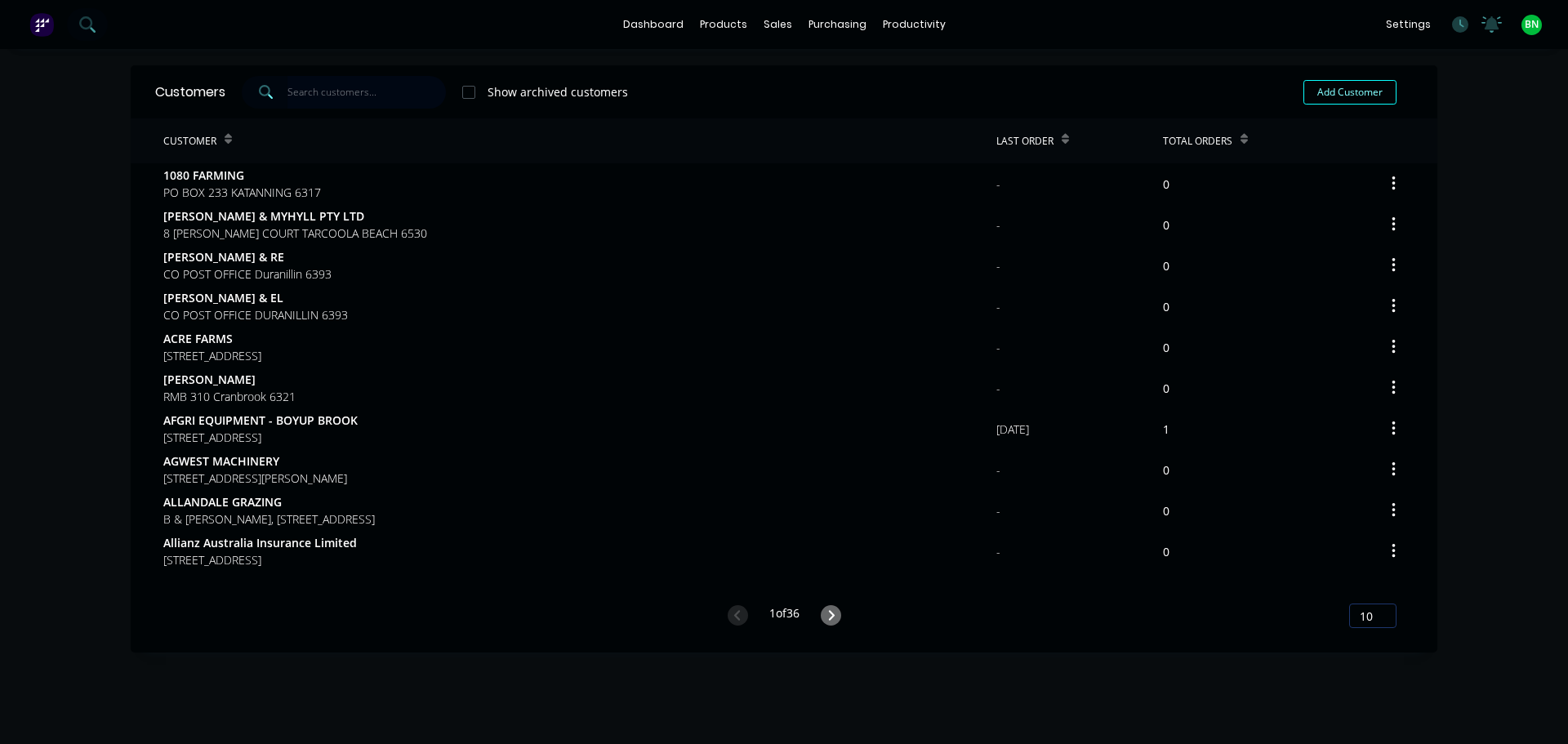
click at [354, 90] on input "text" at bounding box center [368, 92] width 160 height 33
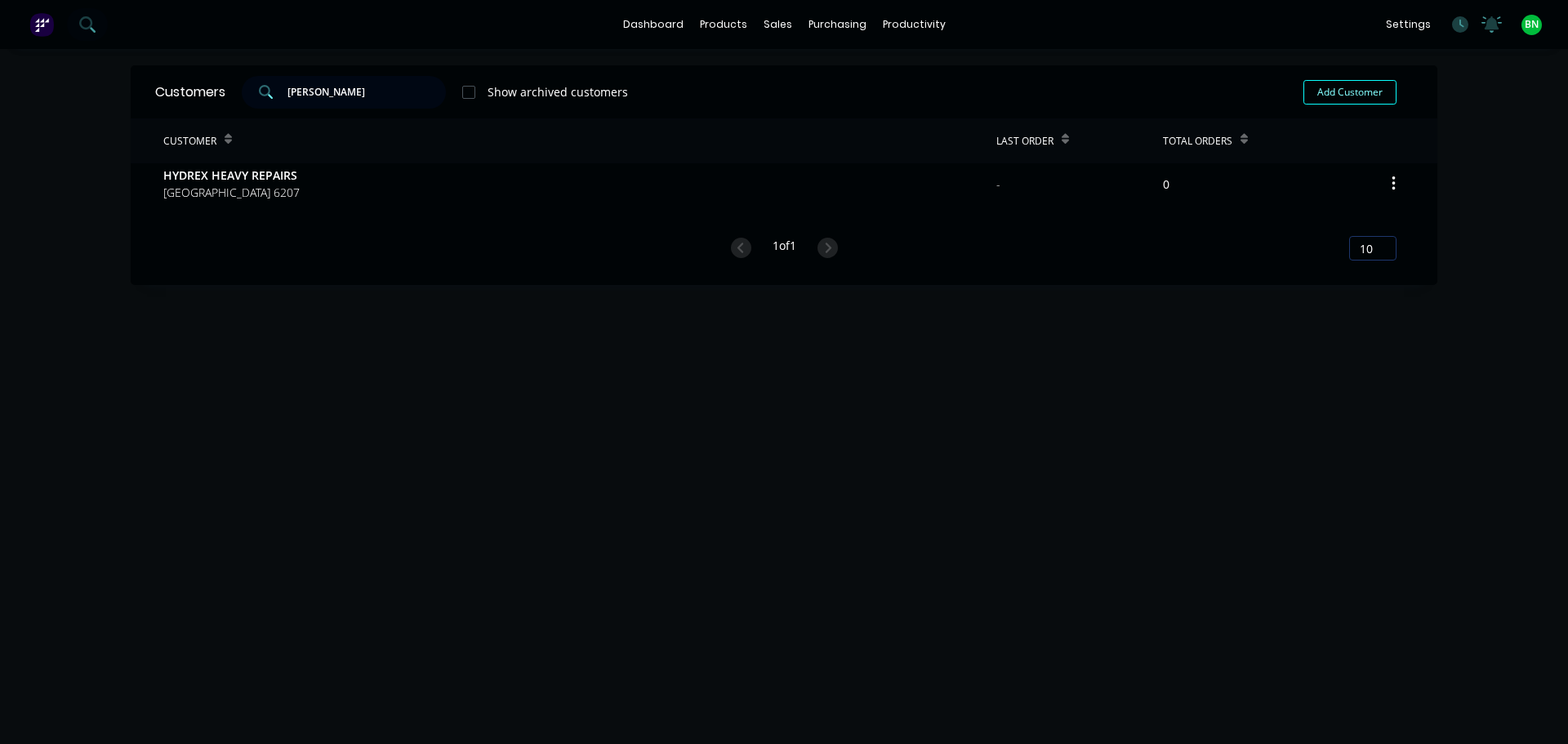
type input "[PERSON_NAME]"
drag, startPoint x: 365, startPoint y: 443, endPoint x: 365, endPoint y: 432, distance: 11.0
click at [365, 440] on div "Customers [PERSON_NAME] Show archived customers Add Customer Customer Last Orde…" at bounding box center [783, 412] width 1306 height 694
drag, startPoint x: 311, startPoint y: 86, endPoint x: 146, endPoint y: 84, distance: 165.0
click at [147, 82] on div "Customers [PERSON_NAME] Show archived customers Add Customer" at bounding box center [783, 91] width 1306 height 53
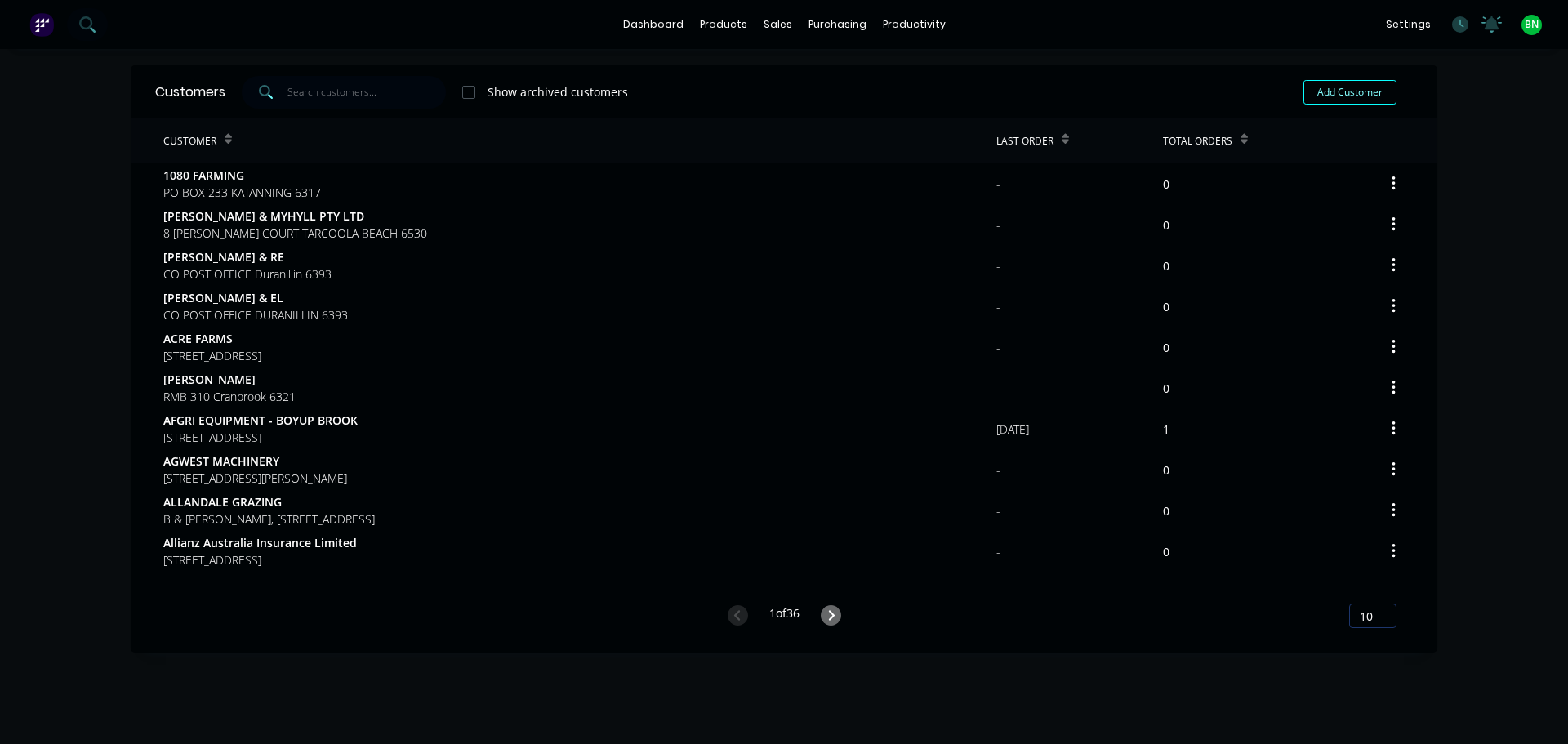
click at [493, 661] on div "Customers Show archived customers Add Customer Customer Last Order Total Orders…" at bounding box center [783, 412] width 1306 height 694
click at [906, 78] on div at bounding box center [895, 78] width 24 height 15
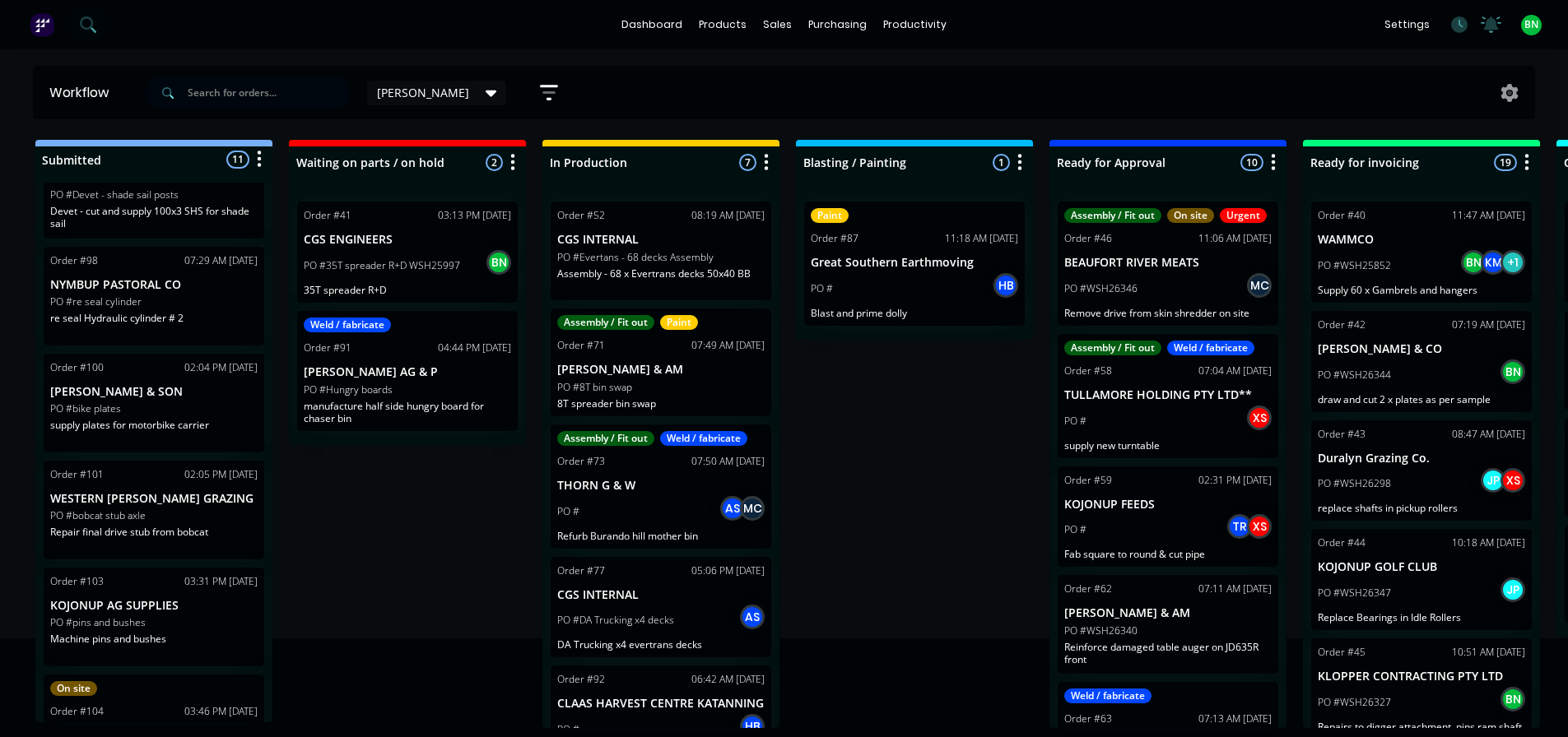
scroll to position [494, 0]
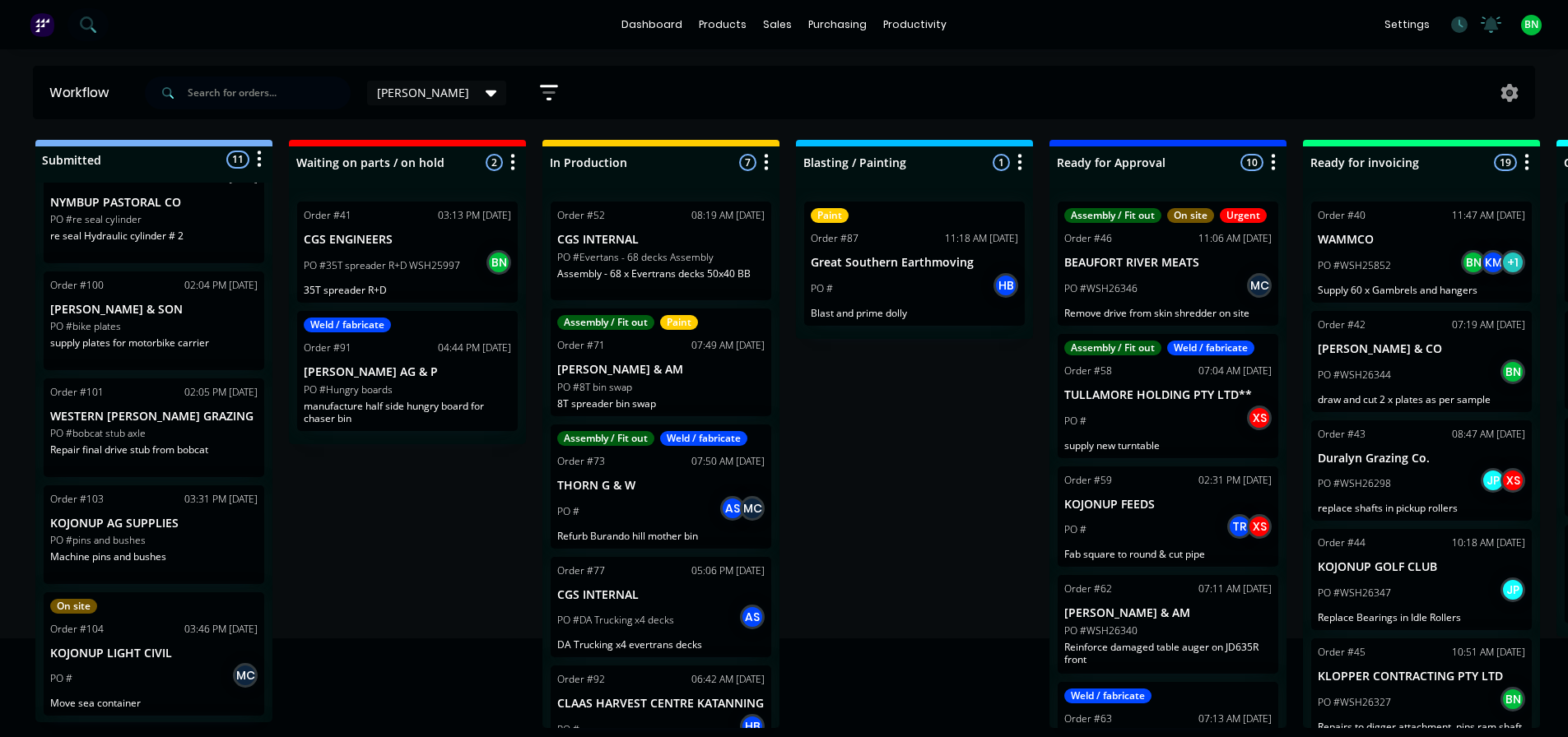
click at [208, 445] on p "Repair final drive stub from bobcat" at bounding box center [154, 450] width 208 height 13
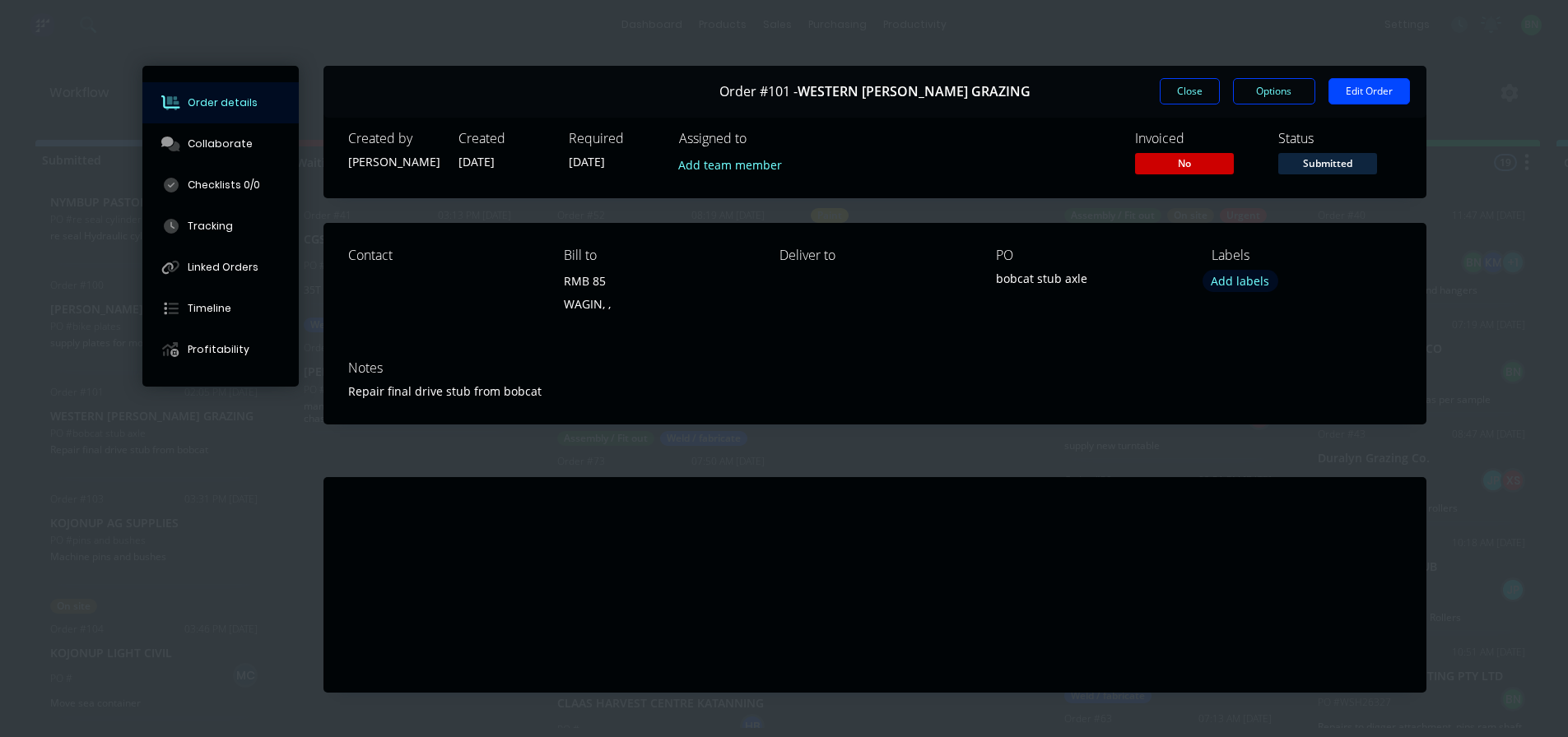
click at [1239, 274] on button "Add labels" at bounding box center [1240, 280] width 76 height 23
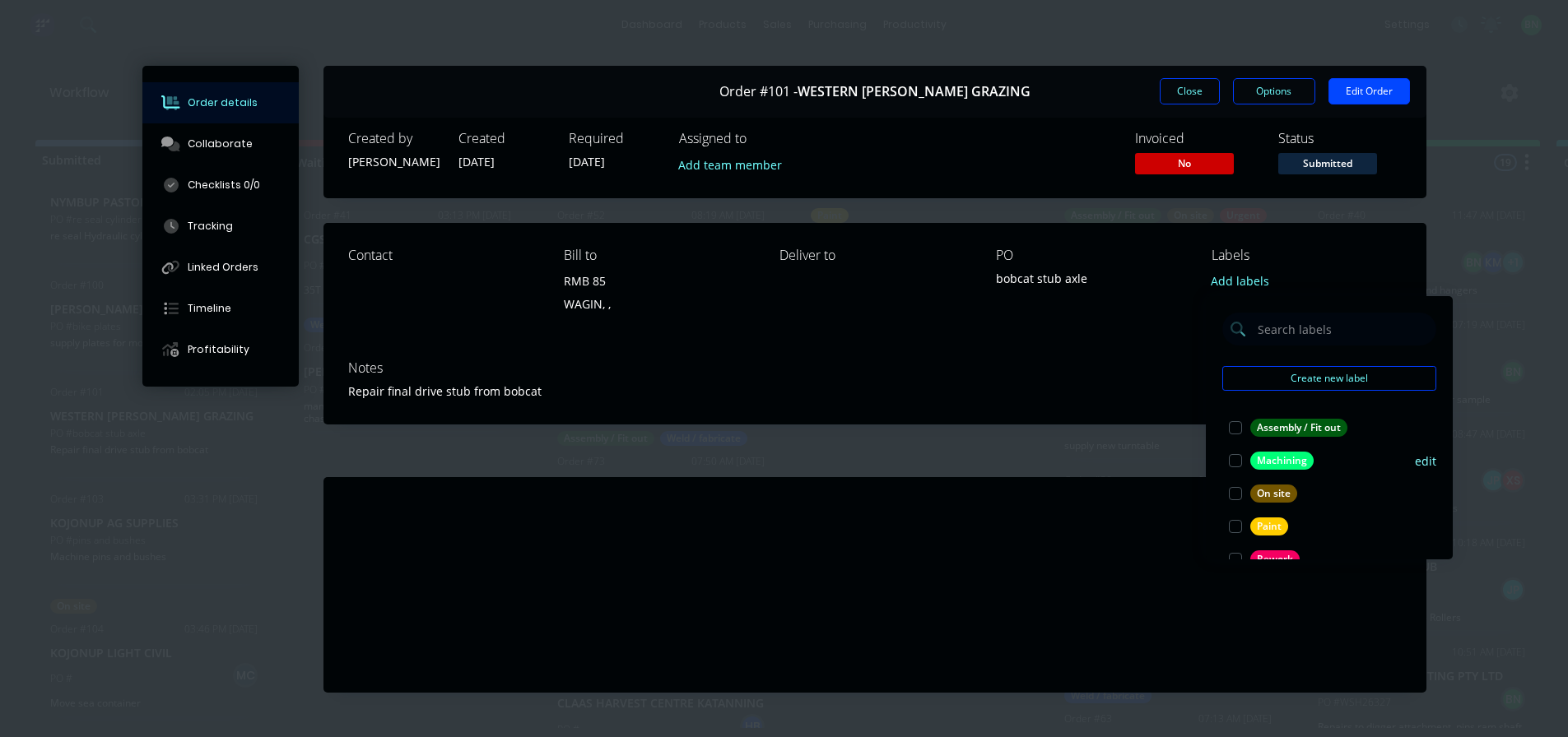
click at [1290, 461] on div "Machining" at bounding box center [1282, 461] width 64 height 18
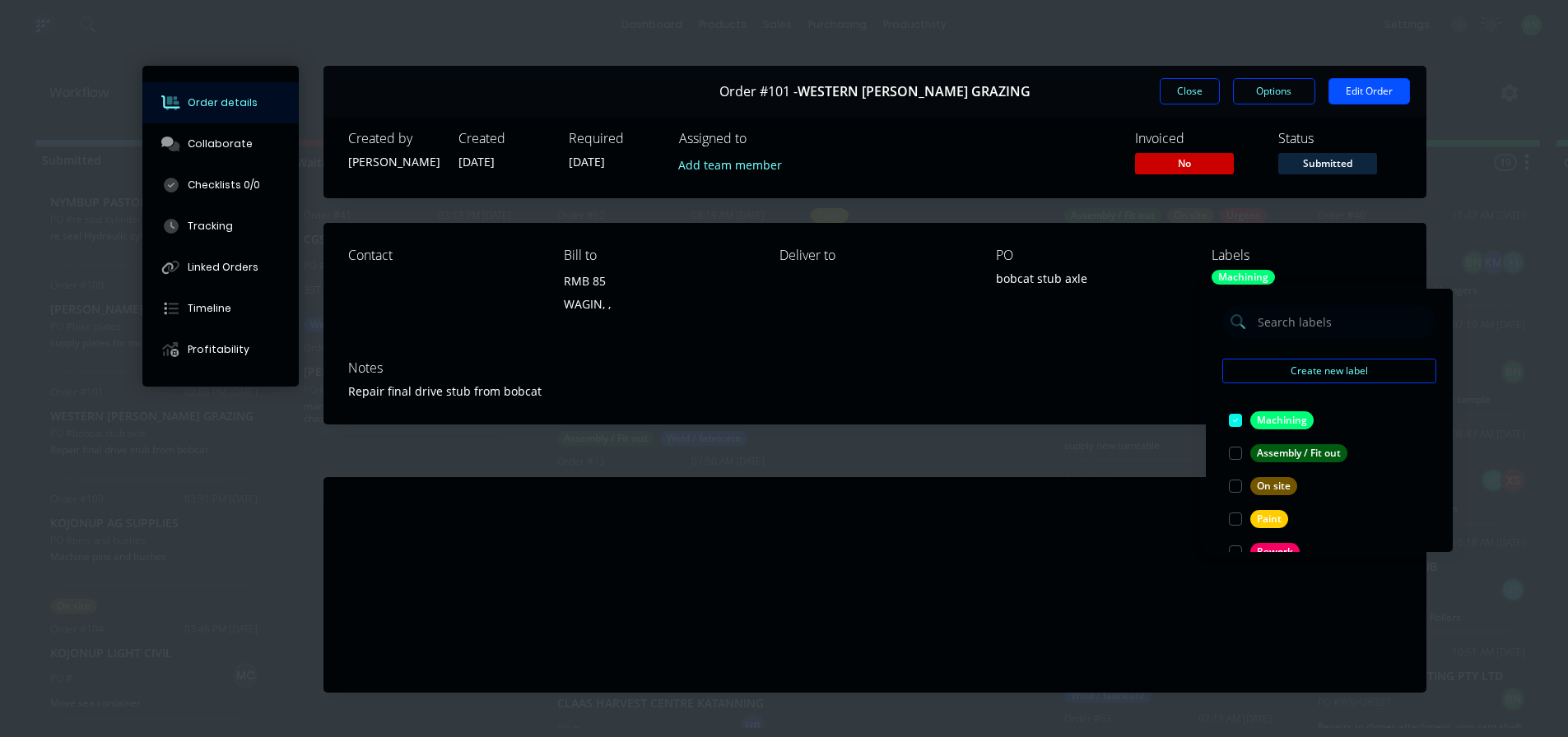
click at [1338, 89] on button "Edit Order" at bounding box center [1369, 91] width 81 height 26
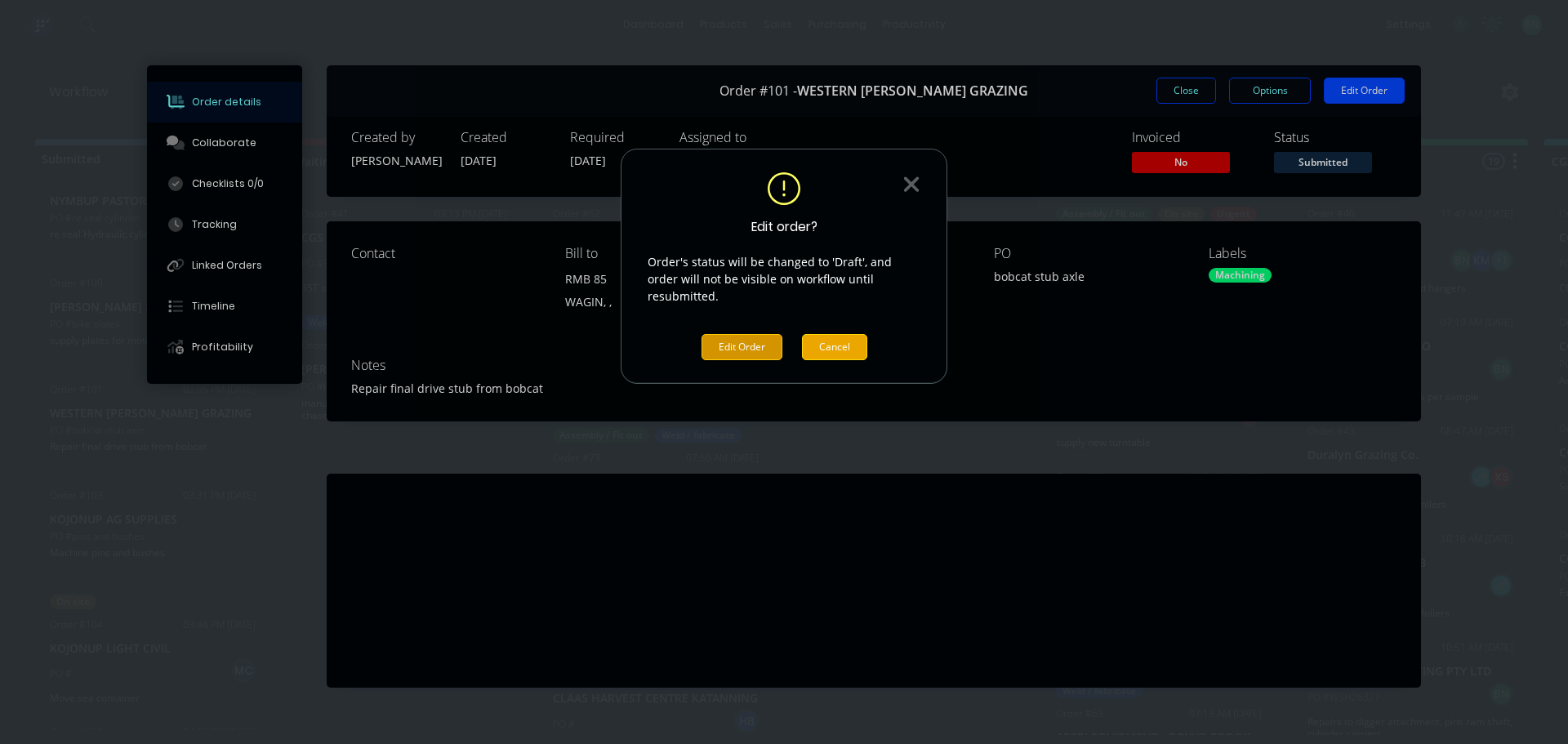
click at [863, 339] on button "Cancel" at bounding box center [834, 346] width 65 height 26
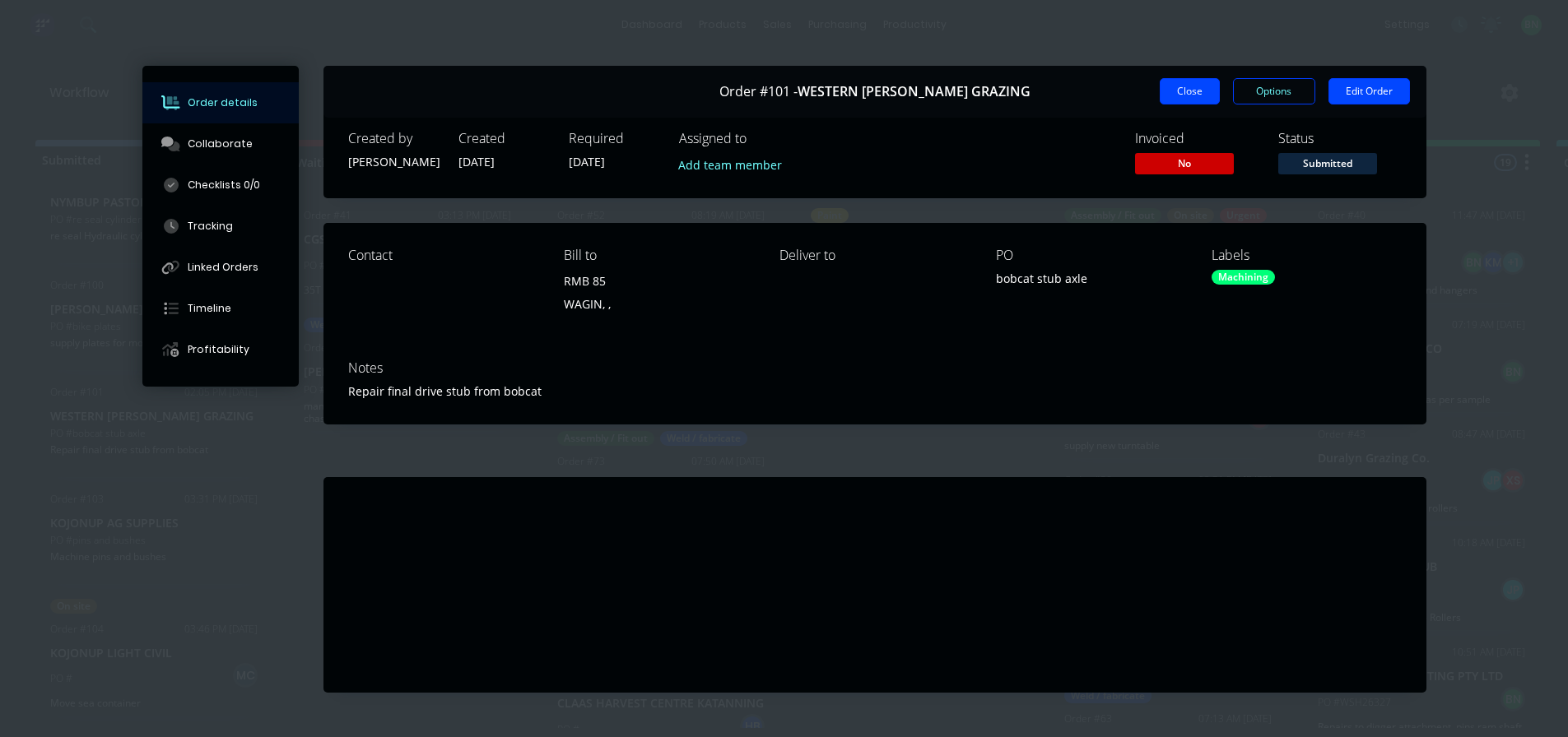
click at [1181, 97] on button "Close" at bounding box center [1189, 91] width 60 height 26
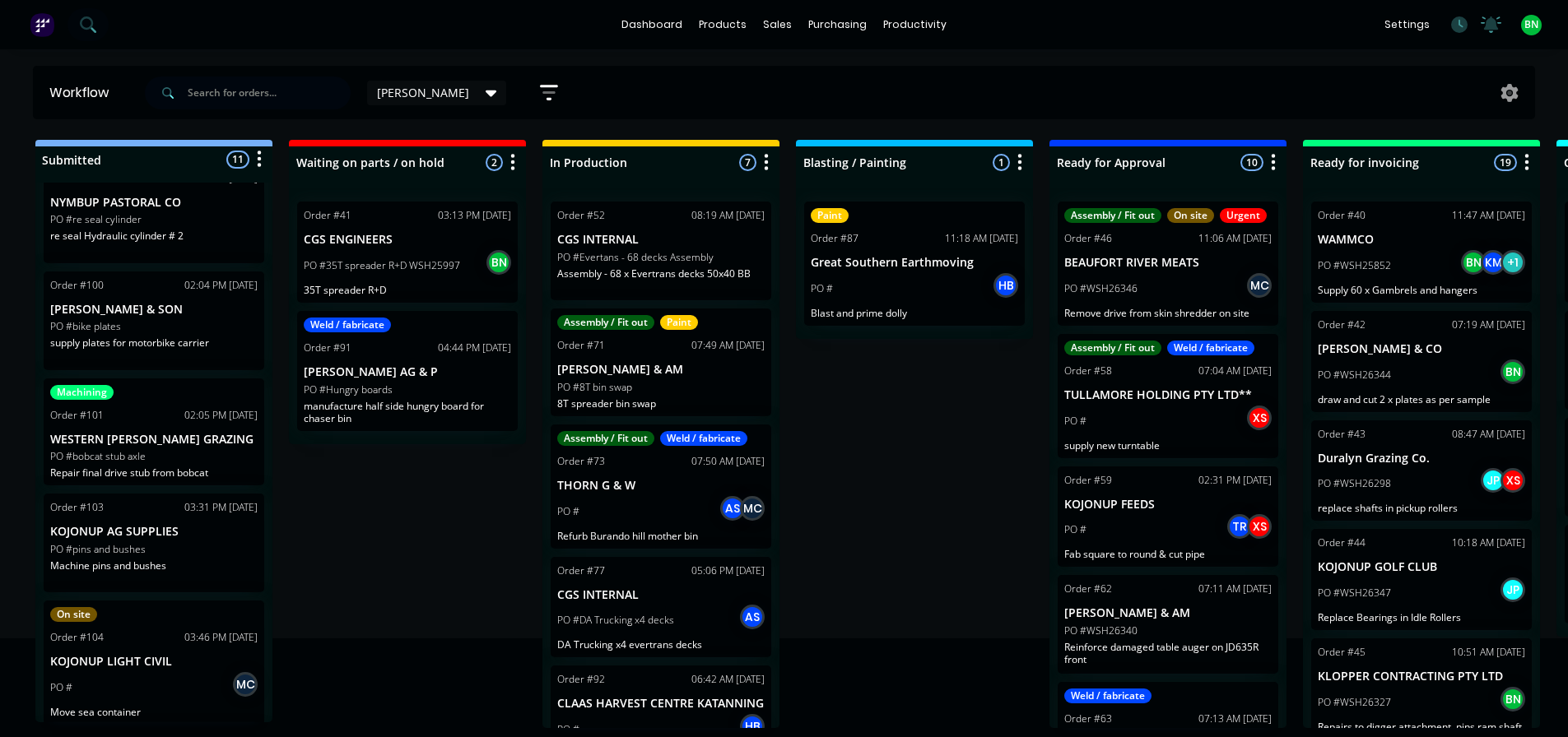
click at [215, 330] on div "PO #bike plates" at bounding box center [154, 326] width 208 height 15
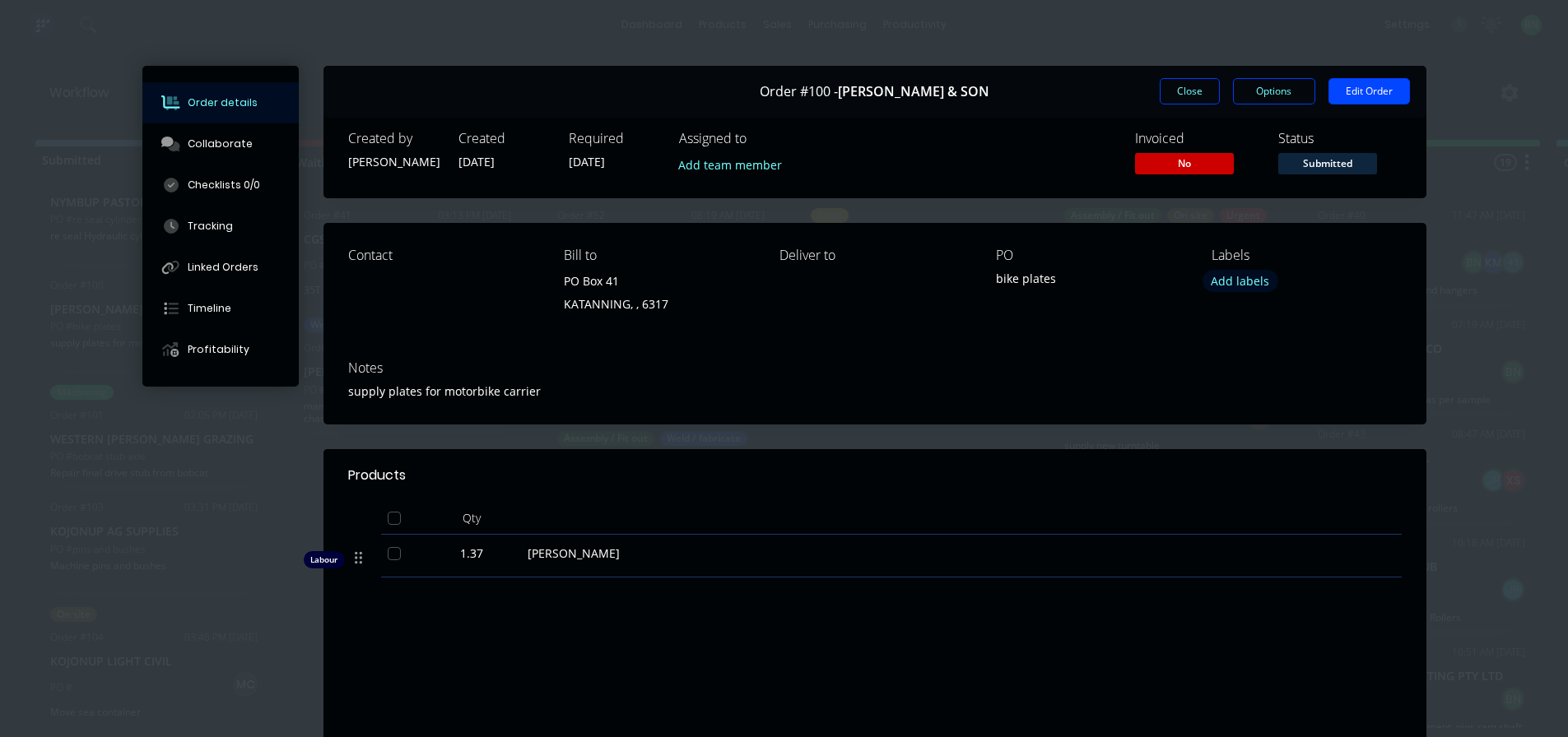
click at [1228, 285] on button "Add labels" at bounding box center [1240, 280] width 76 height 23
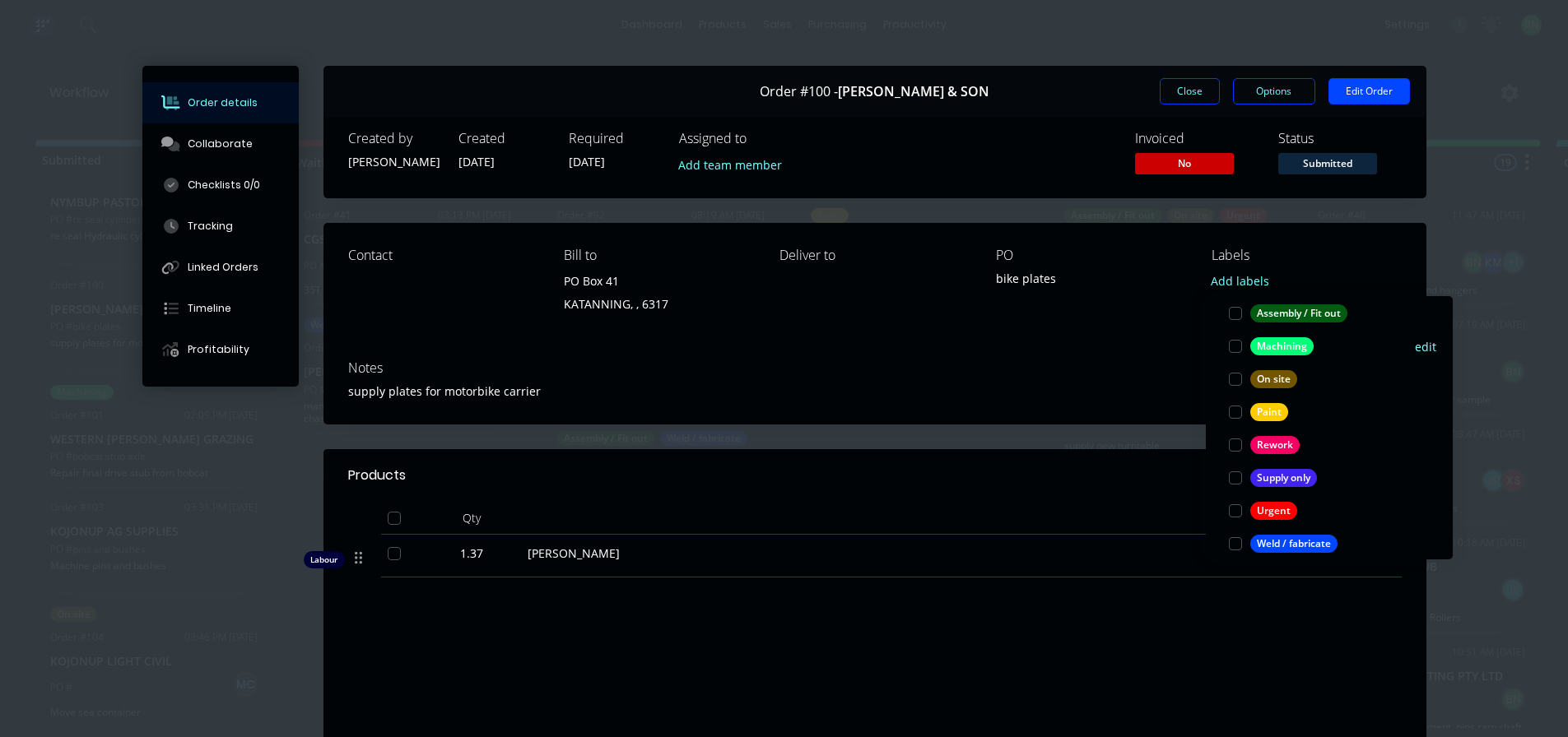
scroll to position [131, 0]
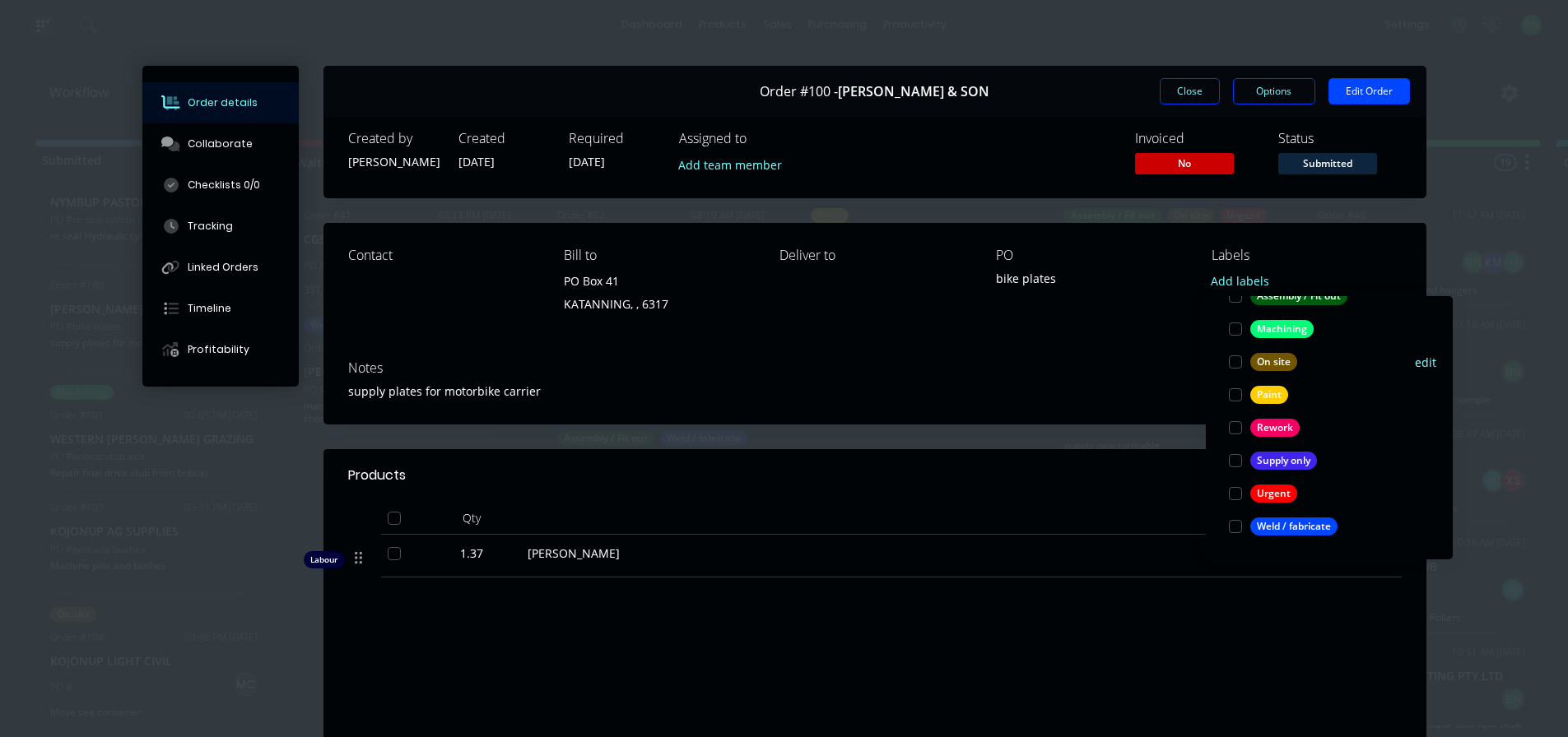
click at [1239, 523] on div at bounding box center [1236, 527] width 33 height 33
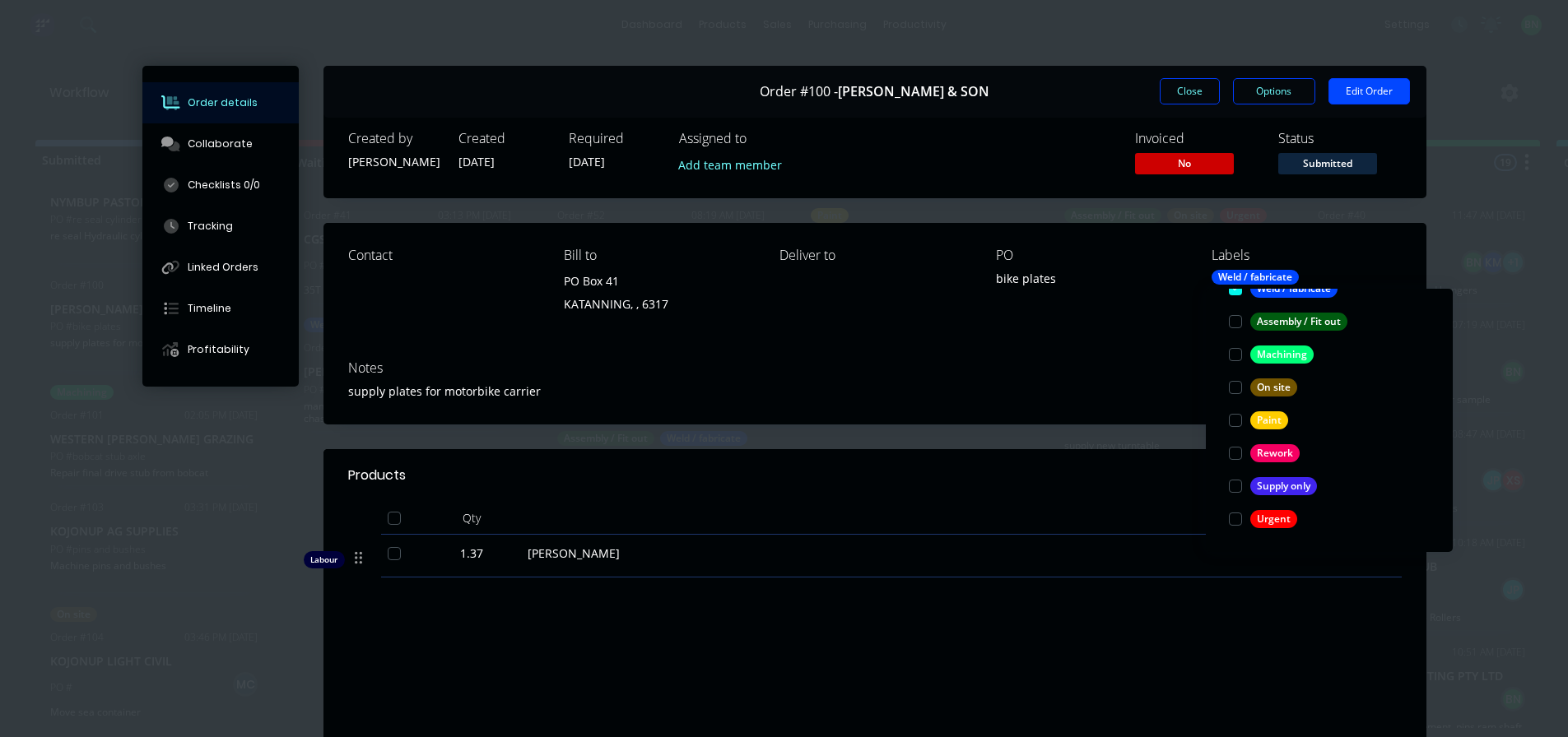
scroll to position [0, 0]
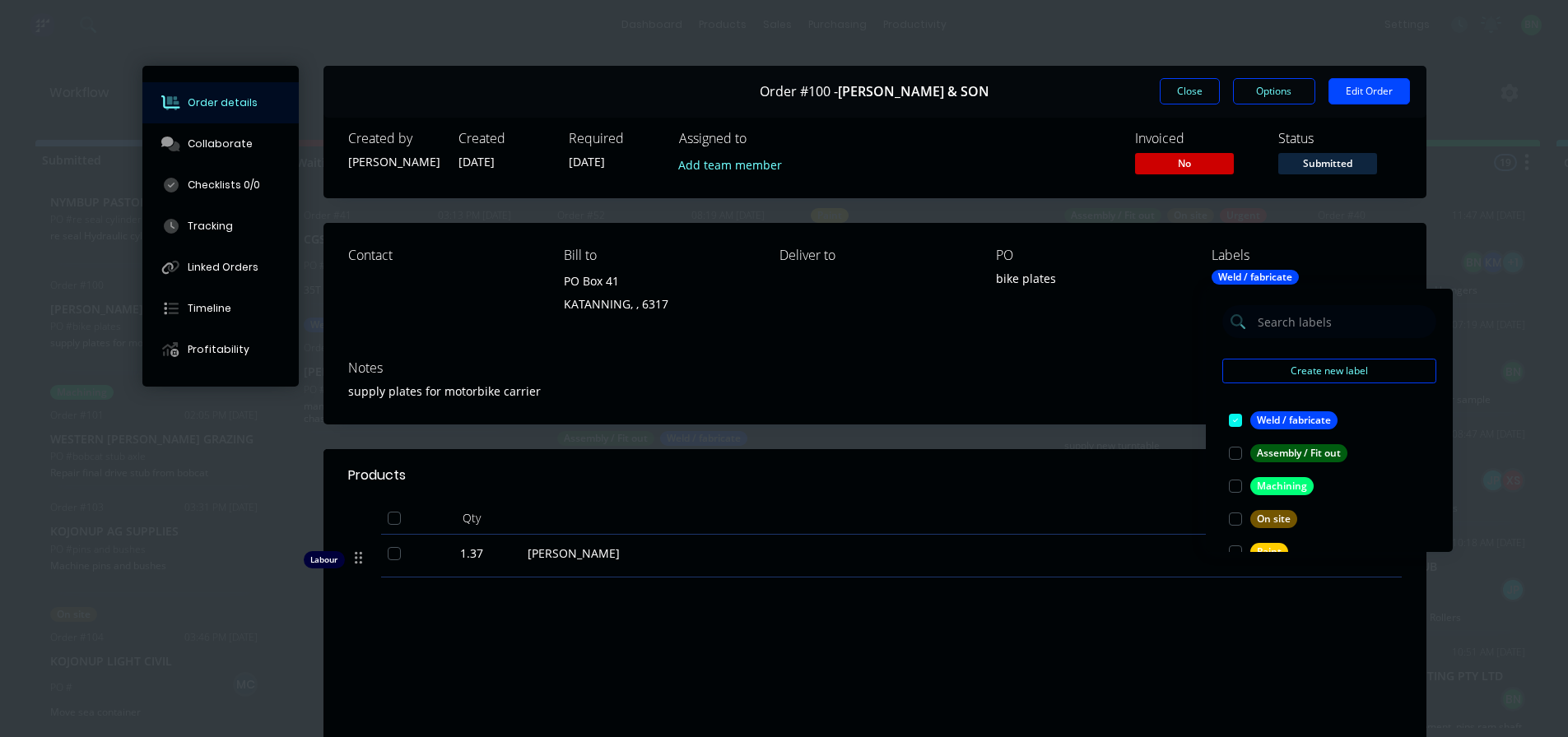
click at [1046, 368] on div "Notes" at bounding box center [875, 368] width 1054 height 16
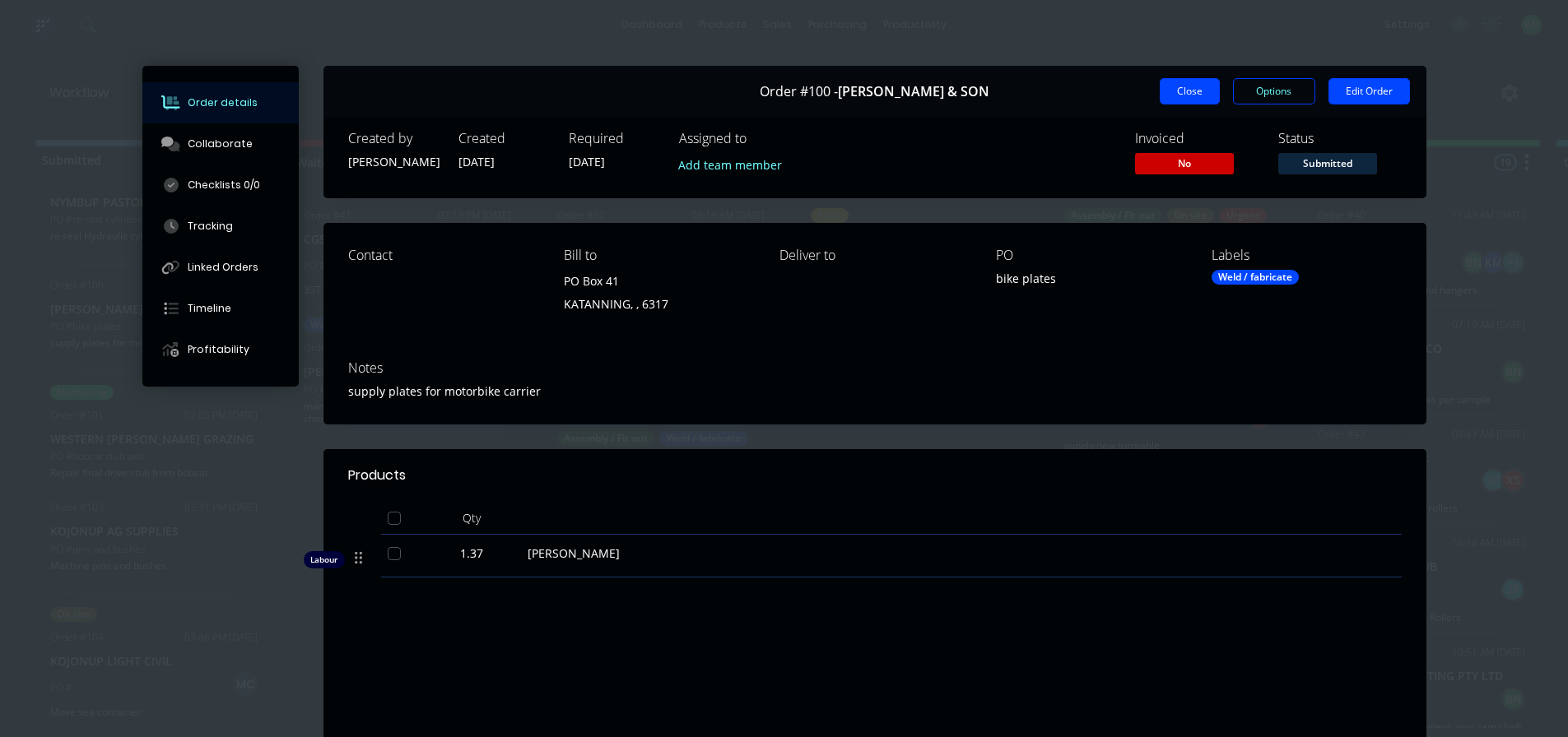
click at [1187, 97] on button "Close" at bounding box center [1189, 91] width 60 height 26
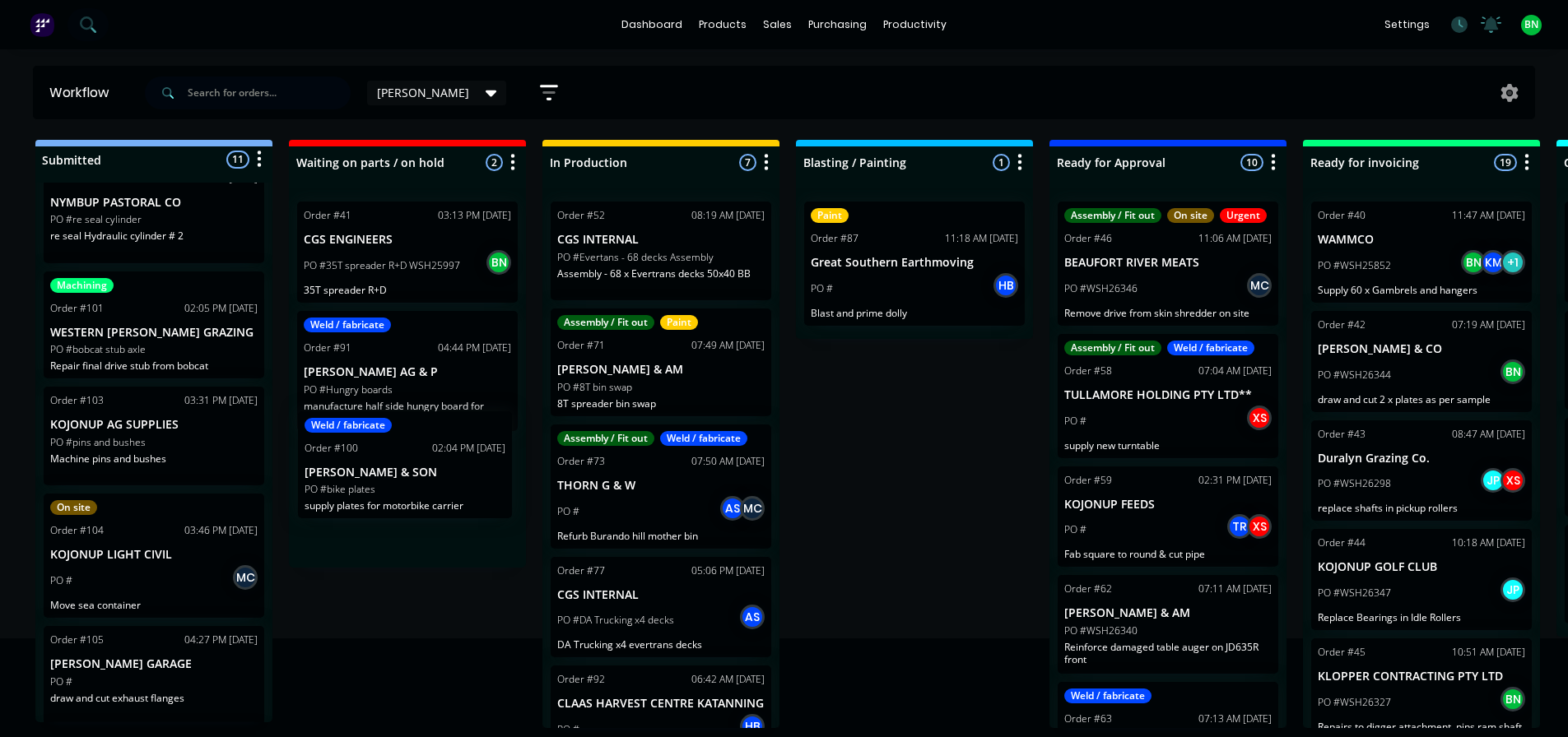
drag, startPoint x: 198, startPoint y: 339, endPoint x: 470, endPoint y: 474, distance: 303.7
click at [470, 474] on div "Submitted 11 Status colour #273444 hex #273444 Save Cancel Summaries Total orde…" at bounding box center [1121, 434] width 2268 height 588
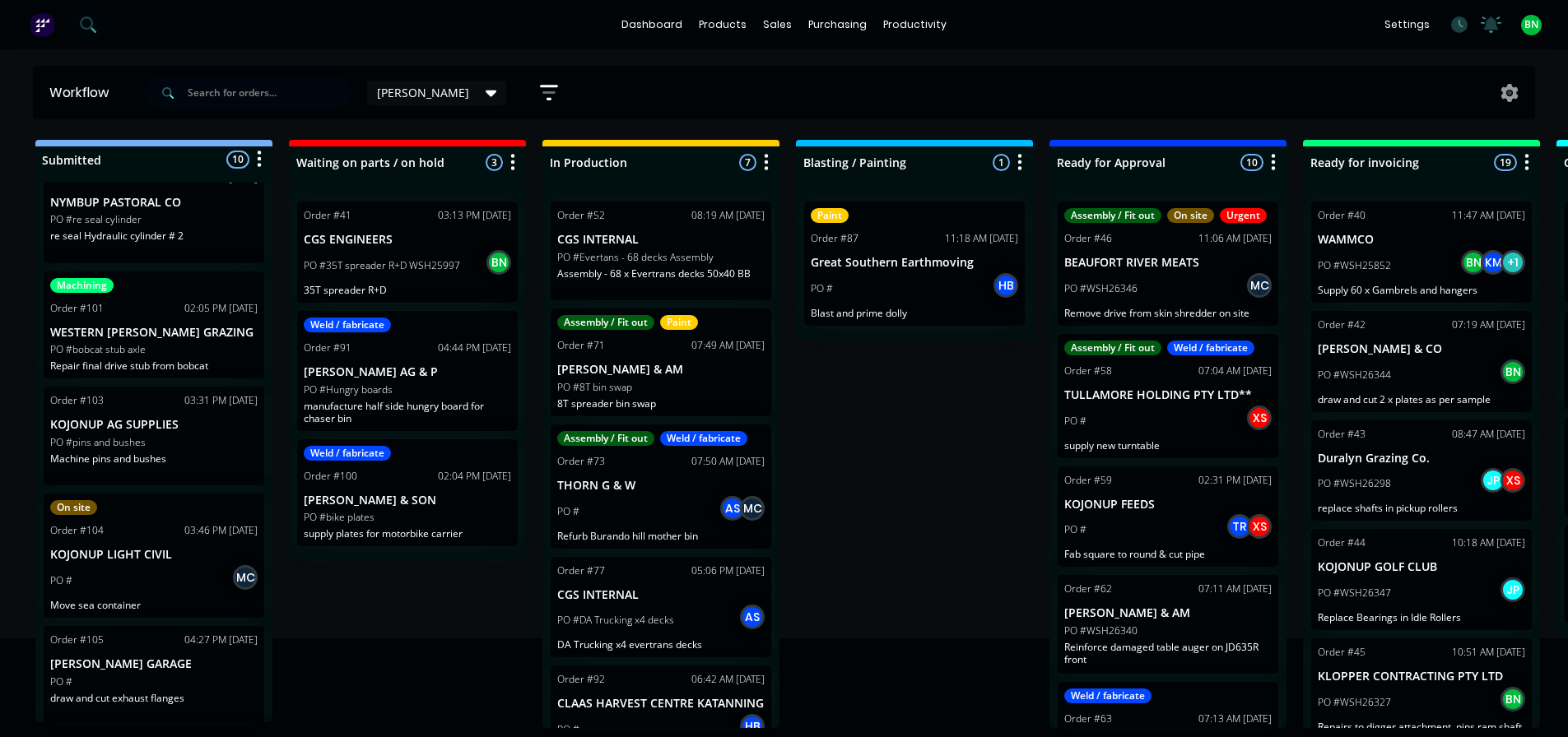
click at [212, 229] on p "re seal Hydraulic cylinder # 2" at bounding box center [154, 235] width 208 height 13
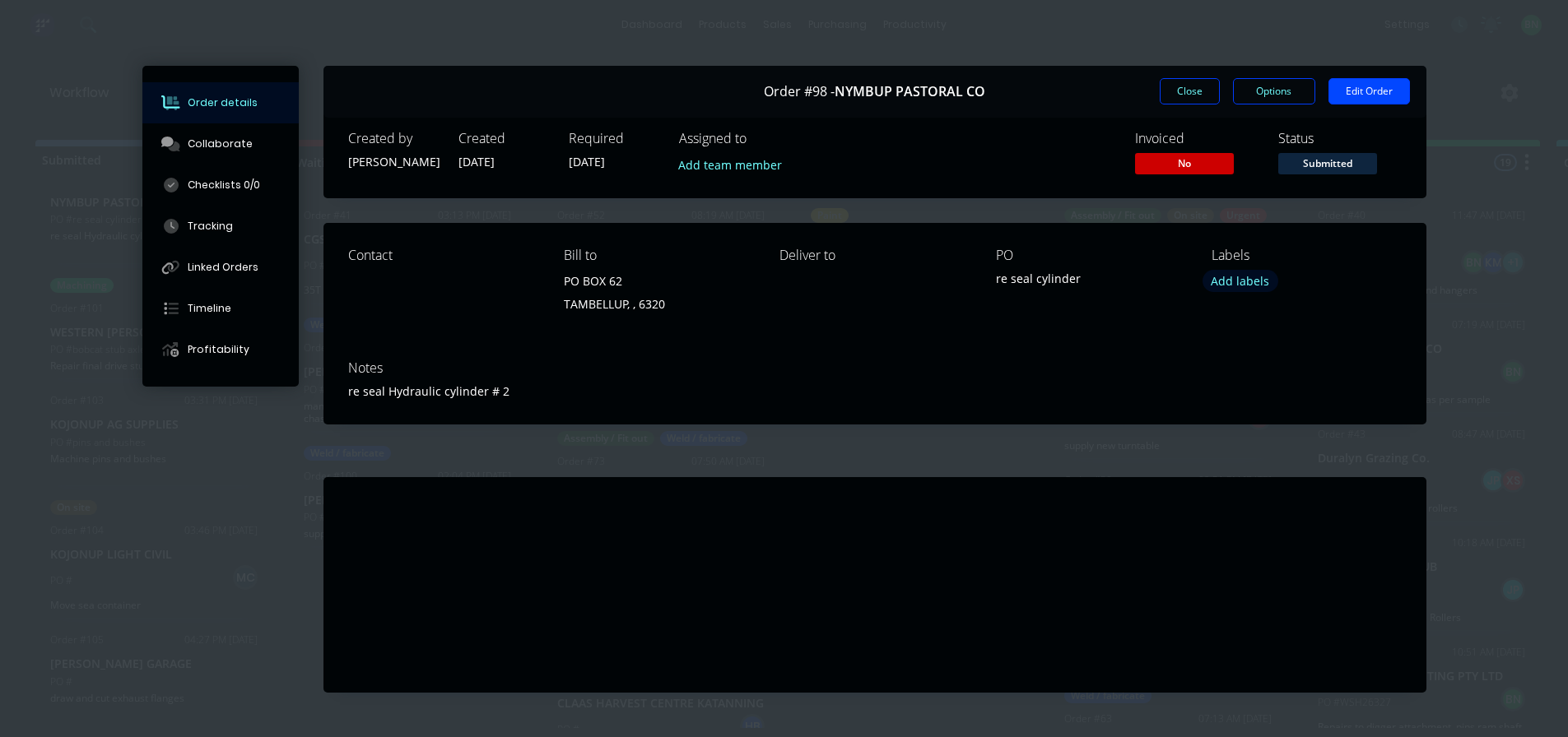
click at [1227, 274] on button "Add labels" at bounding box center [1240, 280] width 76 height 23
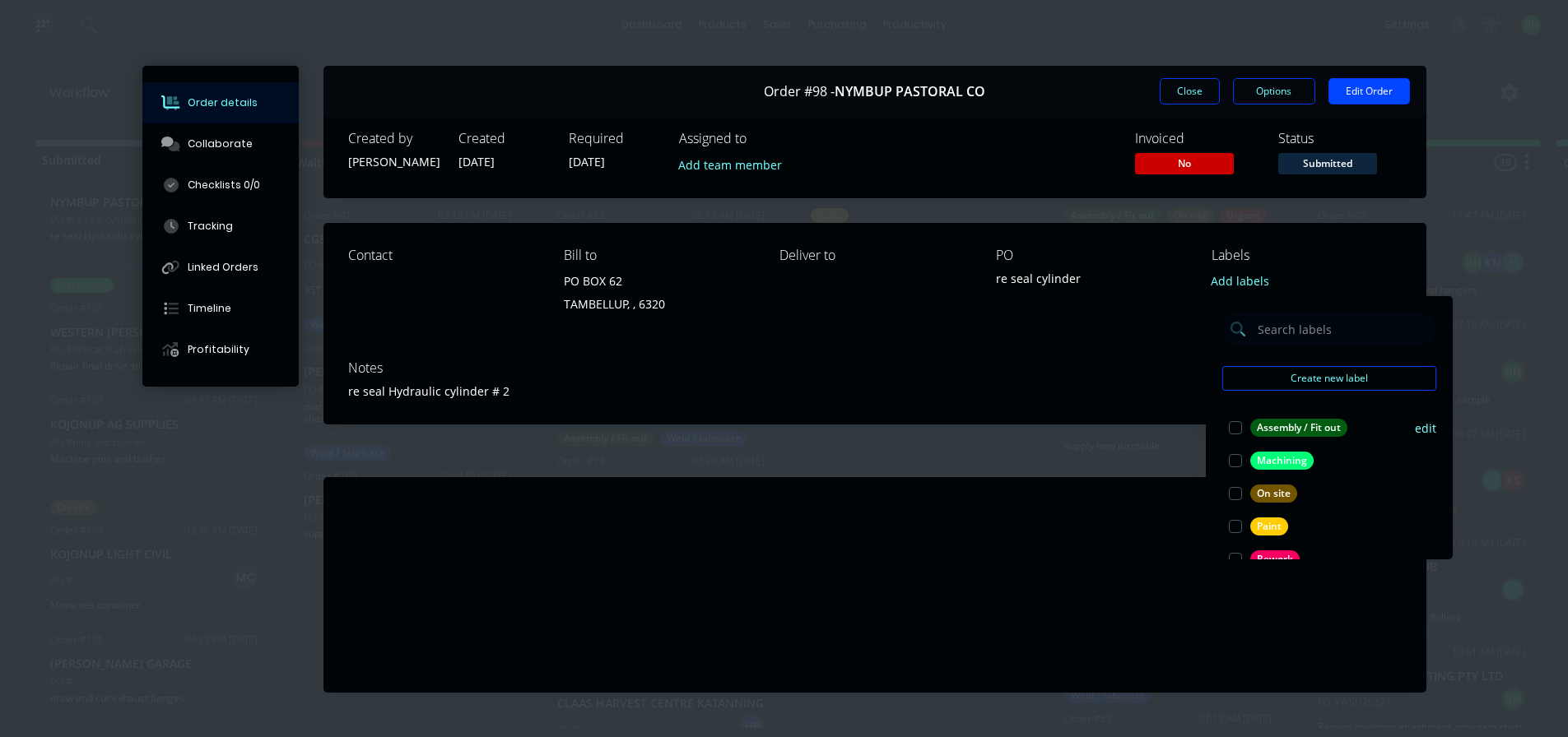
click at [1230, 433] on div at bounding box center [1236, 428] width 33 height 33
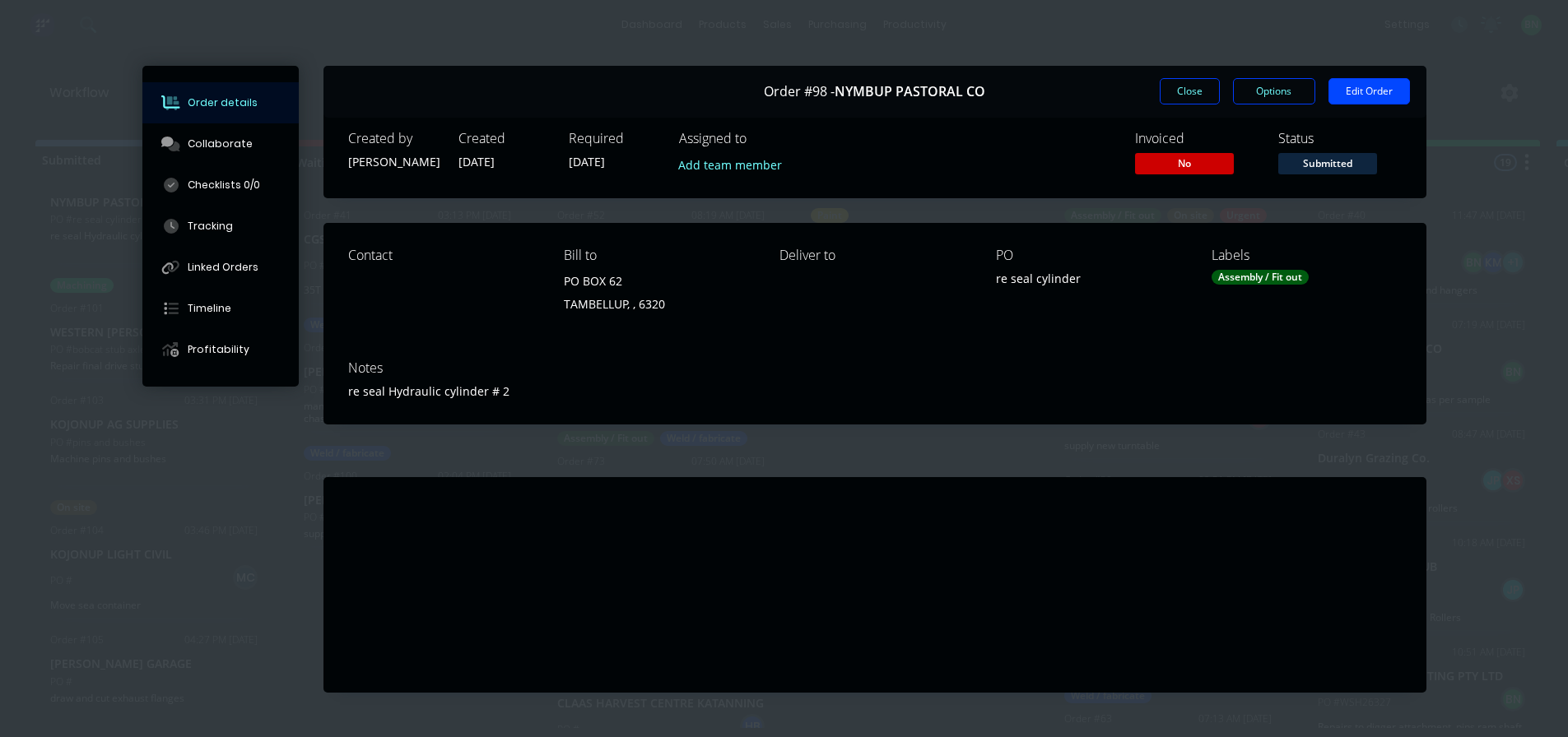
click at [1137, 412] on div "Notes re seal Hydraulic cylinder # 2" at bounding box center [875, 385] width 1103 height 77
click at [1197, 104] on button "Close" at bounding box center [1189, 91] width 60 height 26
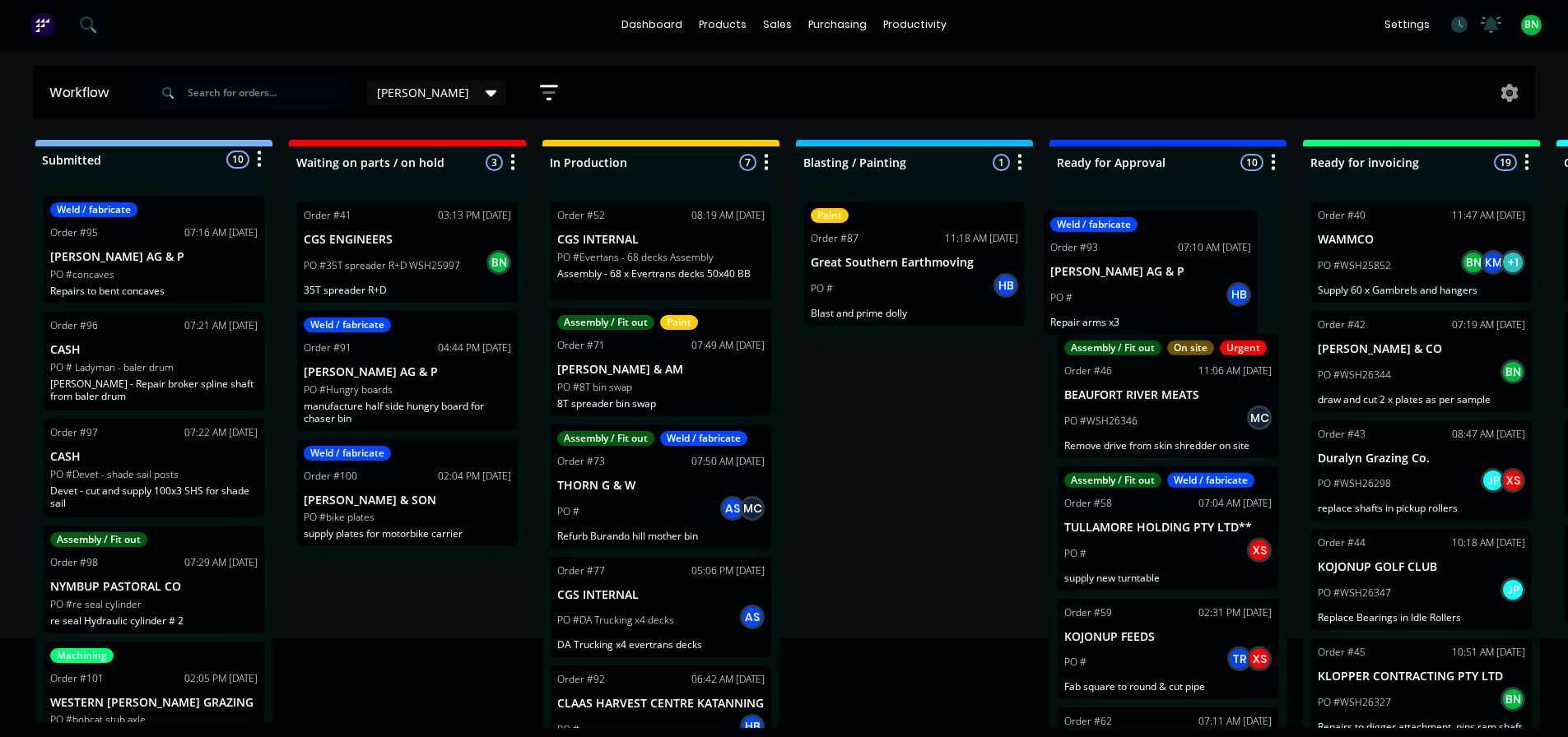
drag, startPoint x: 156, startPoint y: 295, endPoint x: 1179, endPoint y: 320, distance: 1023.3
click at [1185, 321] on div "Submitted 10 Status colour #273444 hex #273444 Save Cancel Summaries Total orde…" at bounding box center [1121, 434] width 2268 height 588
click at [188, 352] on p "CASH" at bounding box center [154, 350] width 208 height 14
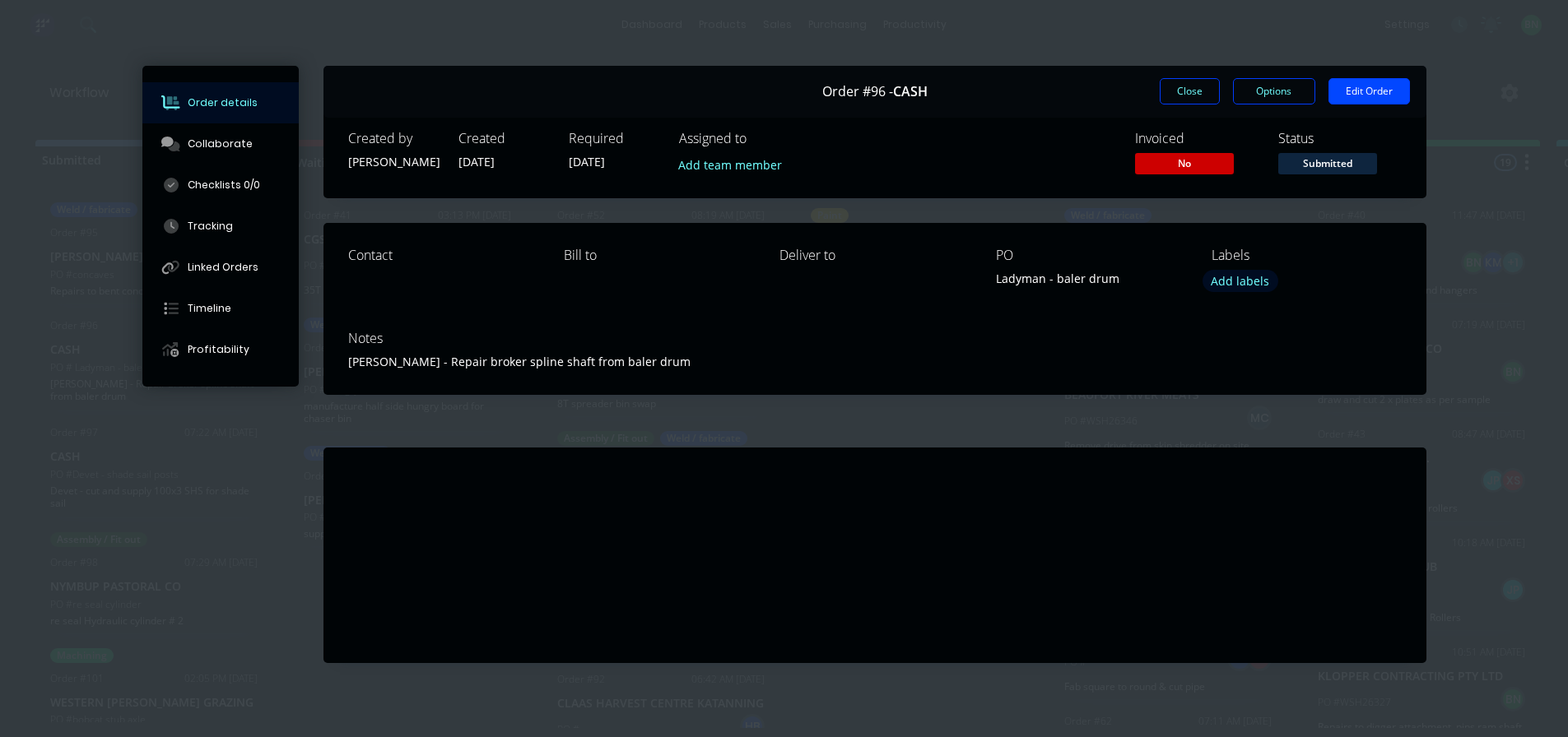
click at [1206, 283] on button "Add labels" at bounding box center [1240, 280] width 76 height 23
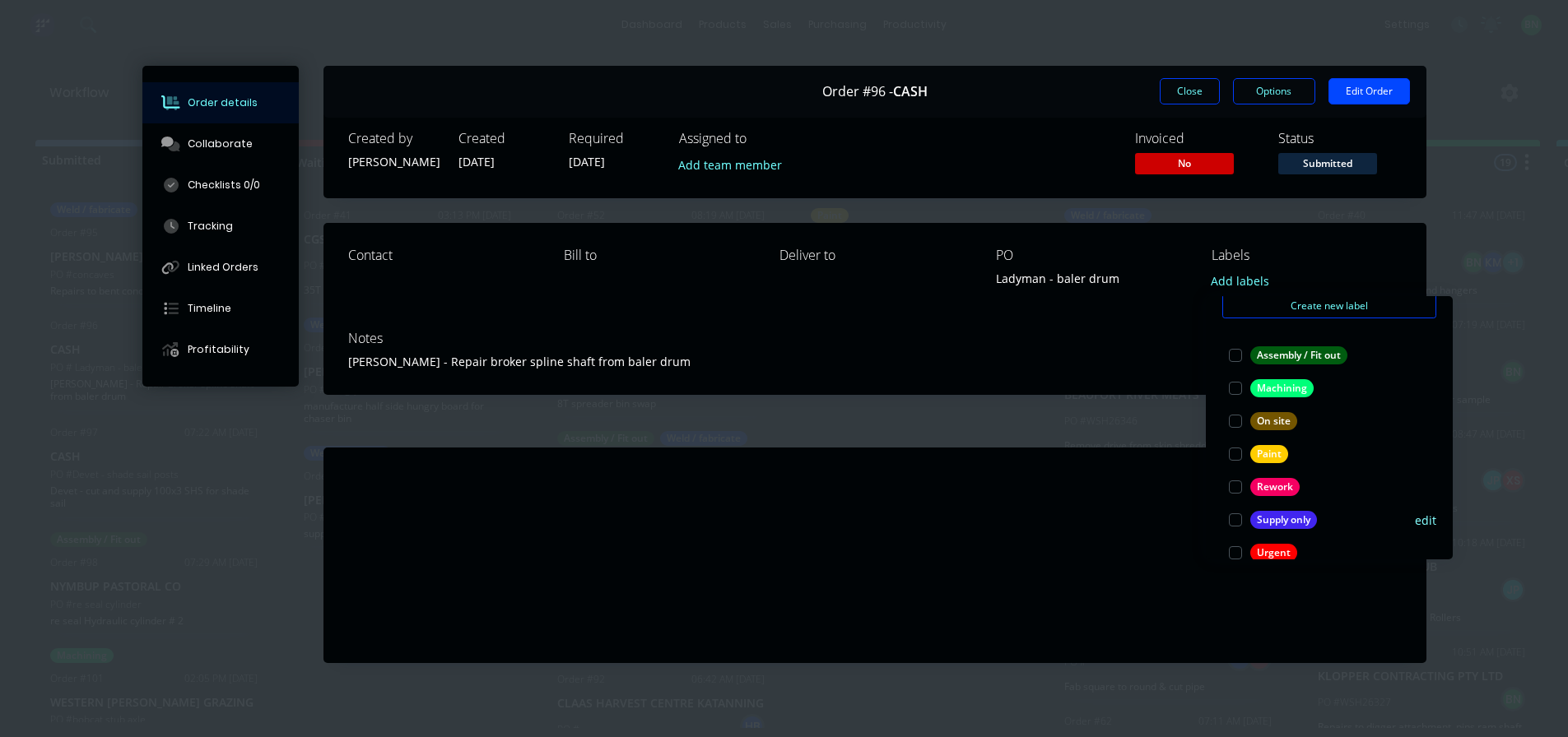
scroll to position [131, 0]
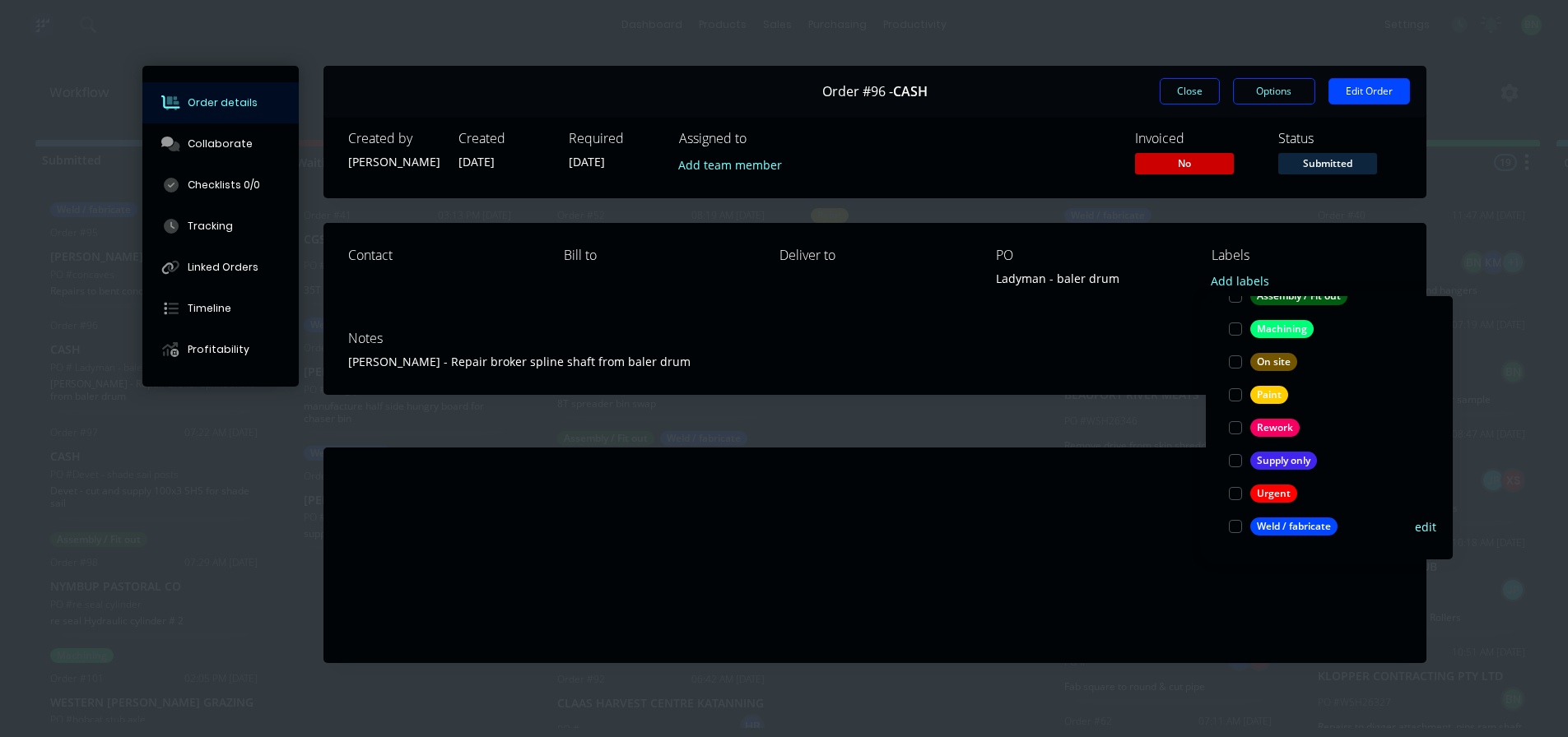
click at [1230, 529] on div at bounding box center [1236, 527] width 33 height 33
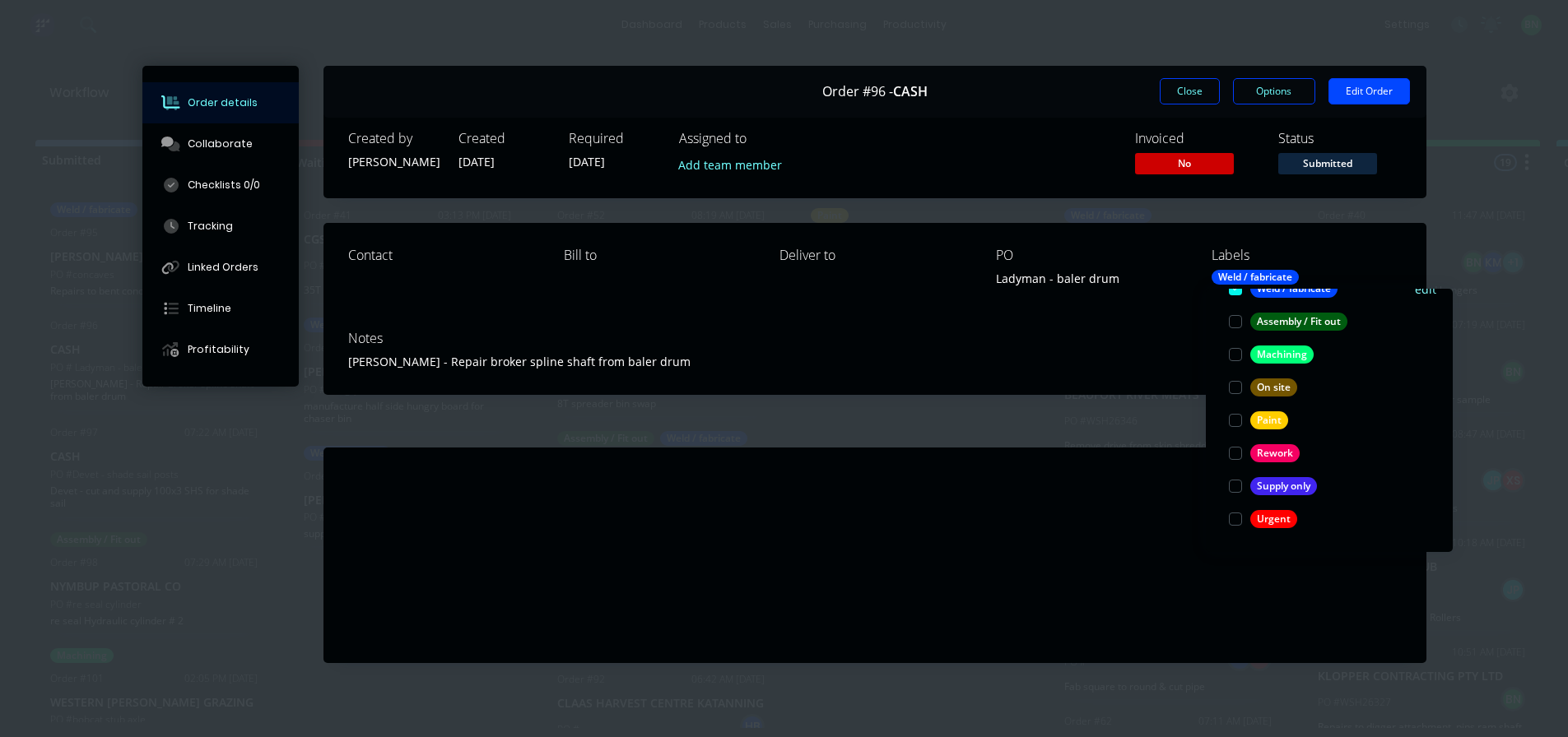
scroll to position [0, 0]
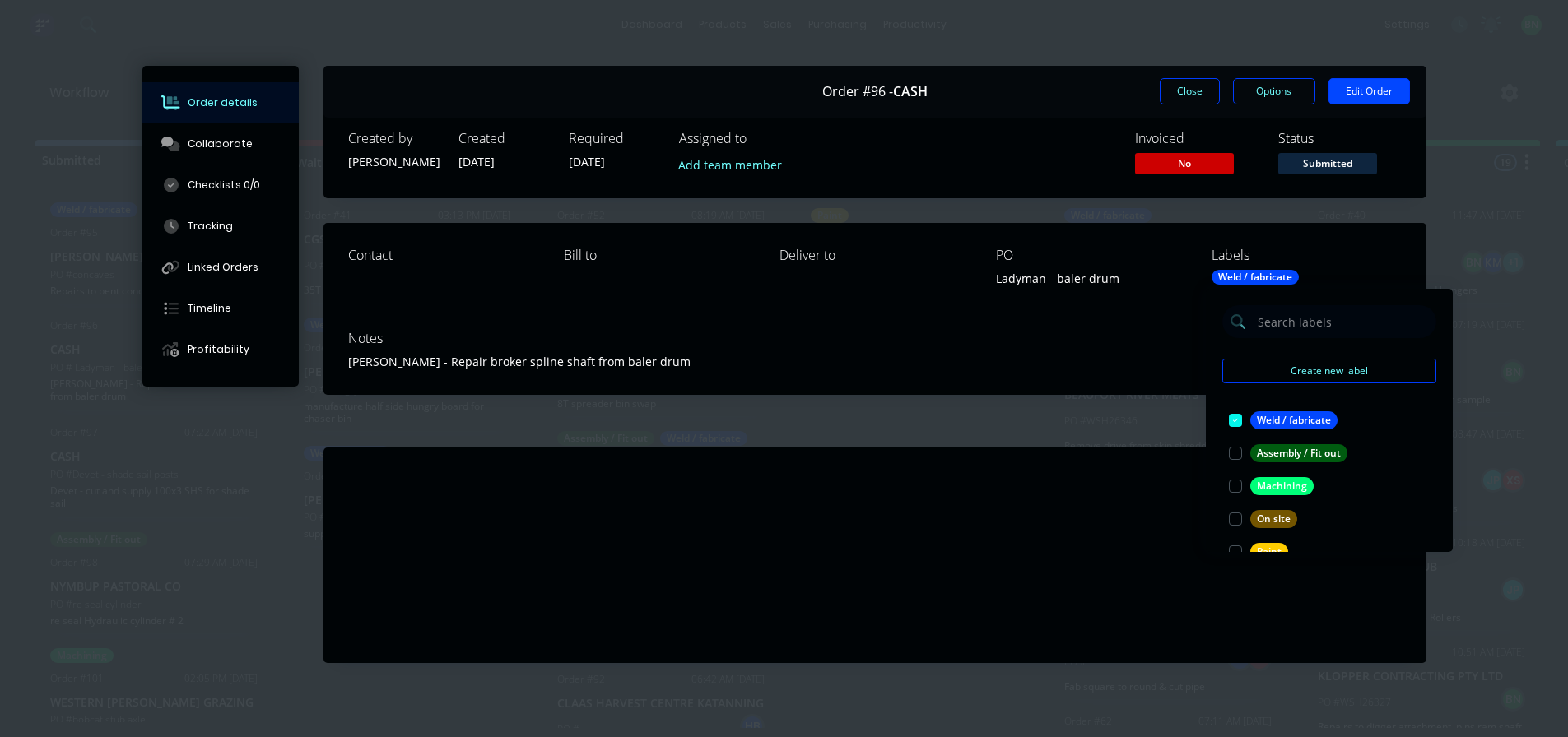
click at [1096, 370] on div "[PERSON_NAME] - Repair broker spline shaft from baler drum" at bounding box center [875, 362] width 1054 height 18
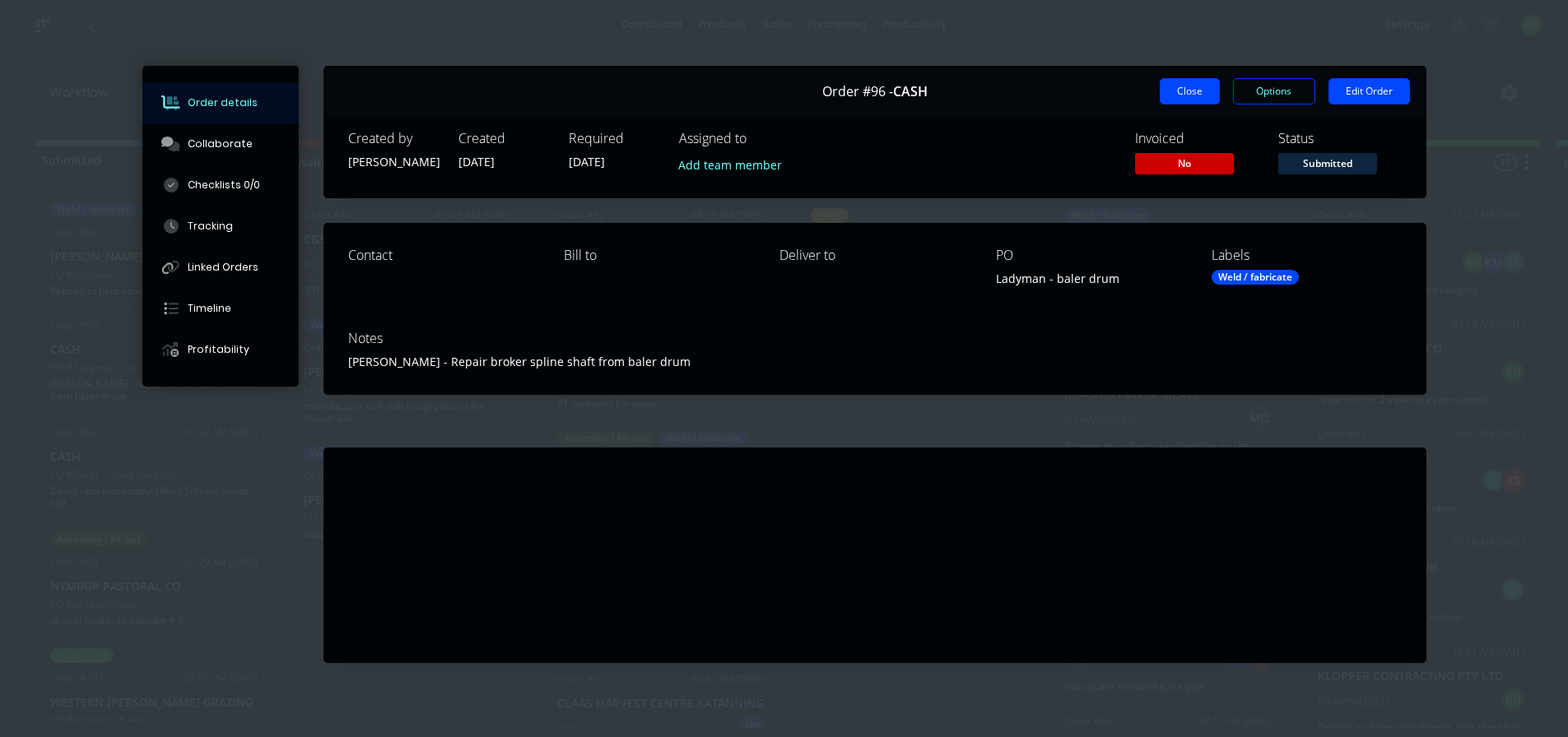
click at [1186, 84] on button "Close" at bounding box center [1189, 91] width 60 height 26
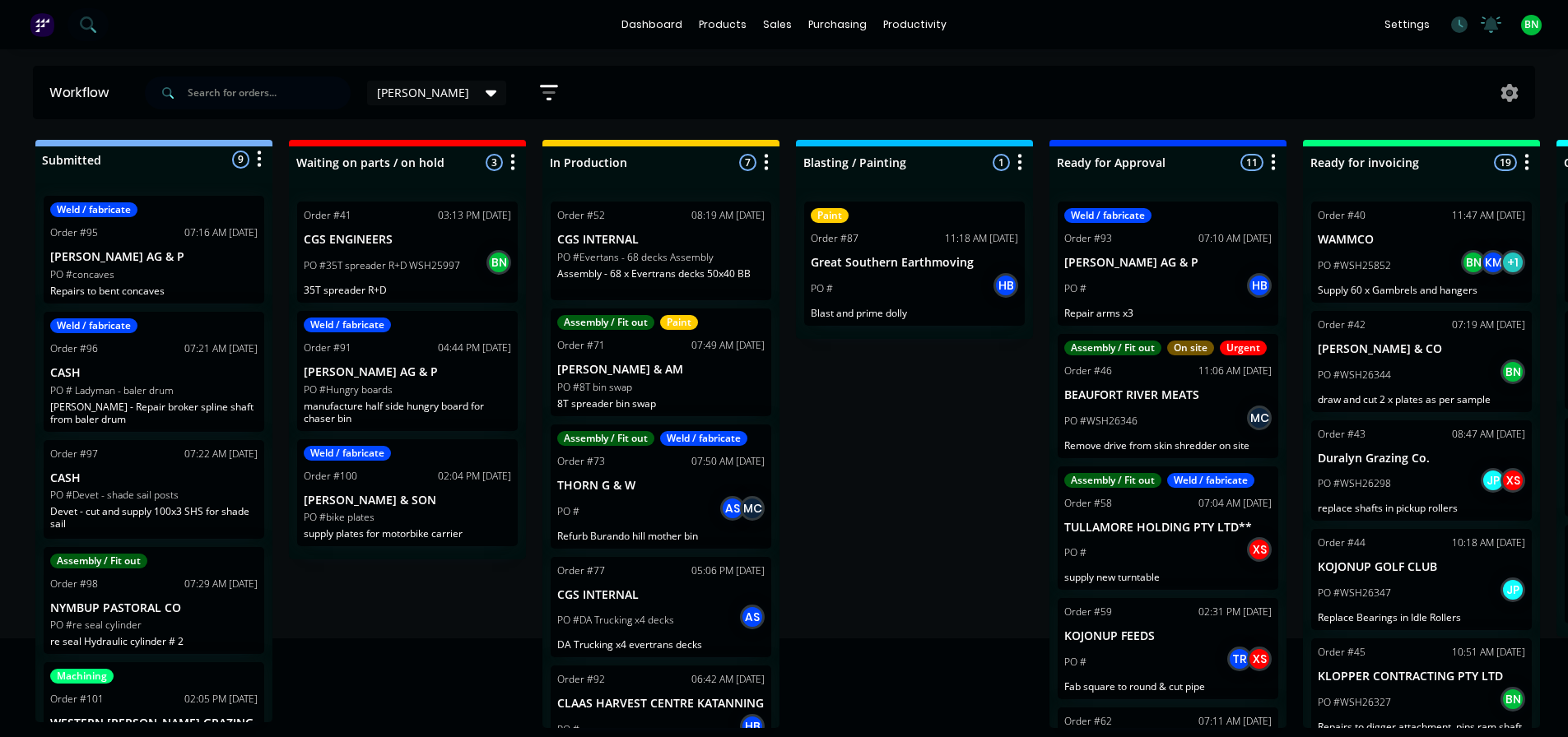
click at [199, 494] on div "PO #Devet - shade sail posts" at bounding box center [154, 495] width 208 height 15
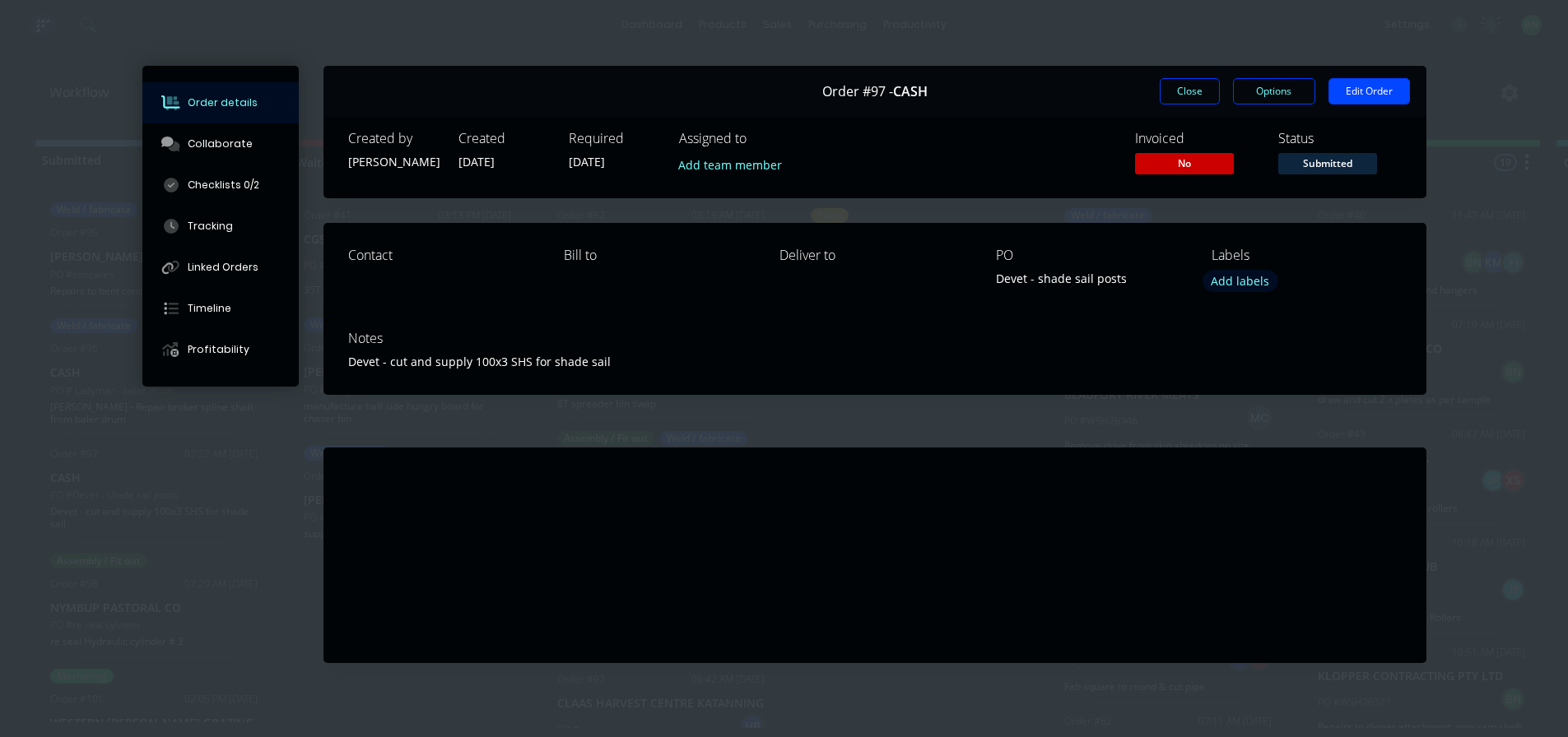
click at [1239, 285] on button "Add labels" at bounding box center [1240, 280] width 76 height 23
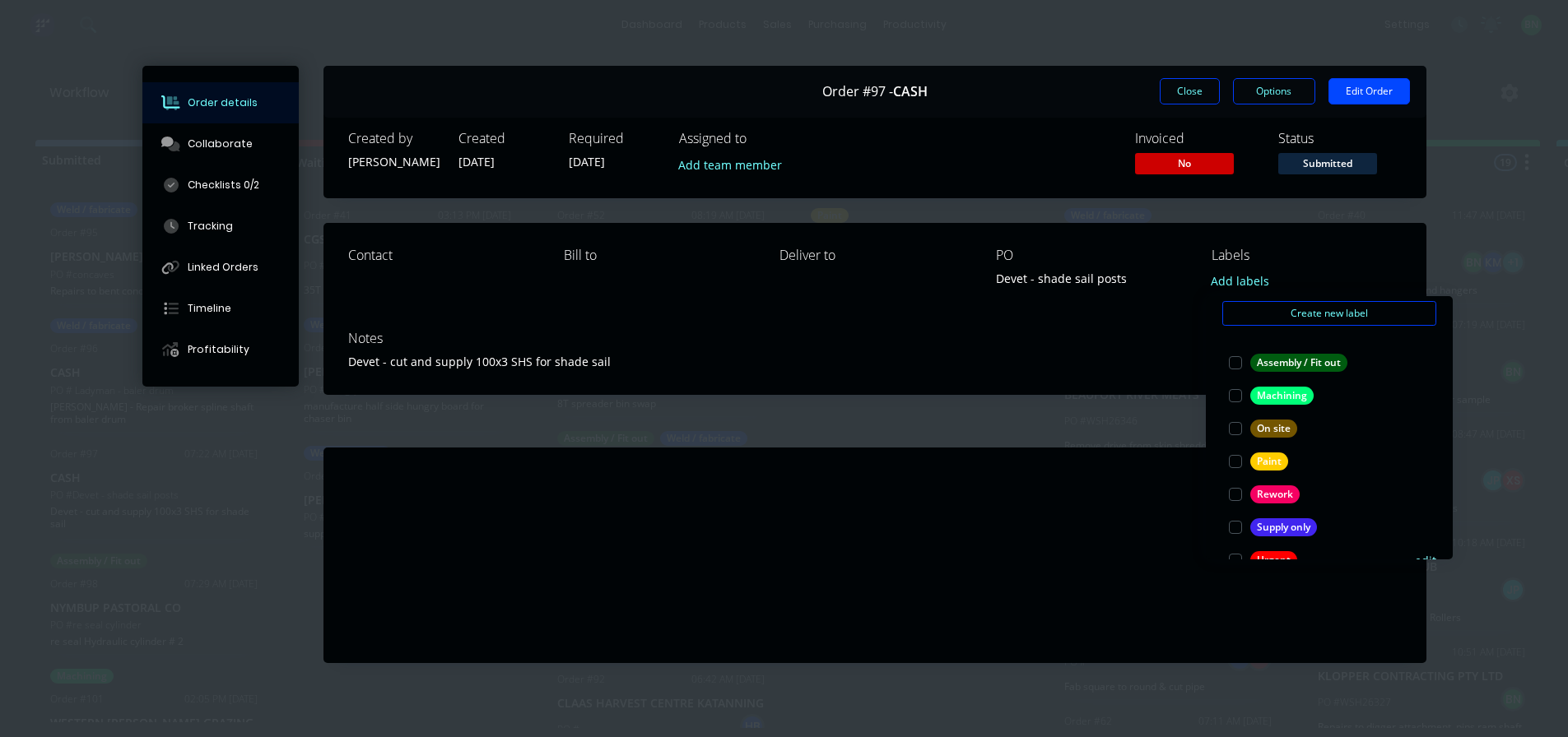
scroll to position [131, 0]
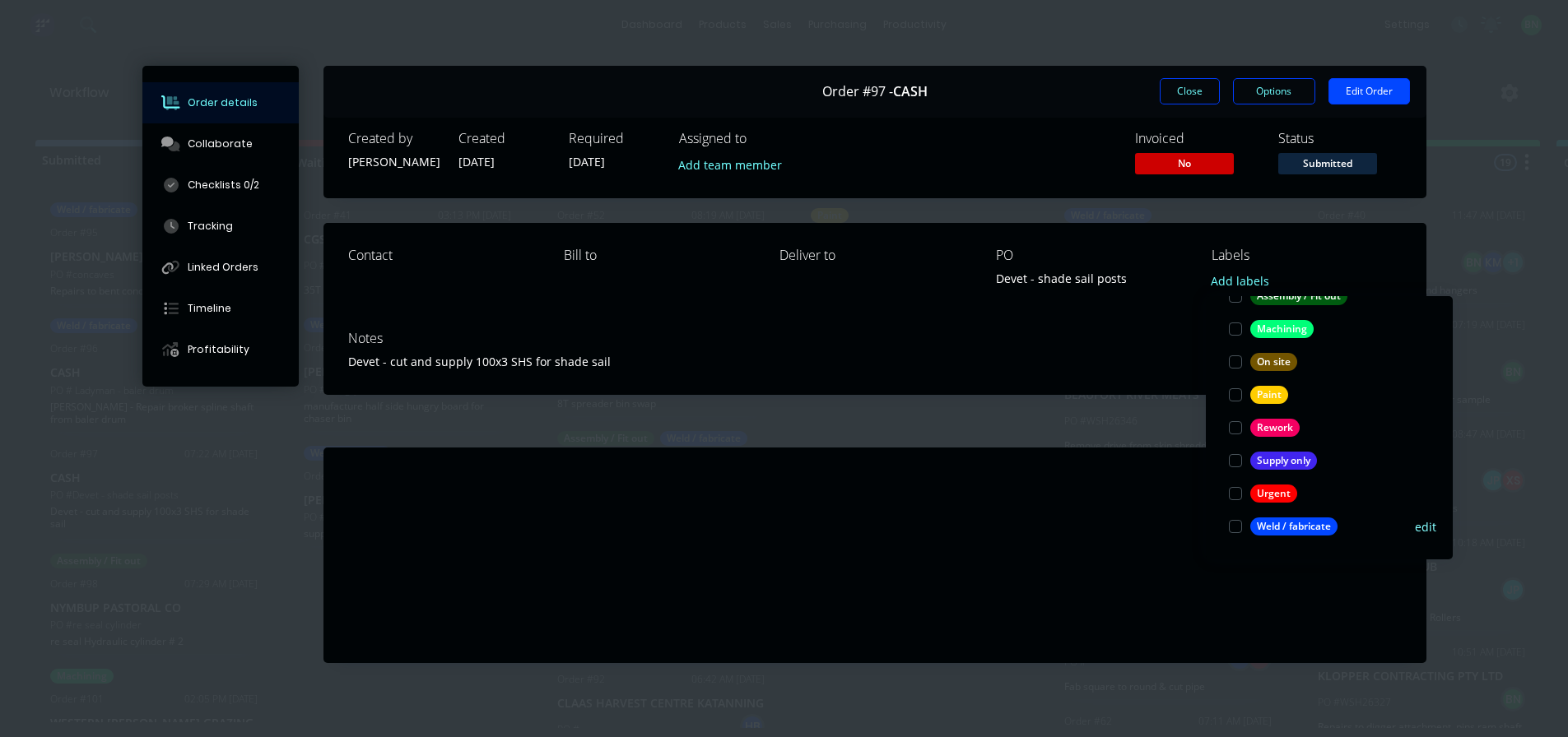
click at [1287, 523] on div "Weld / fabricate" at bounding box center [1293, 526] width 87 height 18
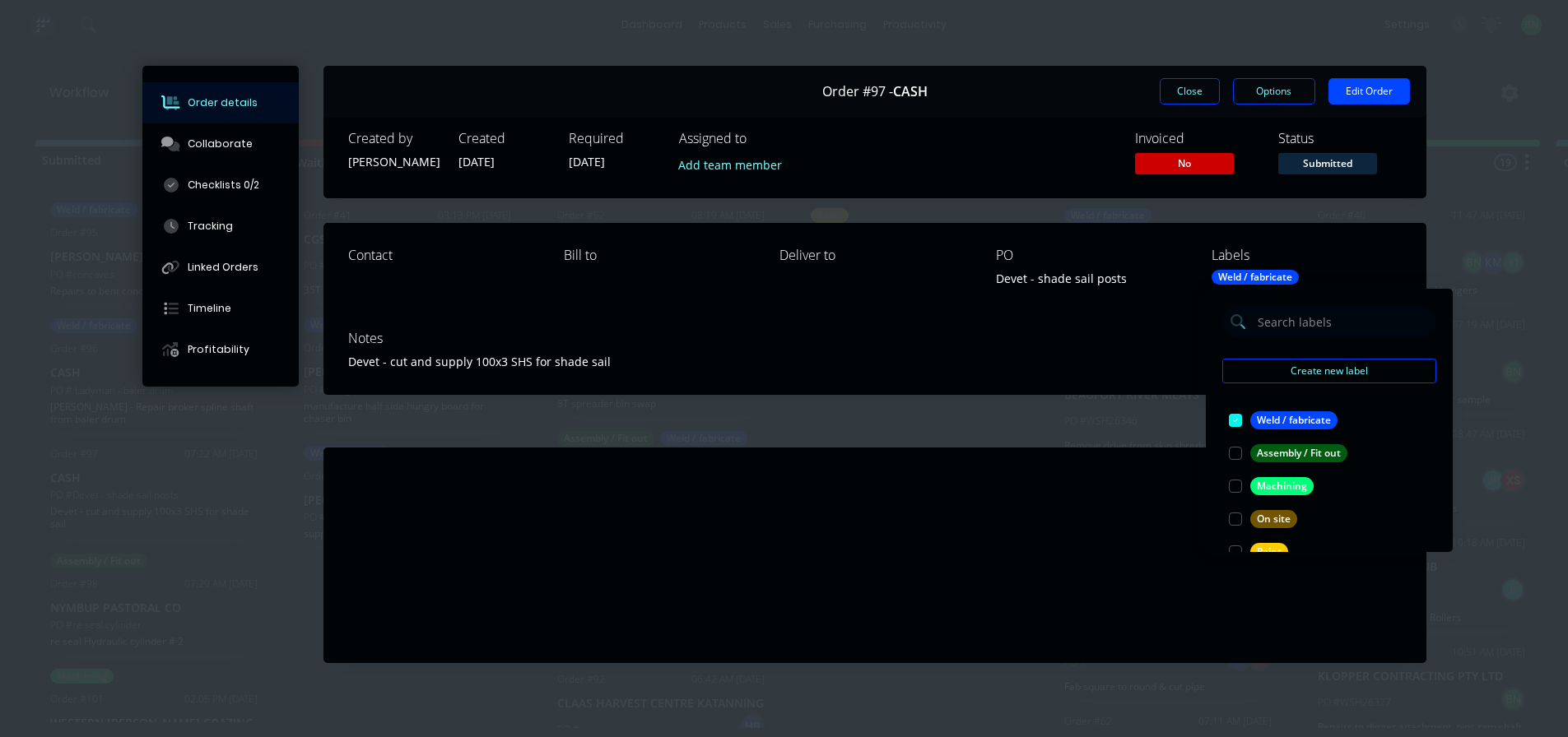
click at [1107, 365] on div "Devet - cut and supply 100x3 SHS for shade sail" at bounding box center [875, 362] width 1054 height 18
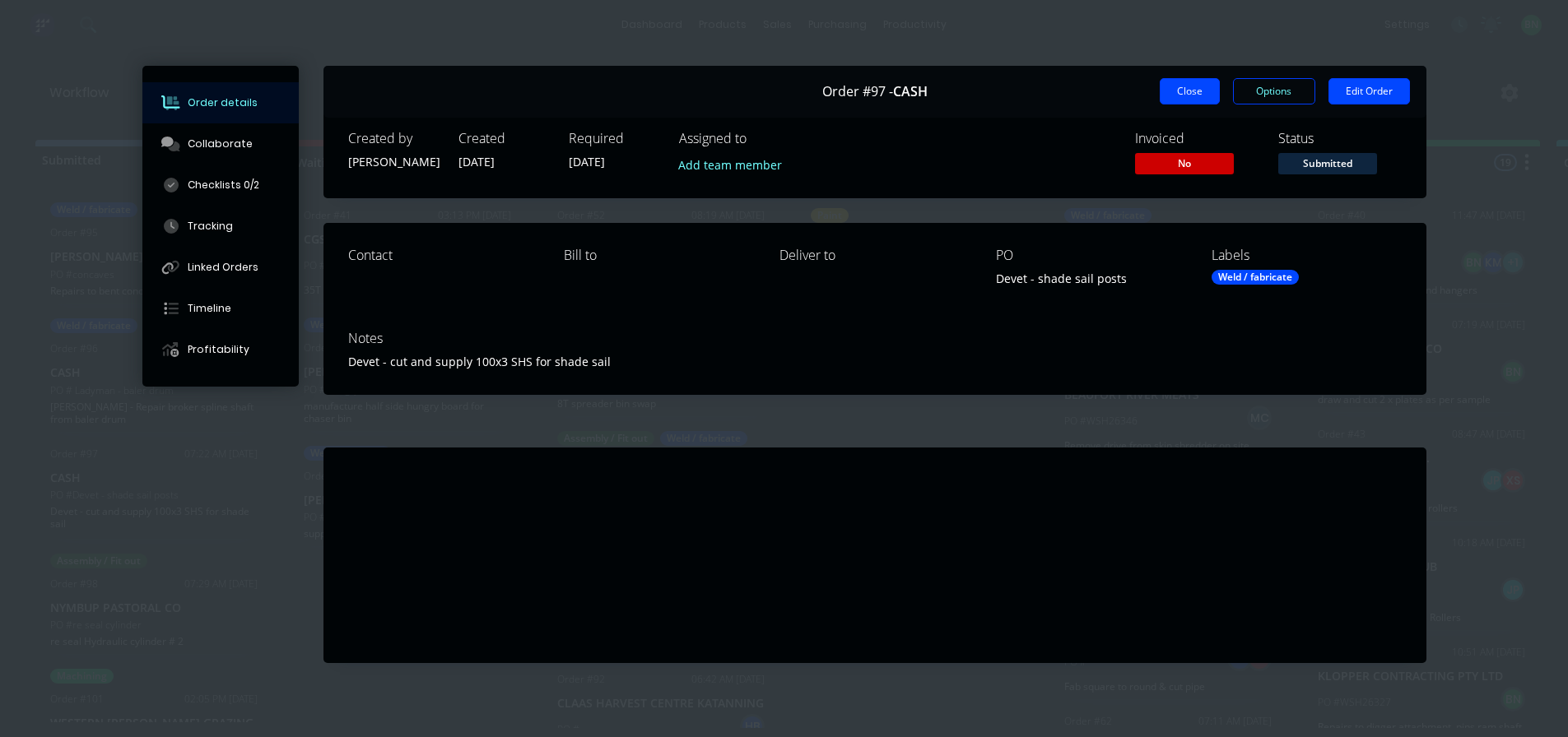
click at [1163, 90] on button "Close" at bounding box center [1189, 91] width 60 height 26
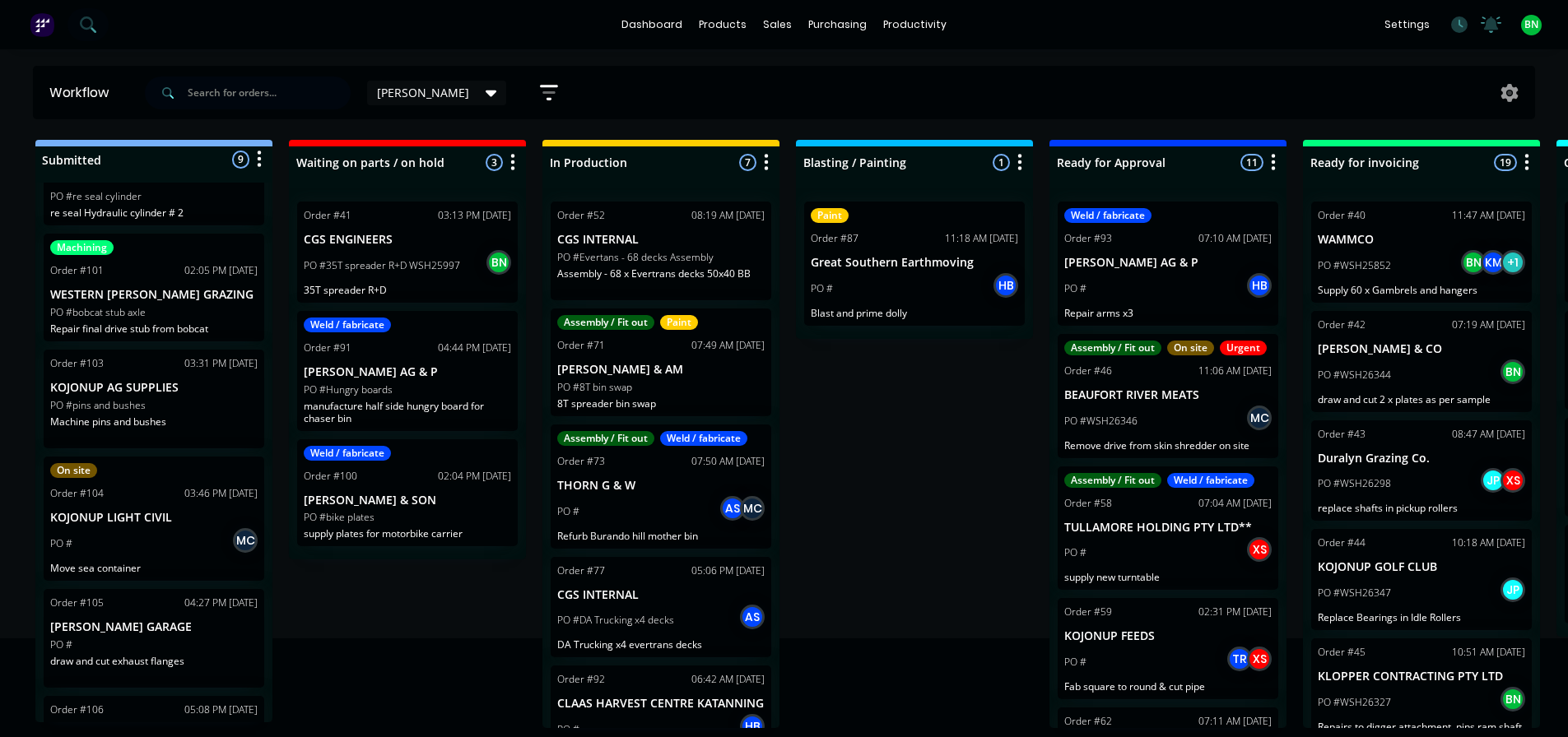
scroll to position [494, 0]
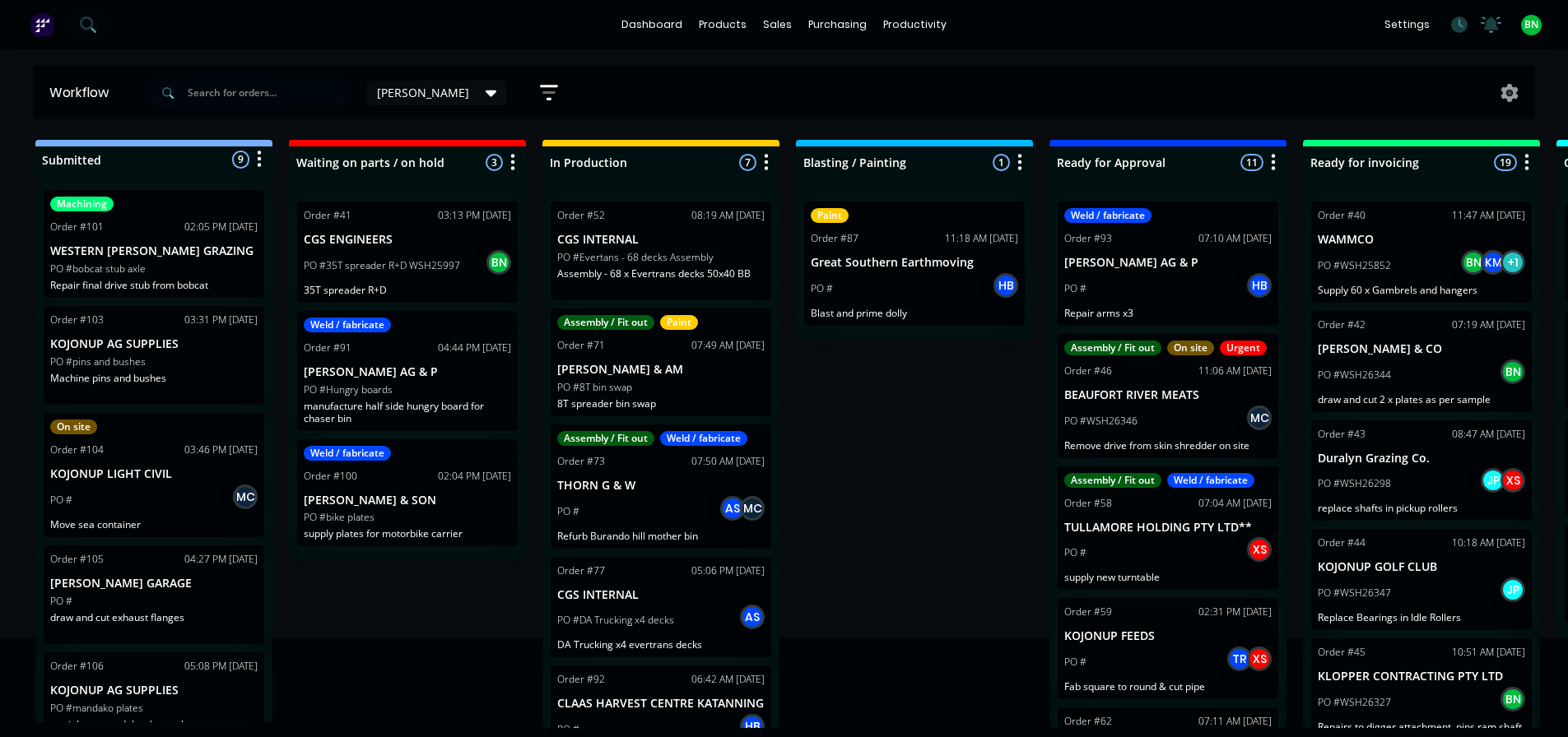
click at [195, 382] on p "Machine pins and bushes" at bounding box center [154, 377] width 208 height 13
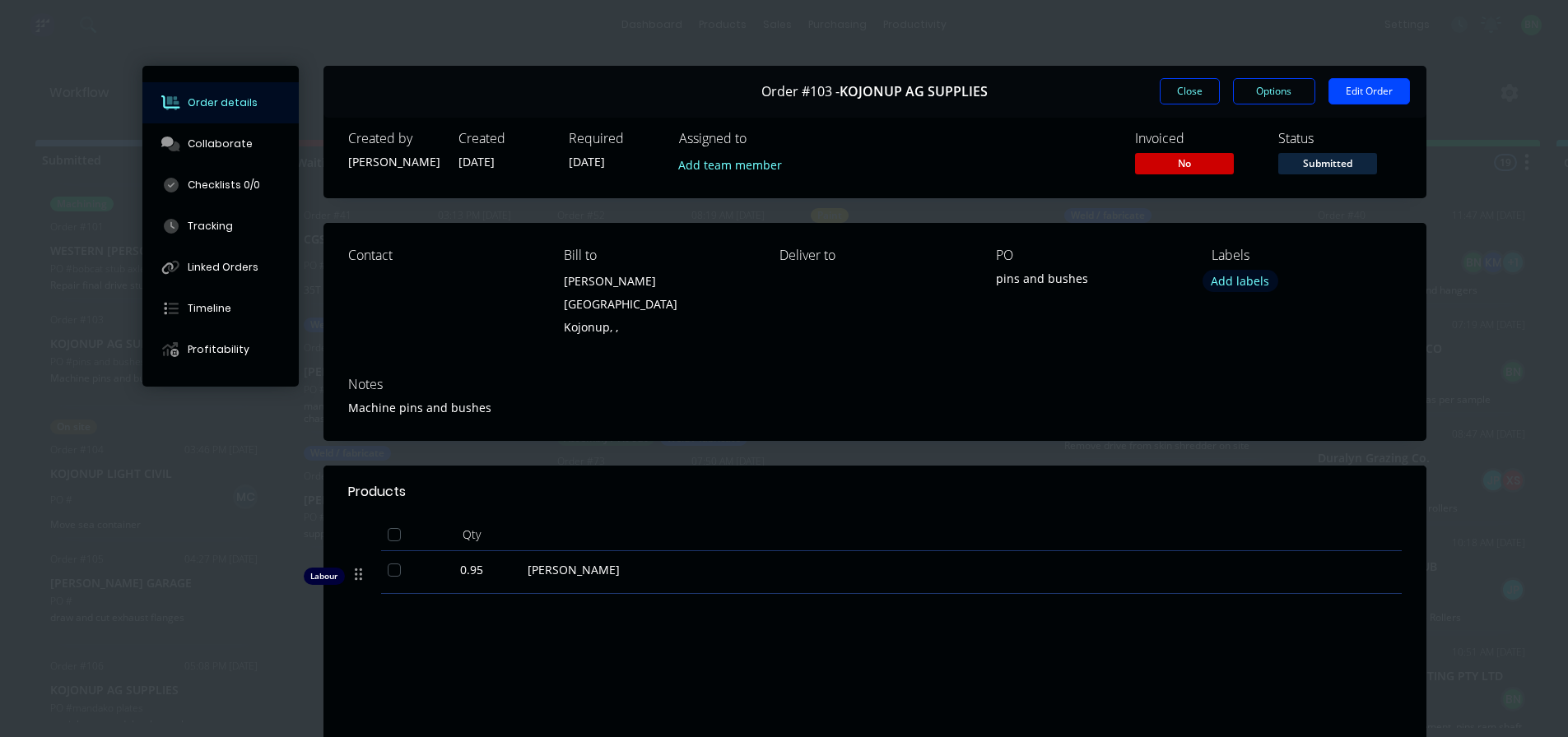
click at [1247, 276] on button "Add labels" at bounding box center [1240, 280] width 76 height 23
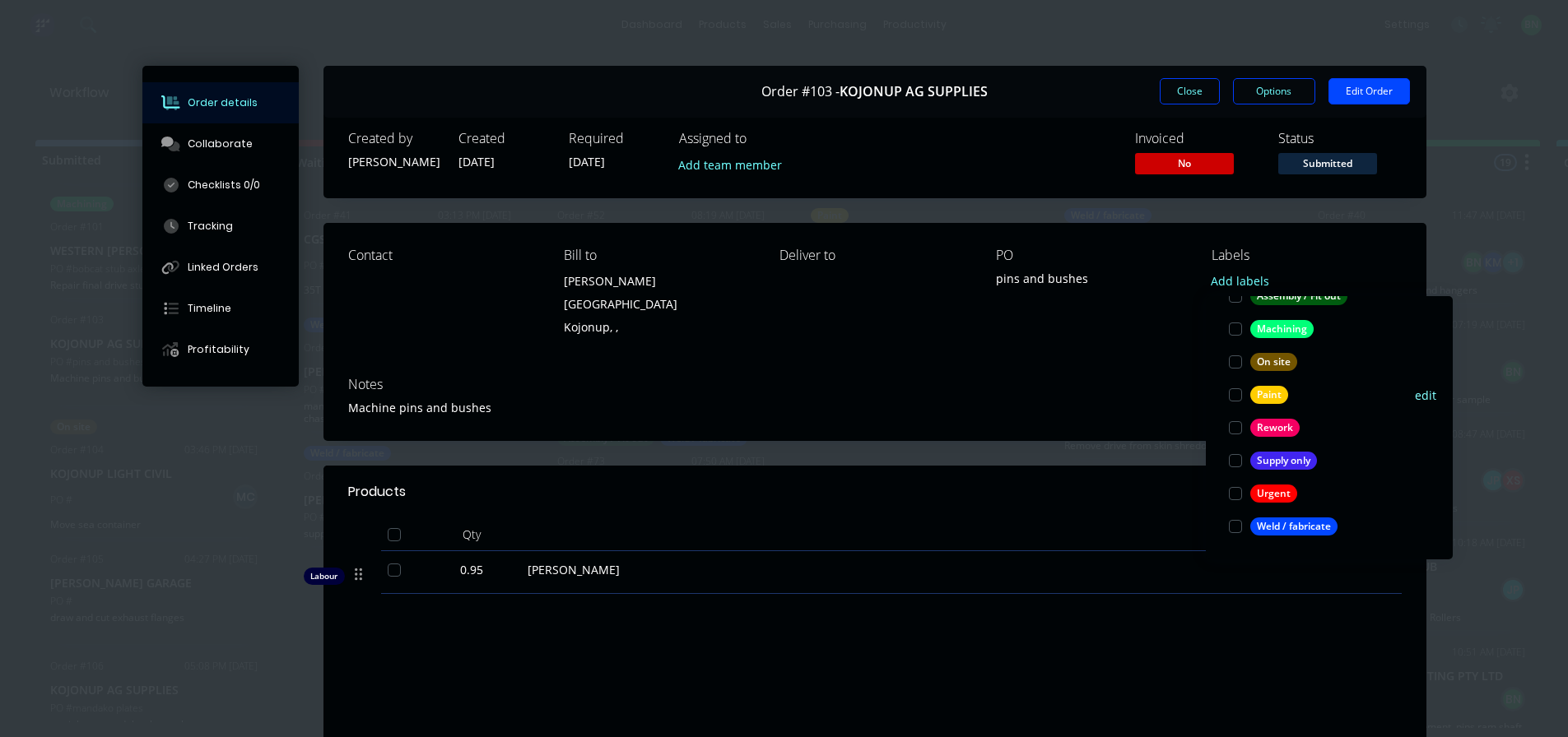
scroll to position [49, 0]
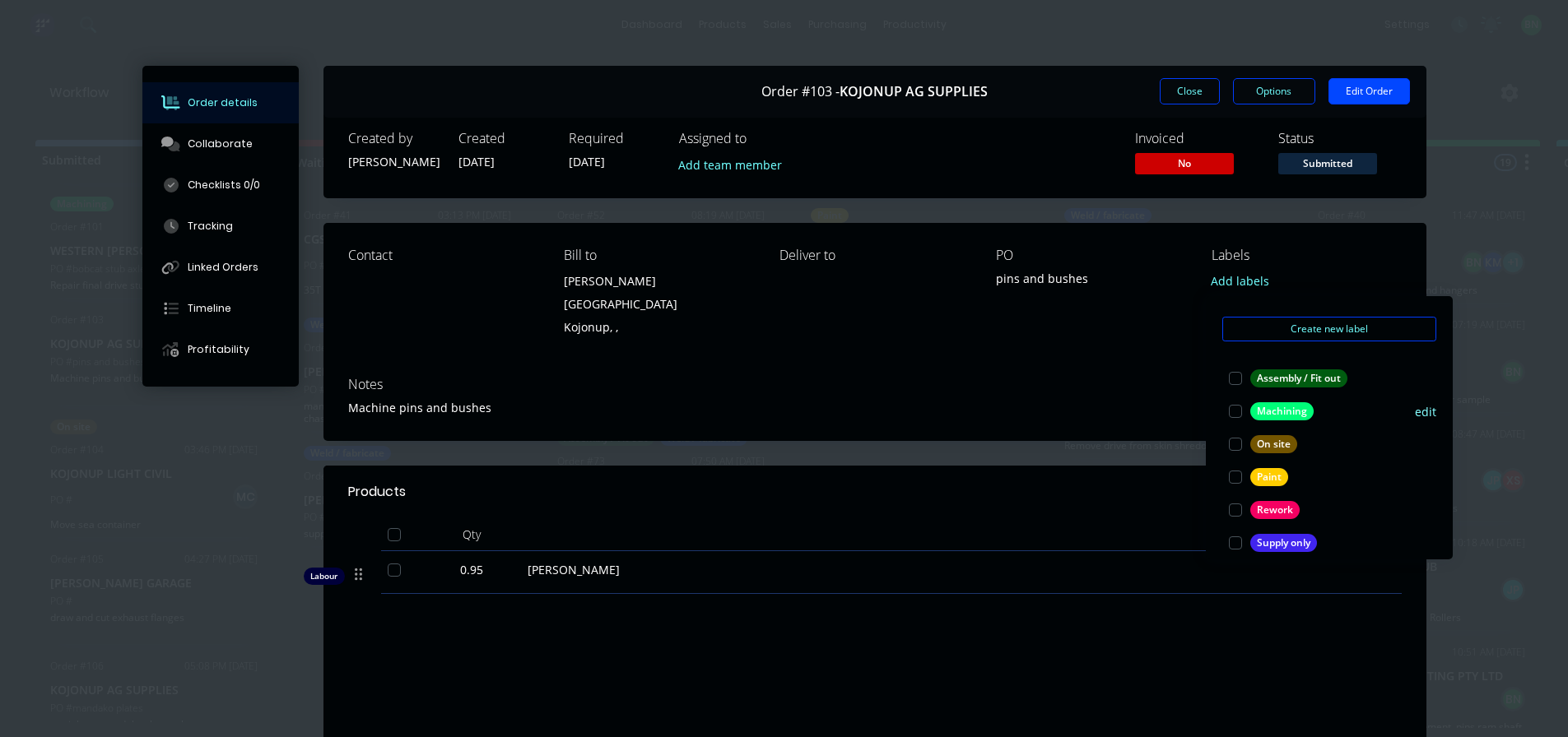
click at [1274, 408] on div "Machining" at bounding box center [1282, 412] width 64 height 18
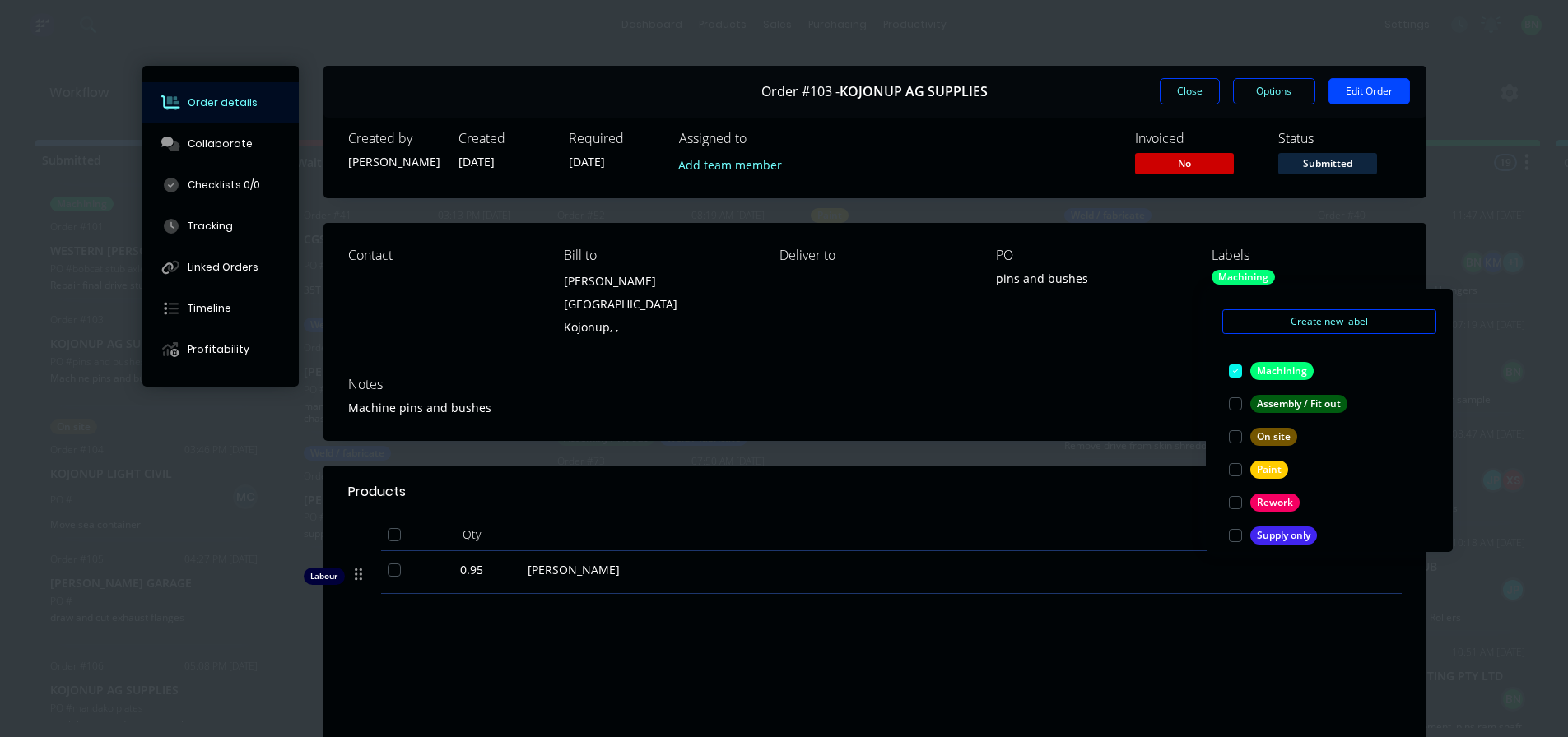
drag, startPoint x: 1072, startPoint y: 491, endPoint x: 1095, endPoint y: 453, distance: 44.4
click at [1073, 491] on header "Products" at bounding box center [875, 492] width 1103 height 53
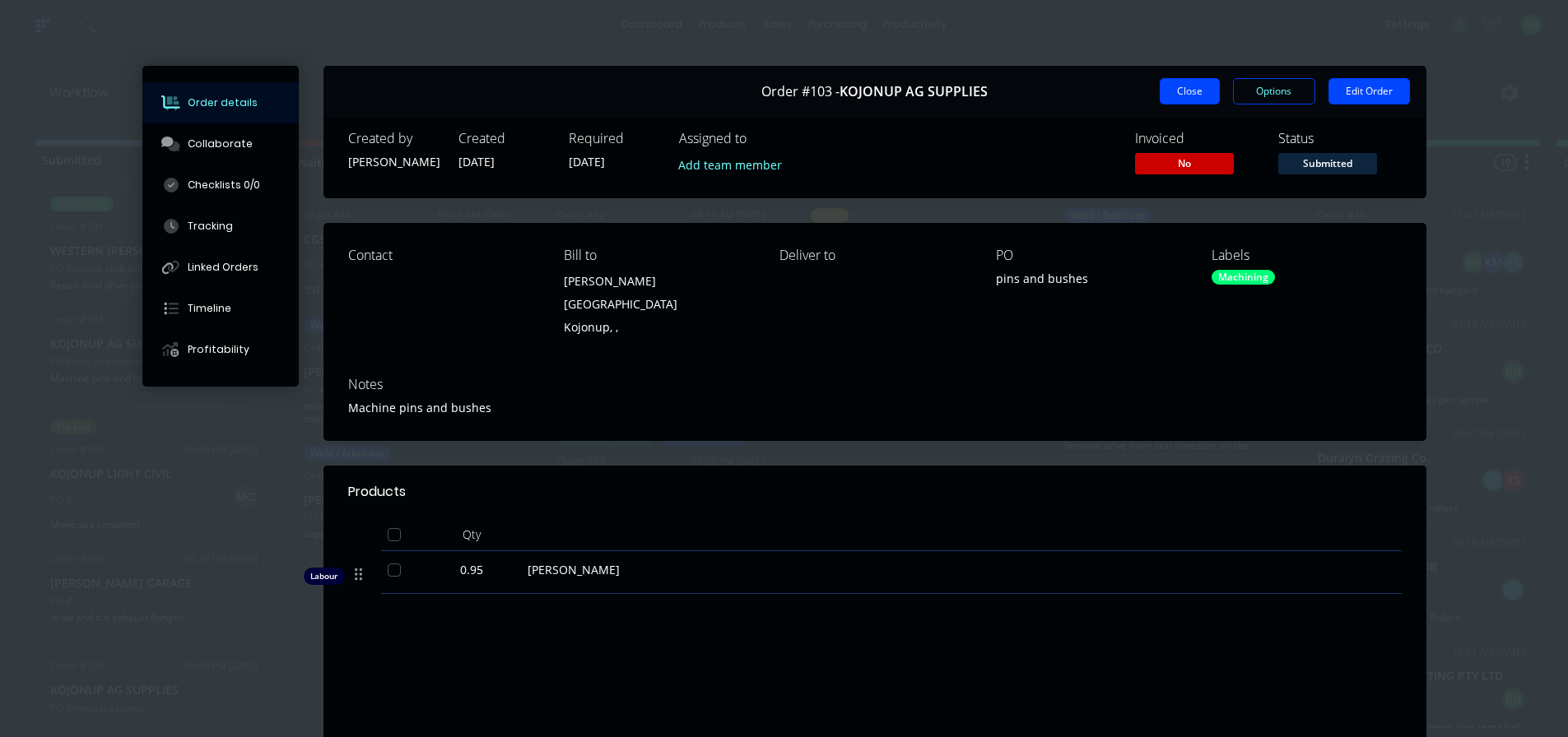
click at [1160, 102] on button "Close" at bounding box center [1189, 91] width 60 height 26
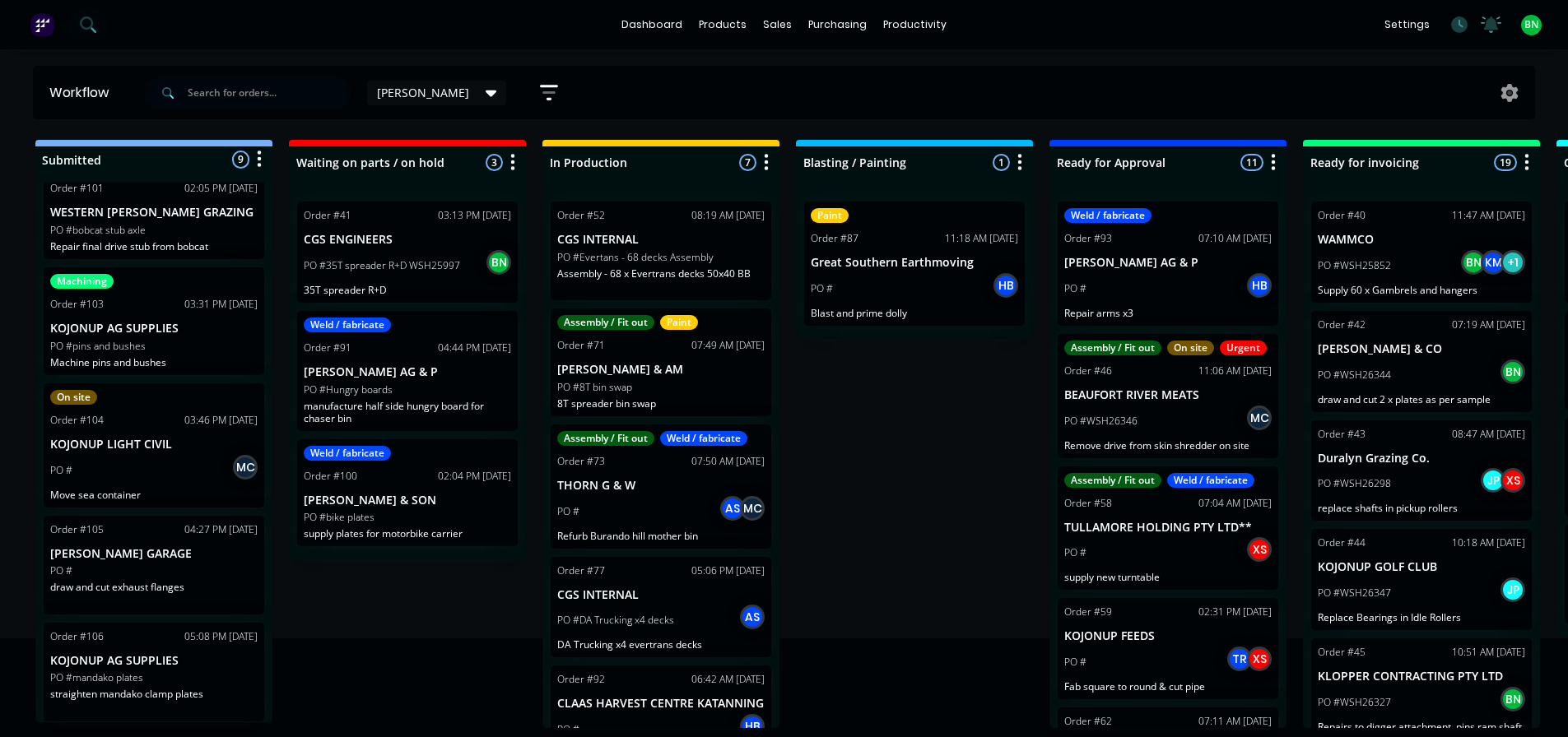
scroll to position [3, 0]
click at [202, 573] on div "PO #" at bounding box center [154, 570] width 208 height 15
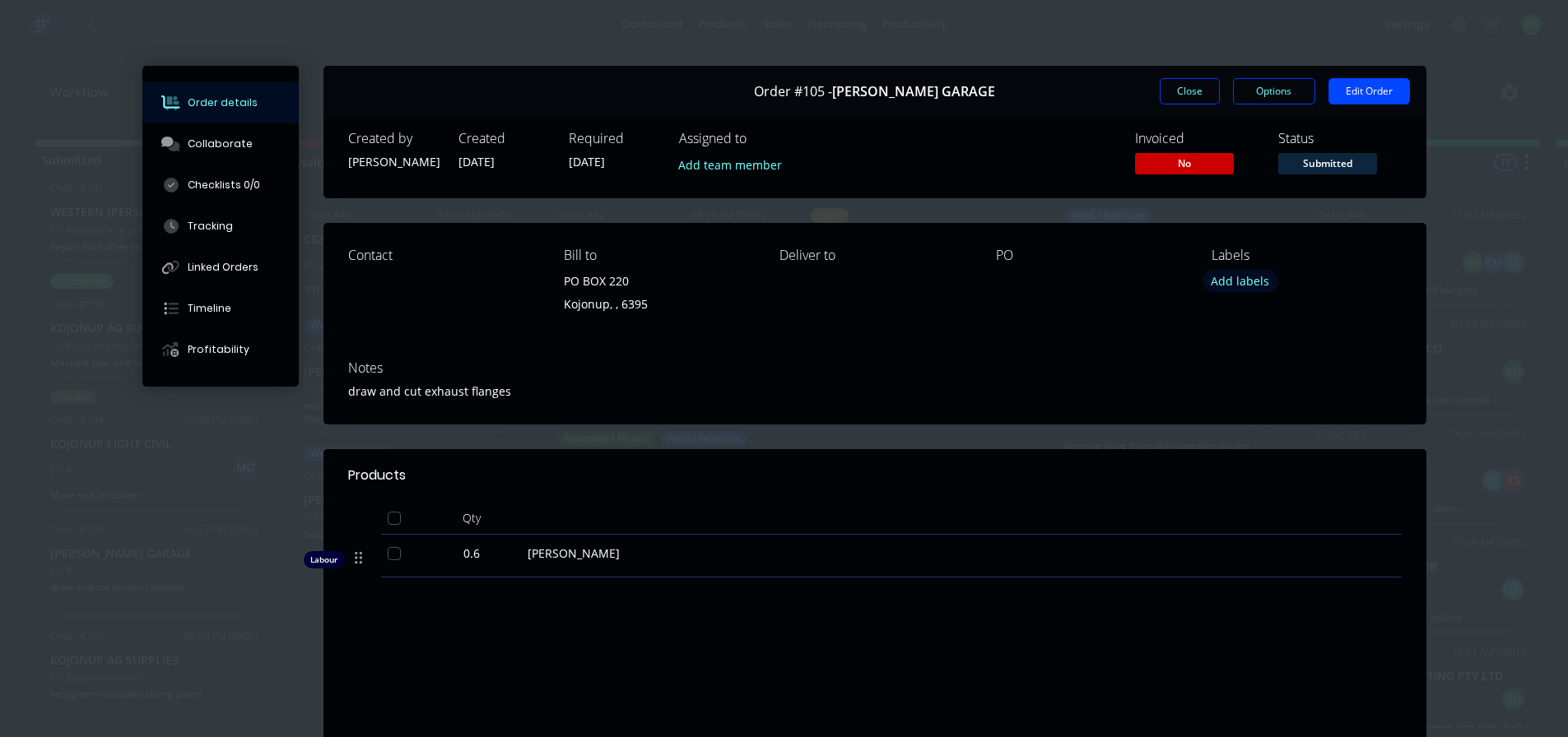
click at [1241, 280] on button "Add labels" at bounding box center [1240, 280] width 76 height 23
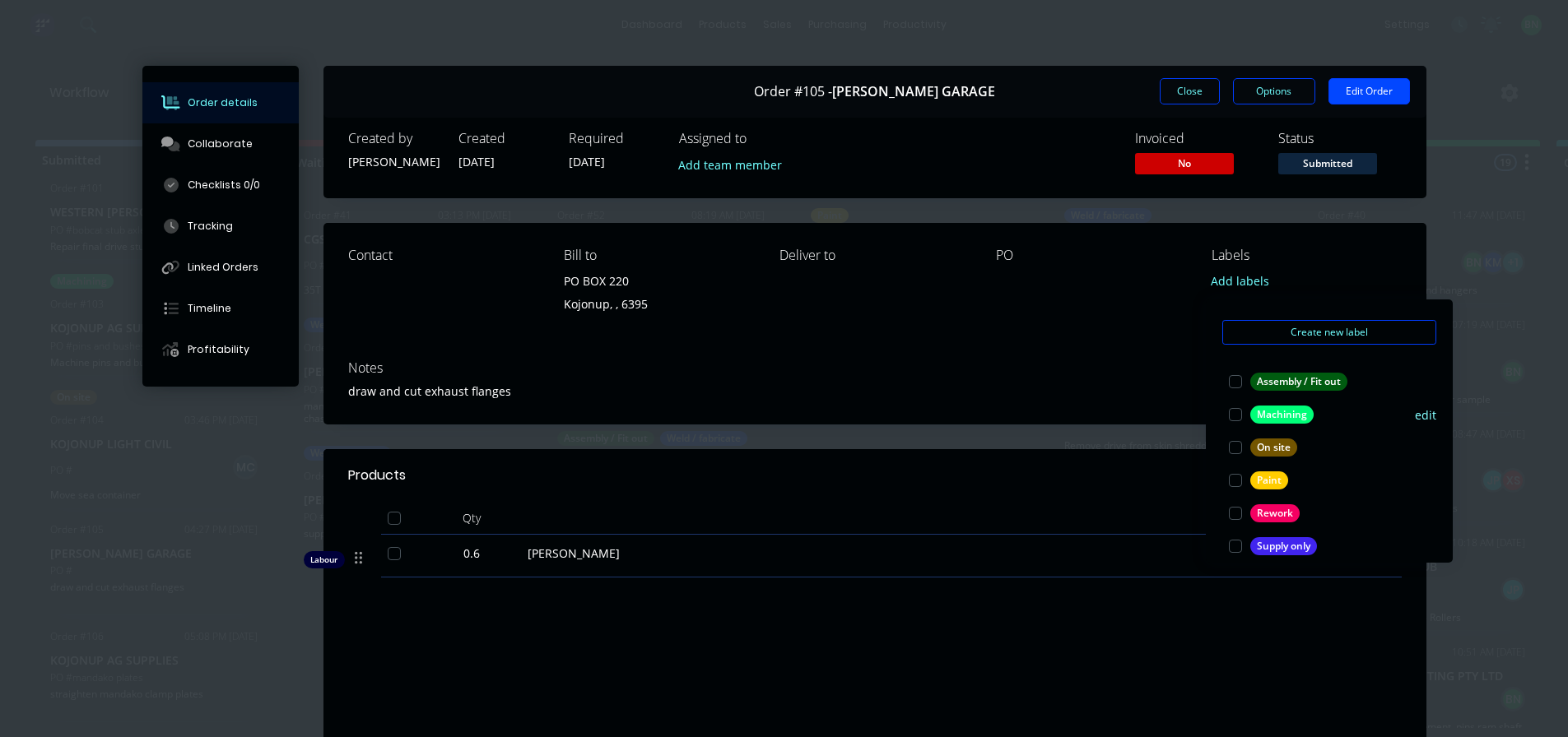
scroll to position [131, 0]
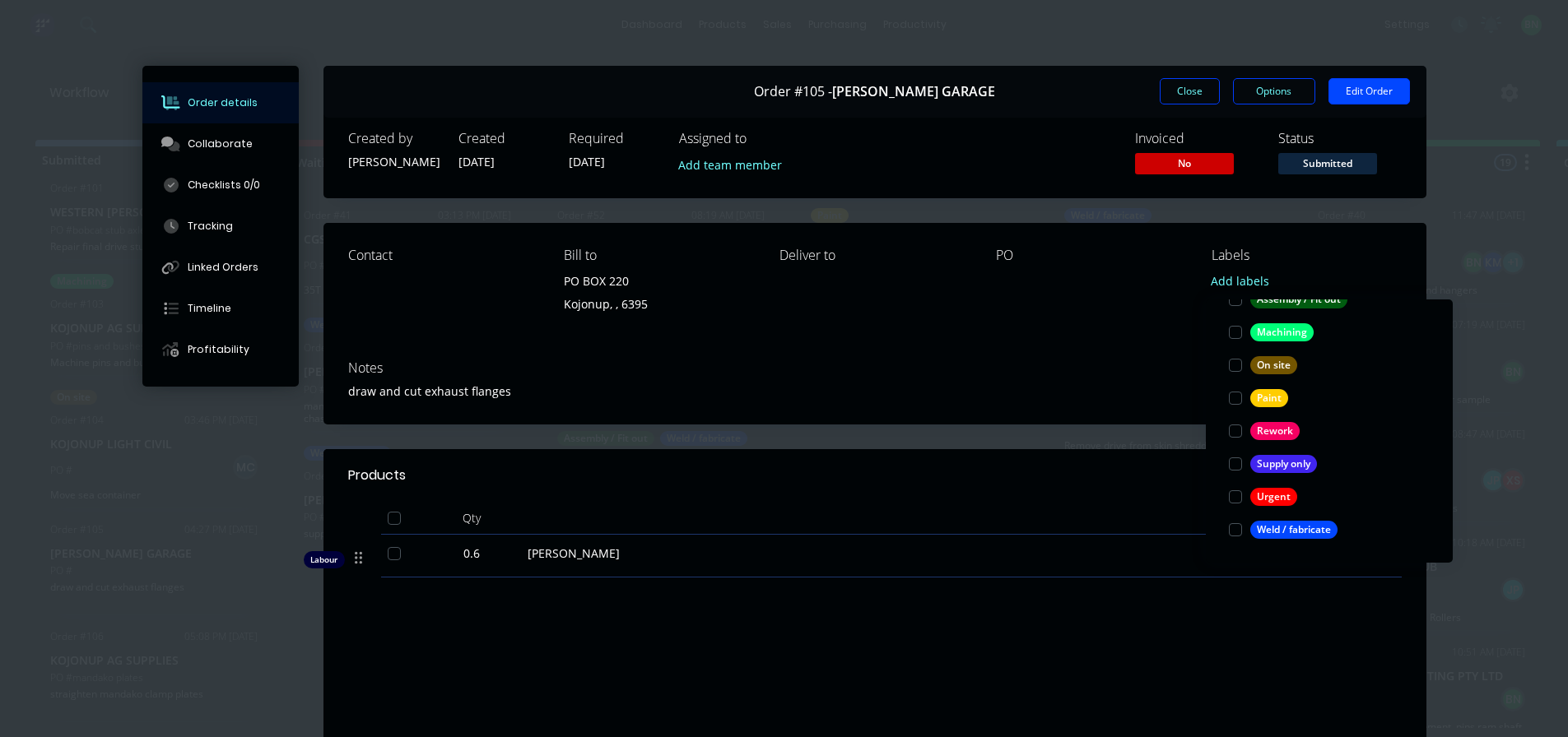
click at [1127, 323] on div "Contact Bill to PO BOX 220 Kojonup, , 6395 Deliver to PO Labels Add labels" at bounding box center [875, 285] width 1103 height 124
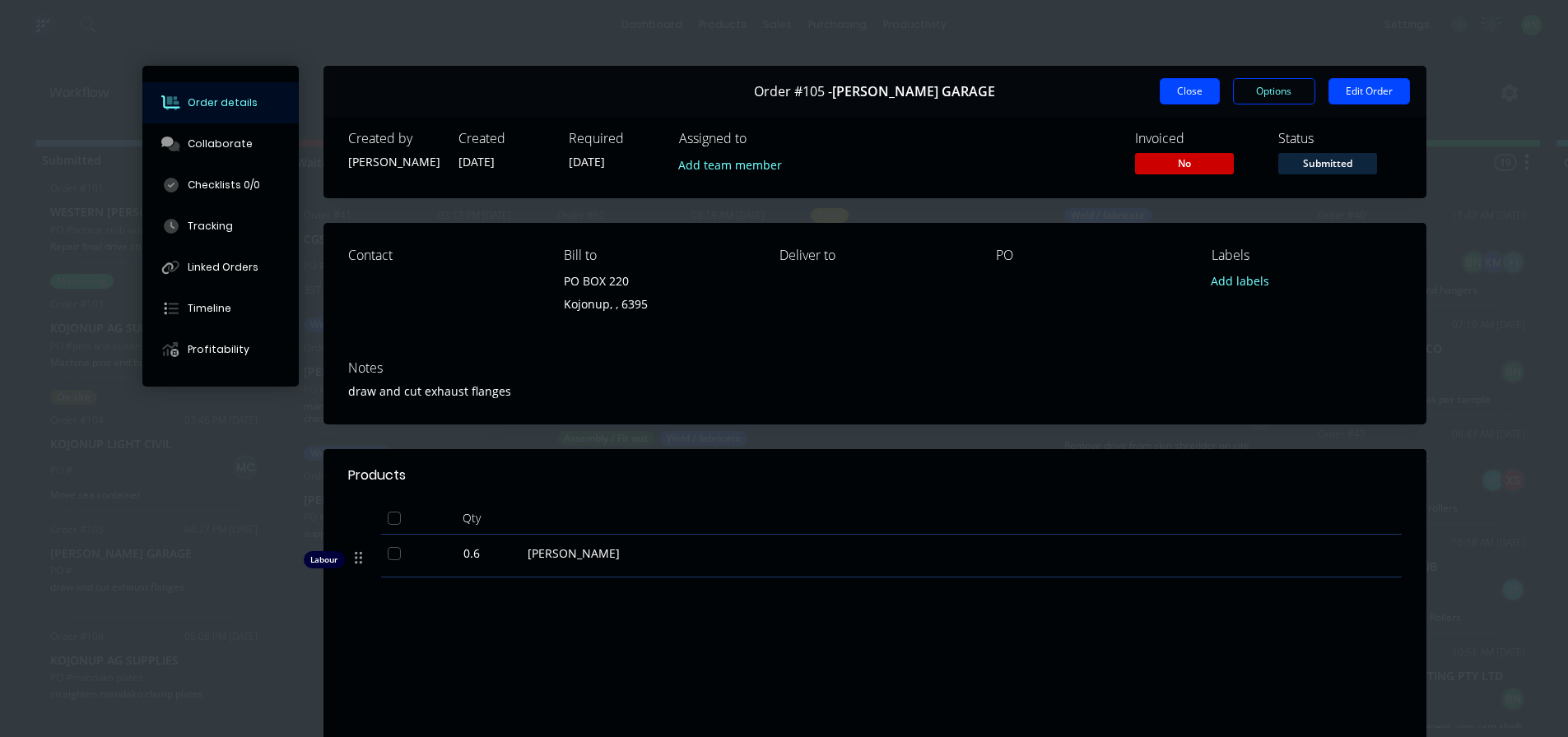
click at [1166, 98] on button "Close" at bounding box center [1189, 91] width 60 height 26
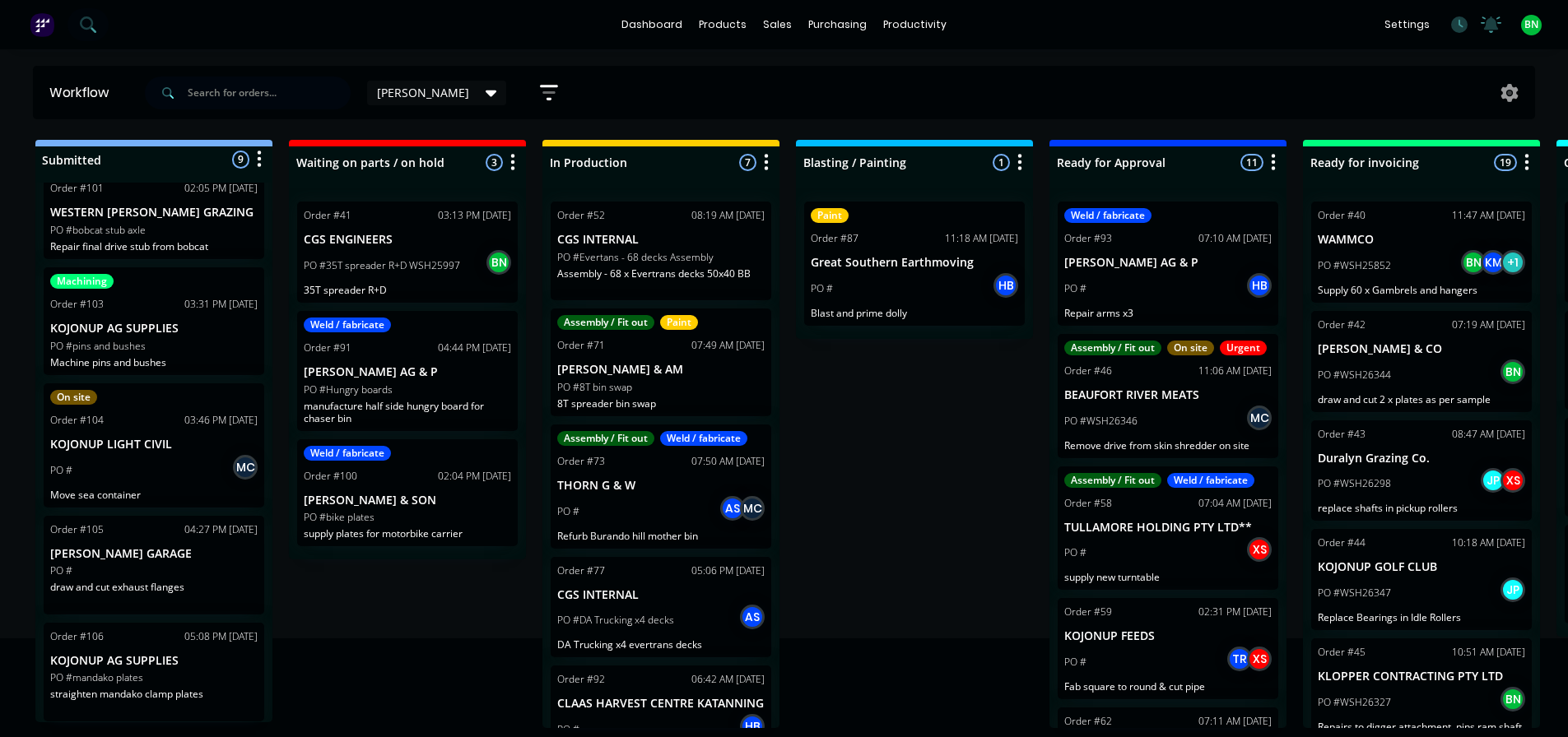
click at [223, 691] on p "straighten mandako clamp plates" at bounding box center [154, 694] width 208 height 13
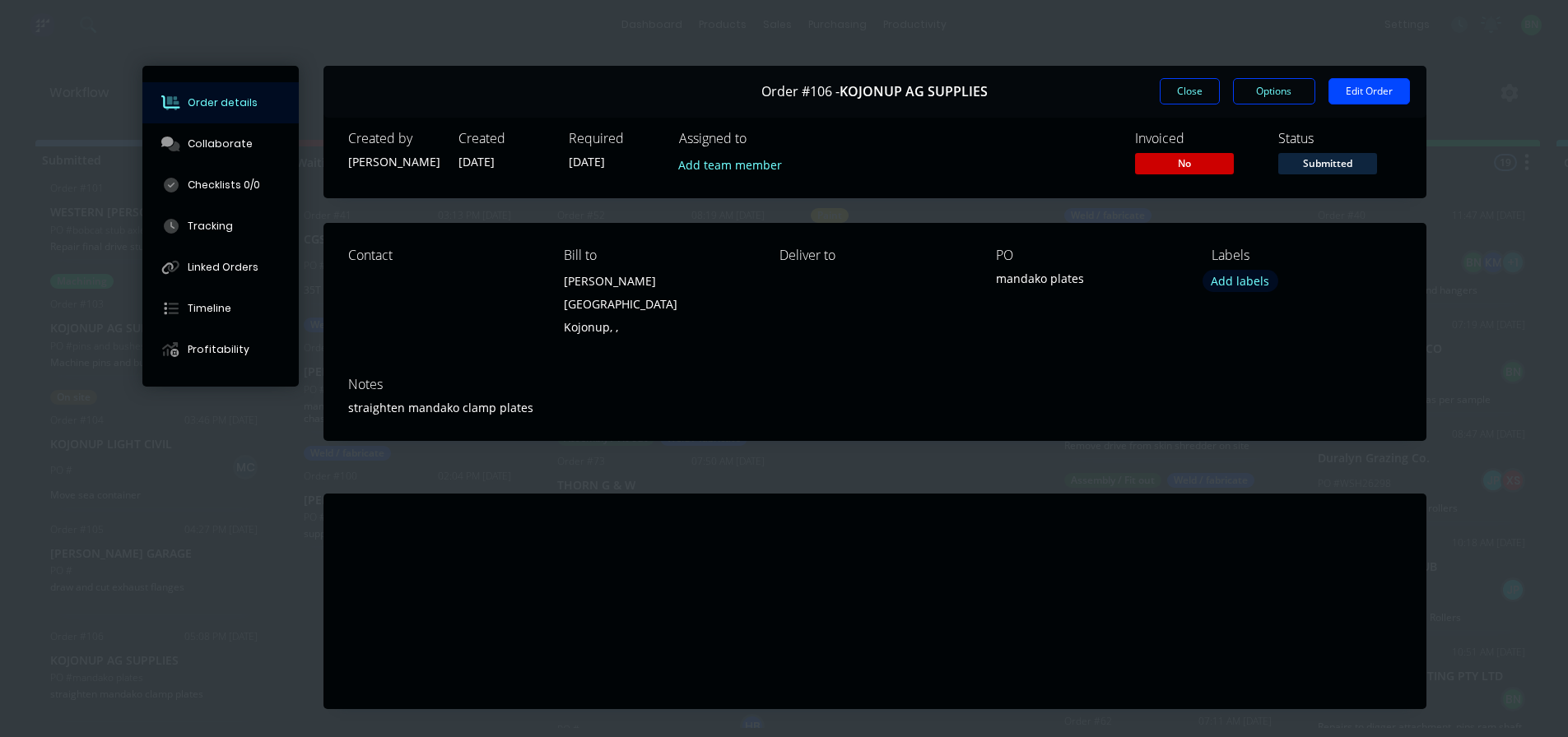
click at [1216, 276] on button "Add labels" at bounding box center [1240, 280] width 76 height 23
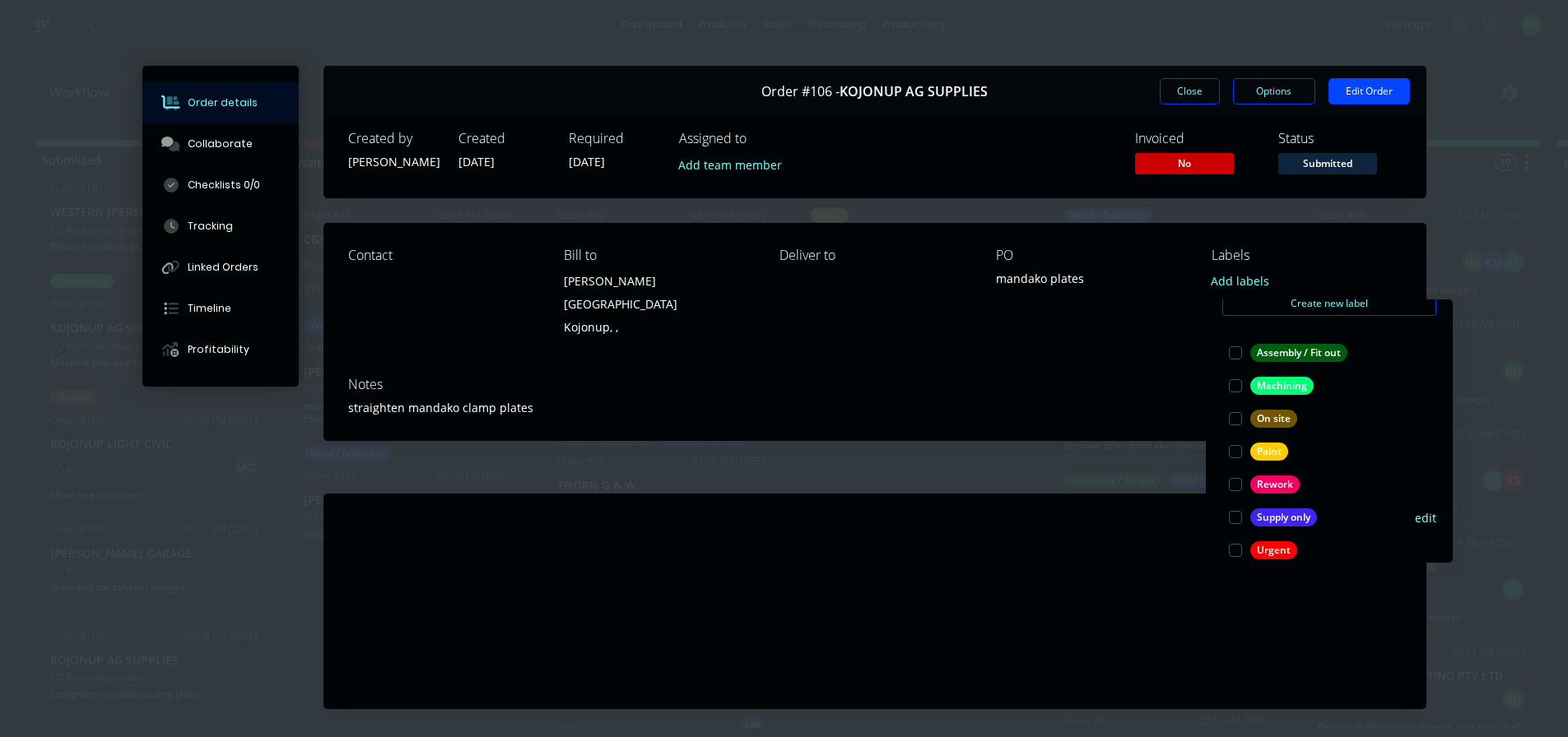
scroll to position [49, 0]
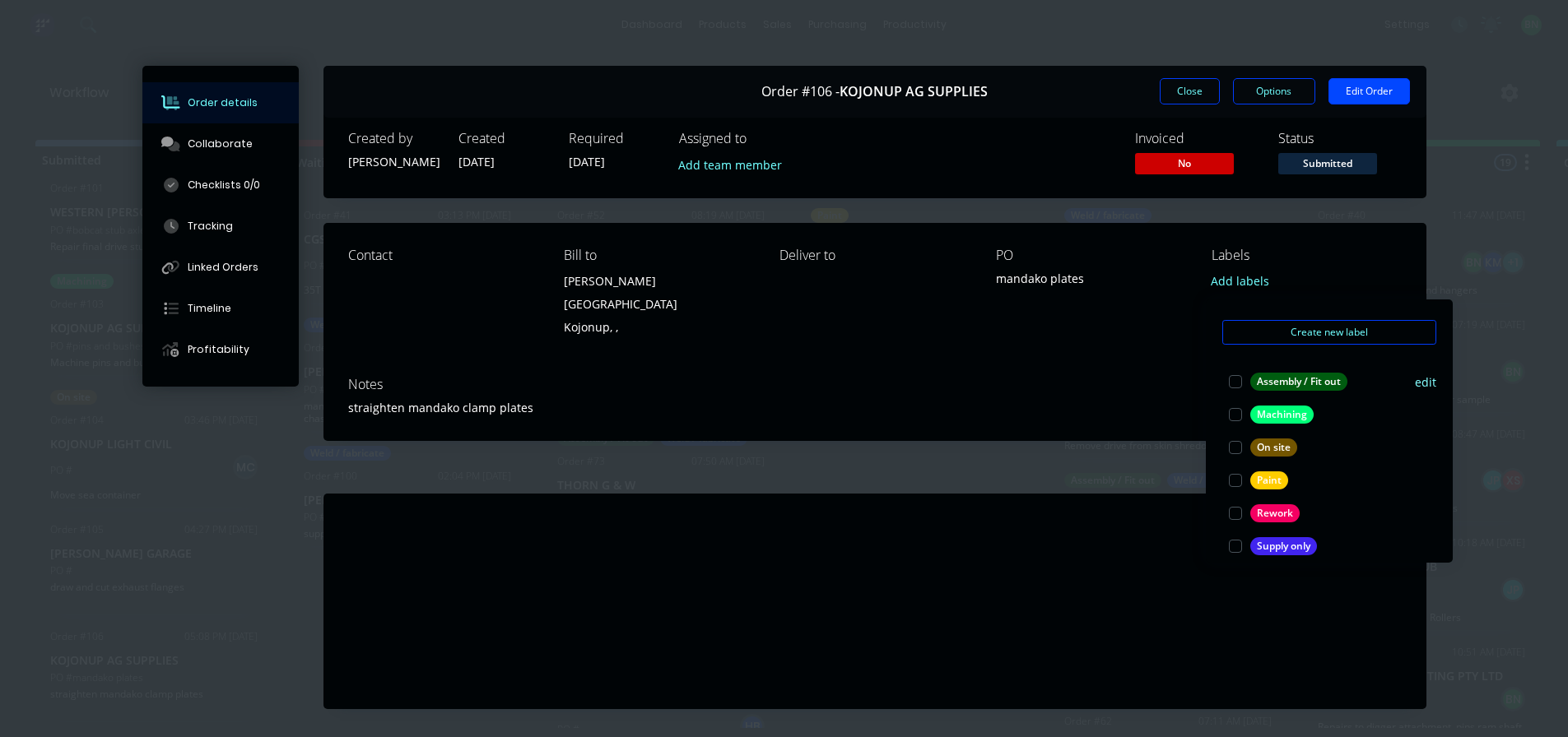
click at [1238, 376] on div at bounding box center [1236, 382] width 33 height 33
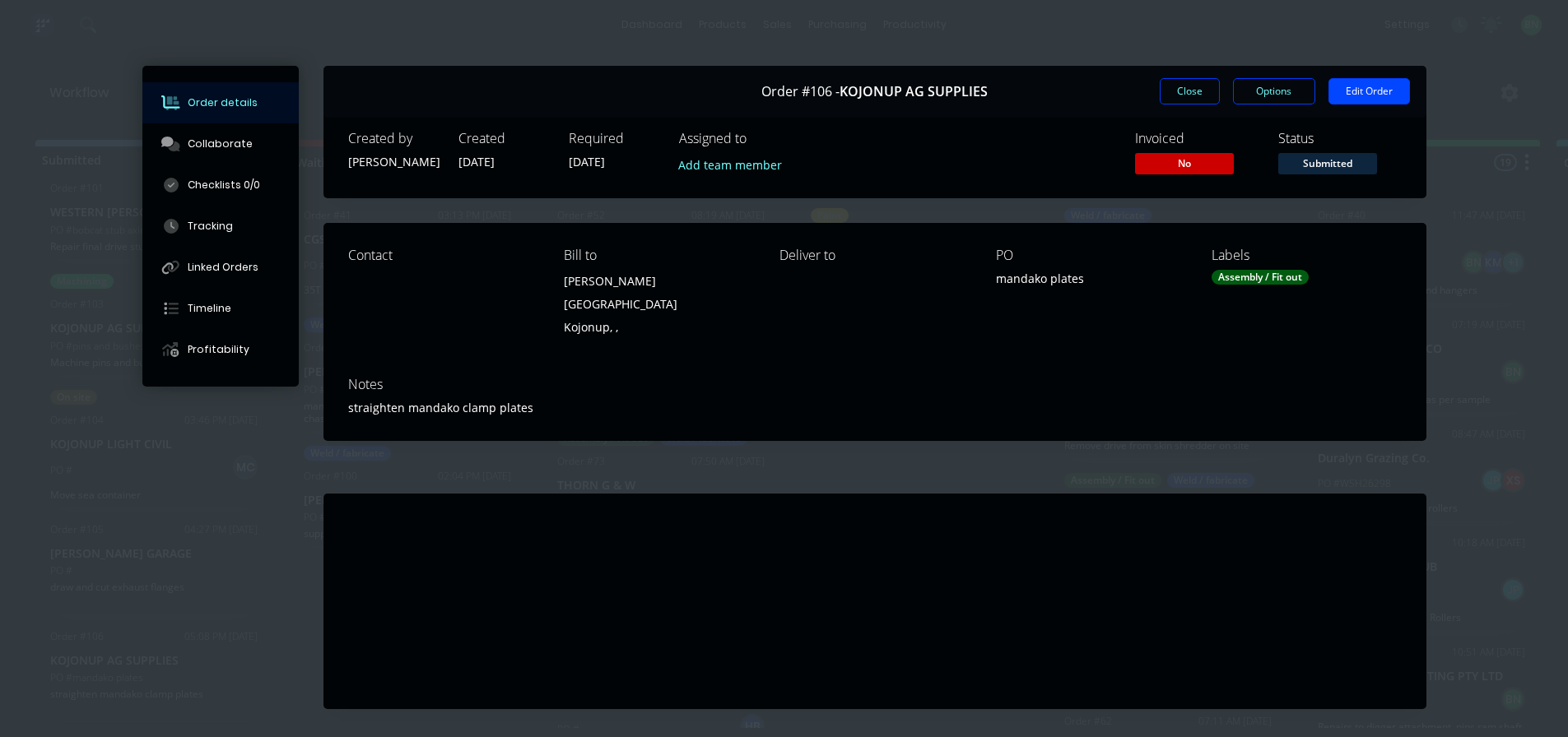
click at [1156, 377] on div "Notes" at bounding box center [875, 385] width 1054 height 16
click at [1189, 89] on button "Close" at bounding box center [1189, 91] width 60 height 26
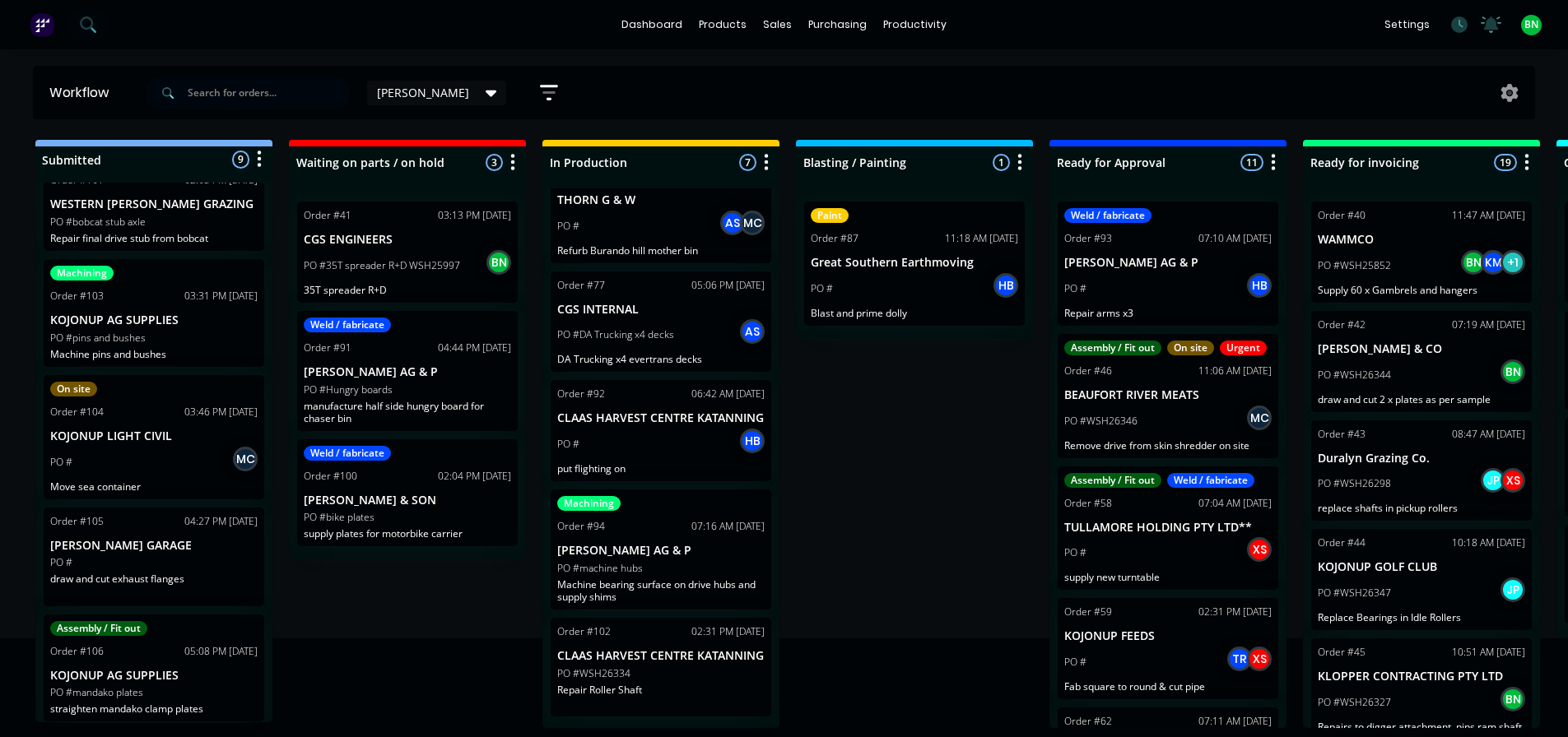
scroll to position [289, 0]
click at [702, 680] on div "PO #WSH26334" at bounding box center [661, 671] width 208 height 15
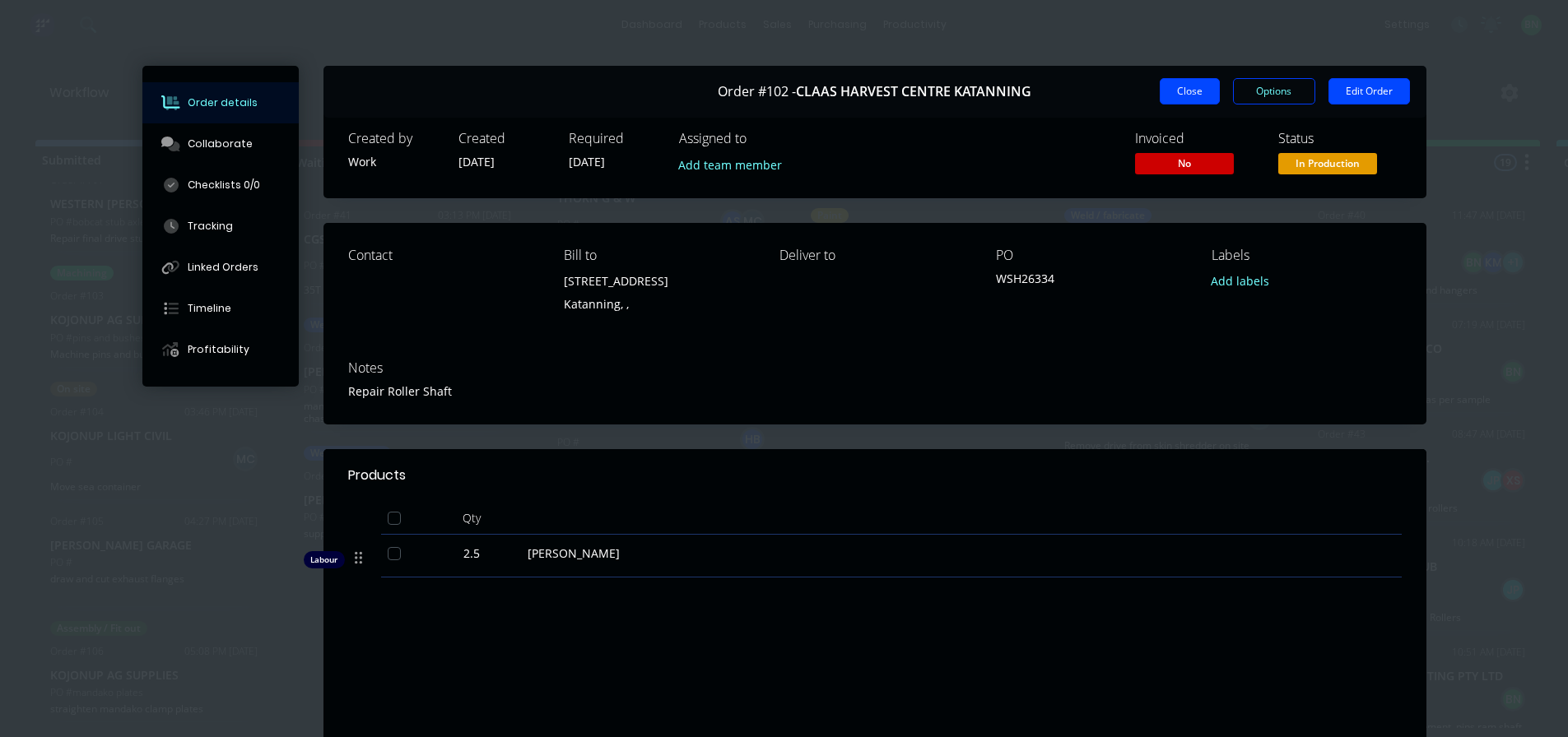
click at [1161, 85] on button "Close" at bounding box center [1189, 91] width 60 height 26
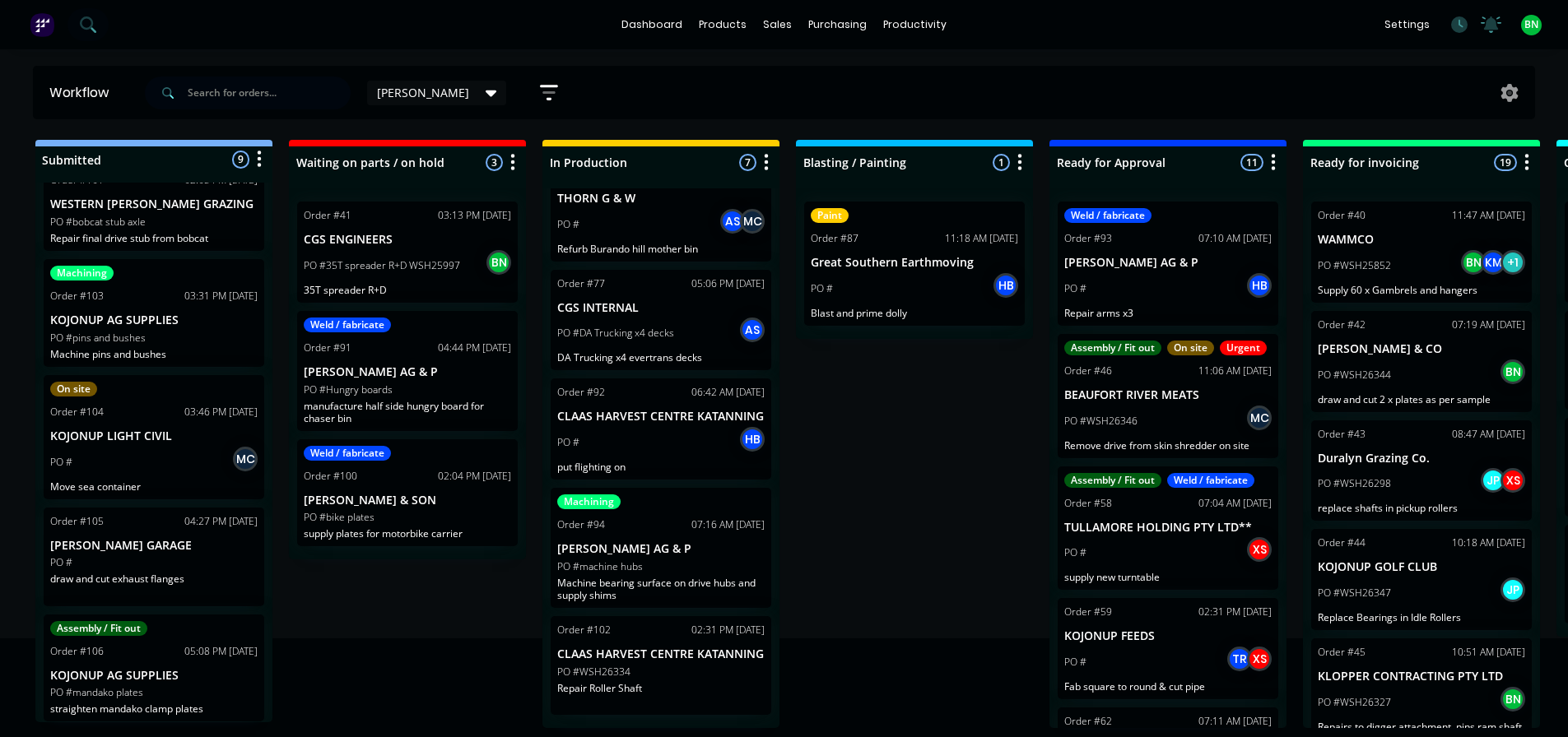
click at [819, 520] on div "Submitted 9 Status colour #273444 hex #273444 Save Cancel Summaries Total order…" at bounding box center [1121, 434] width 2268 height 588
